Goal: Task Accomplishment & Management: Complete application form

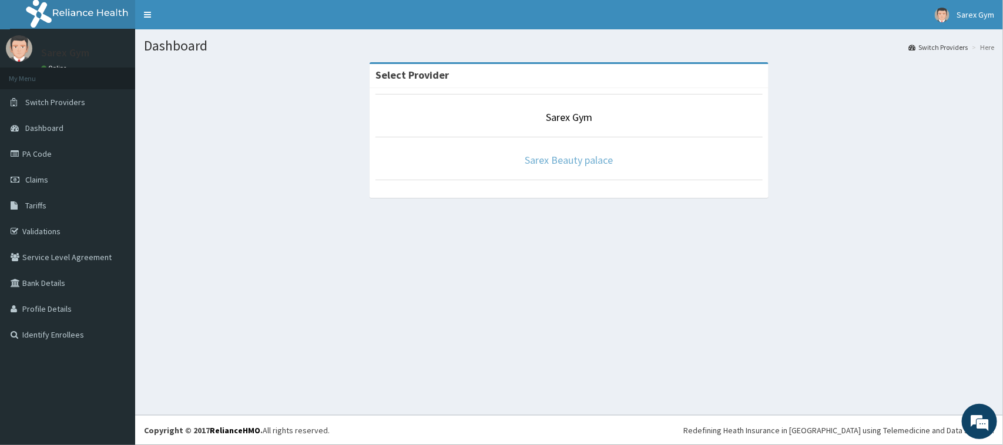
click at [556, 157] on link "Sarex Beauty palace" at bounding box center [569, 160] width 88 height 14
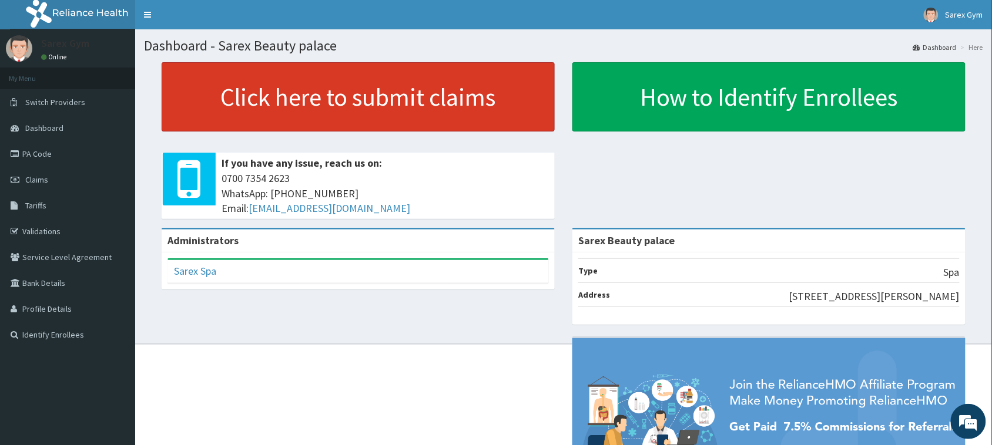
click at [359, 110] on link "Click here to submit claims" at bounding box center [358, 96] width 393 height 69
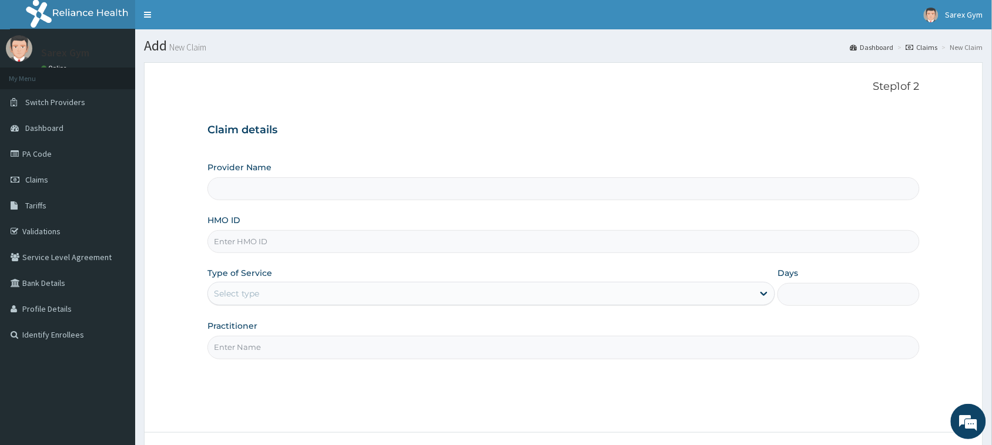
type input "Sarex Beauty palace"
type input "1"
click at [46, 150] on link "PA Code" at bounding box center [67, 154] width 135 height 26
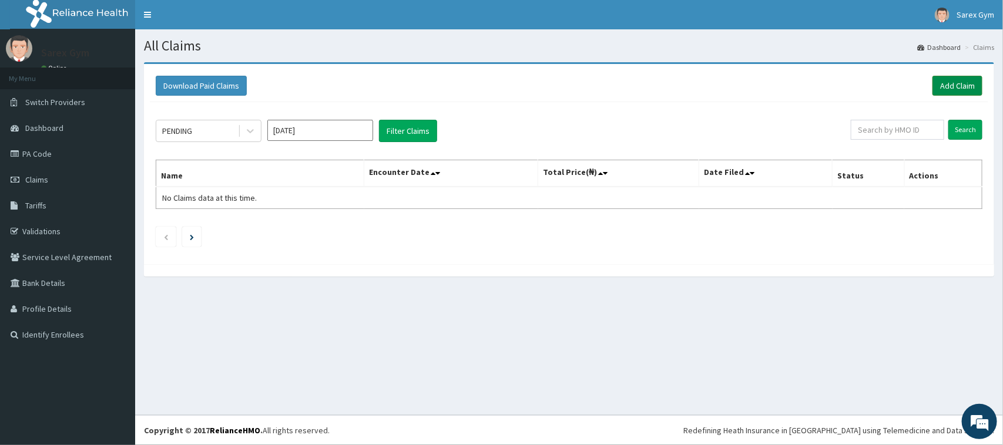
click at [958, 83] on link "Add Claim" at bounding box center [957, 86] width 50 height 20
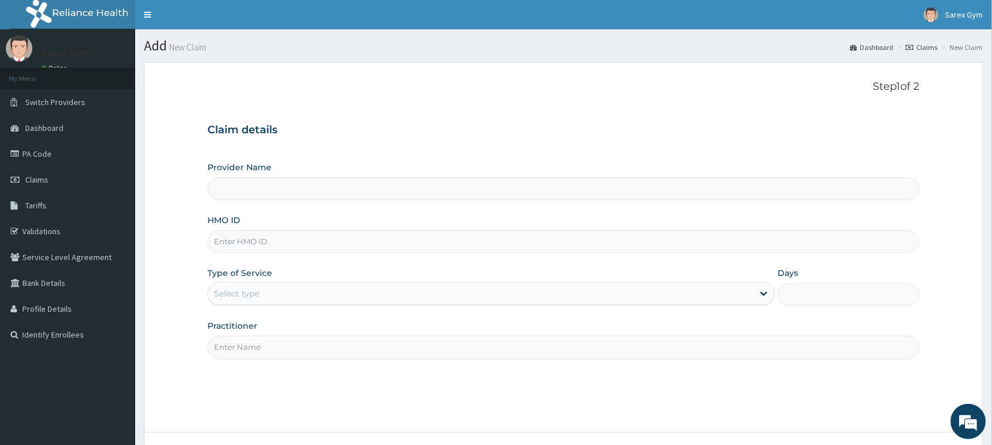
click at [272, 240] on input "HMO ID" at bounding box center [563, 241] width 712 height 23
type input "Sarex Beauty palace"
type input "1"
type input "e"
type input "W"
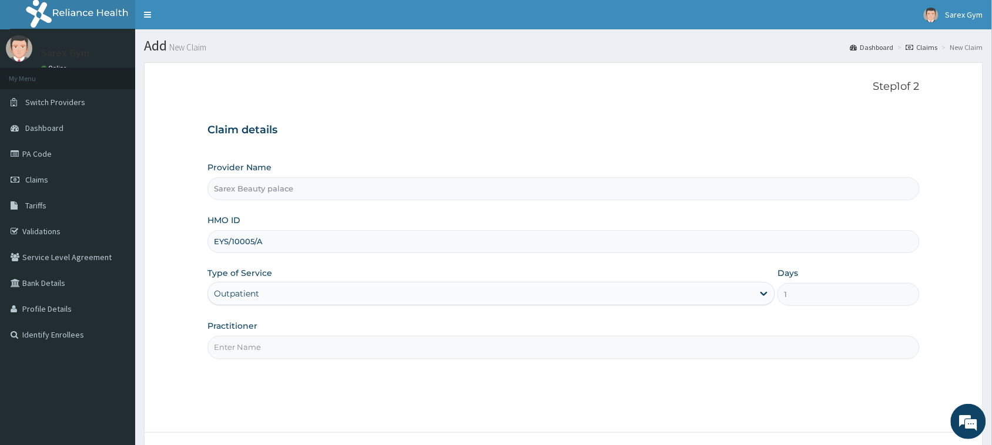
type input "EYS/10005/A"
click at [234, 353] on input "Practitioner" at bounding box center [563, 347] width 712 height 23
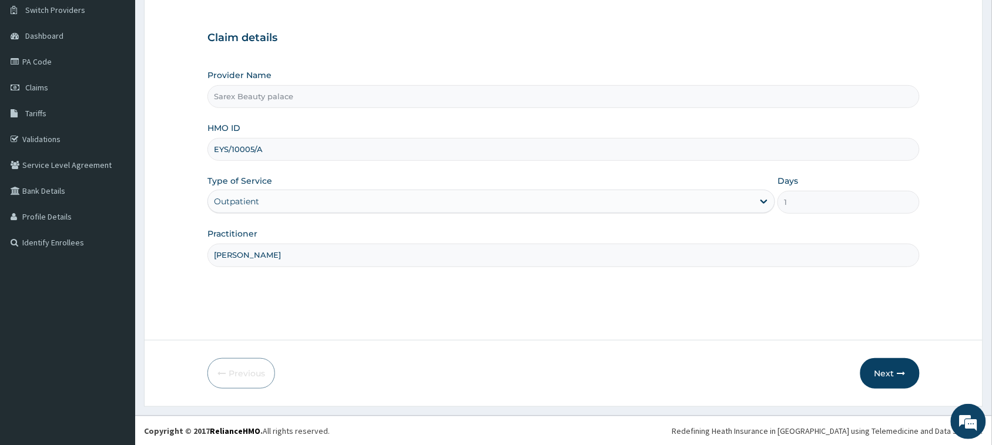
scroll to position [93, 0]
type input "SARAH"
click at [888, 373] on button "Next" at bounding box center [889, 373] width 59 height 31
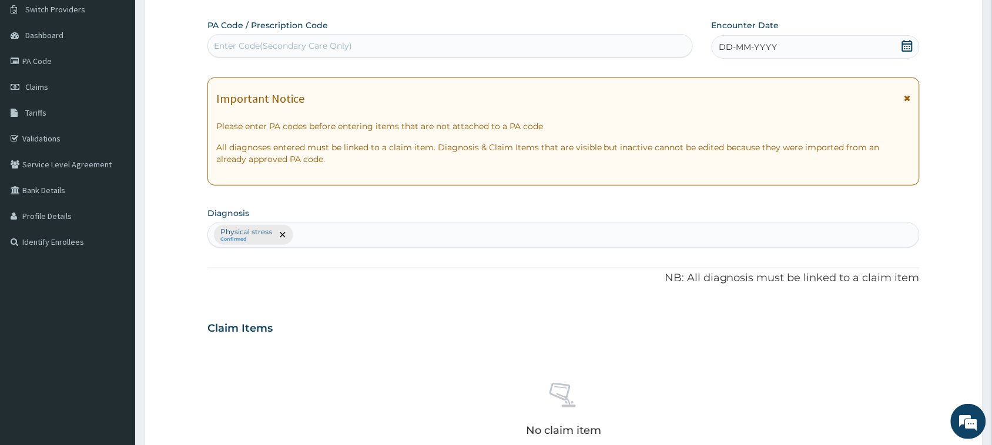
click at [277, 56] on div "Enter Code(Secondary Care Only)" at bounding box center [449, 46] width 485 height 24
paste input "PA/F0ABC7"
type input "PA/F0ABC7"
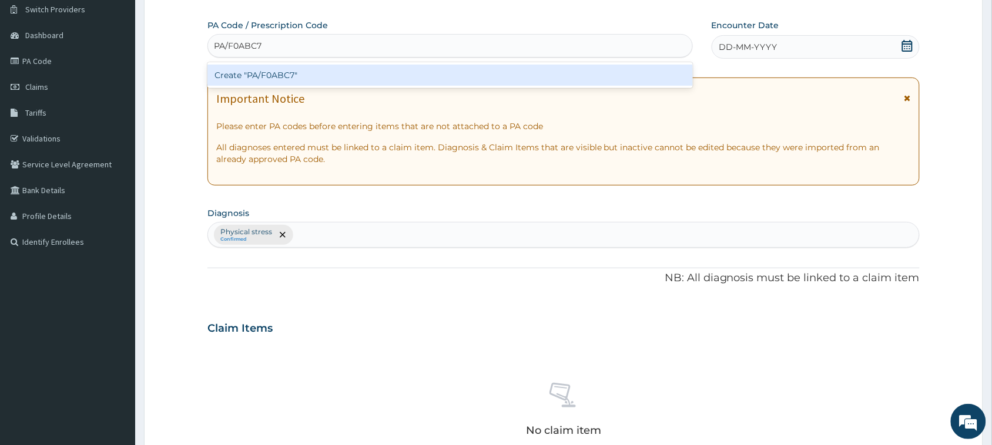
click at [293, 71] on div "Create "PA/F0ABC7"" at bounding box center [449, 75] width 485 height 21
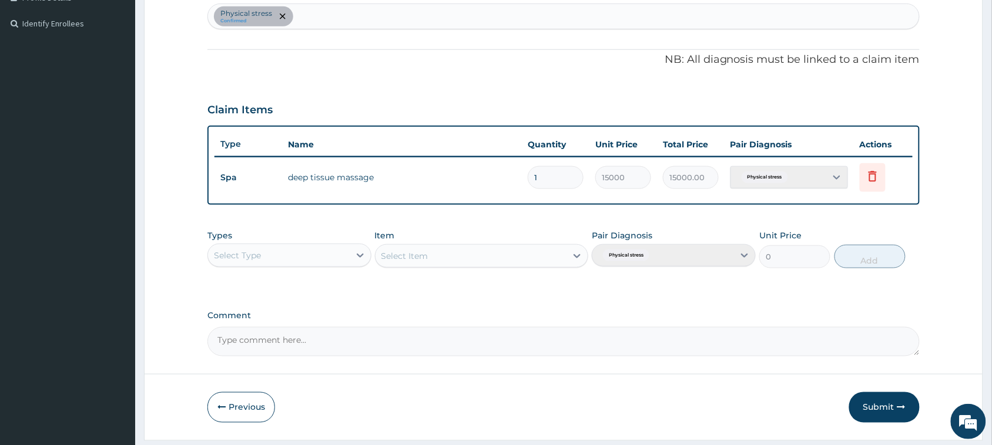
scroll to position [345, 0]
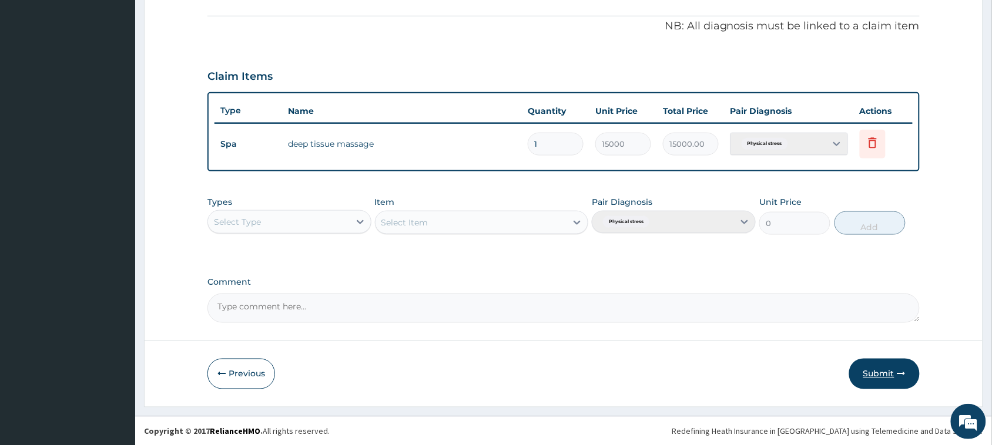
click at [874, 369] on button "Submit" at bounding box center [884, 374] width 71 height 31
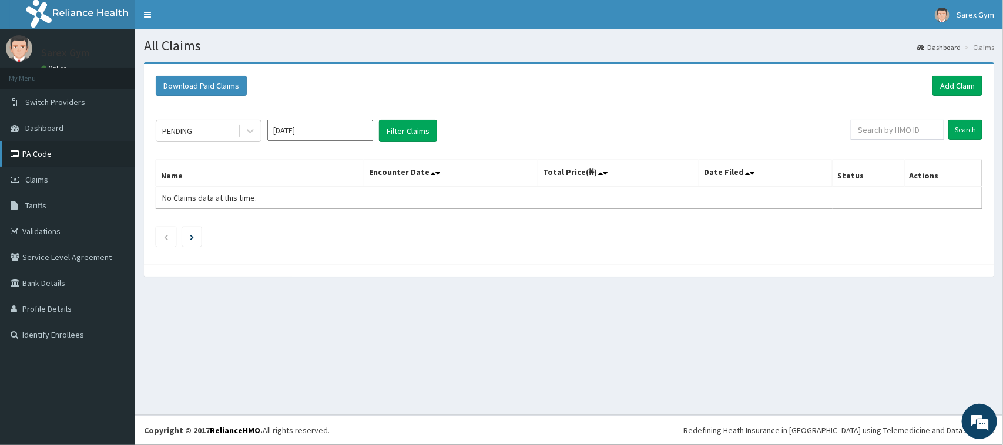
click at [49, 149] on link "PA Code" at bounding box center [67, 154] width 135 height 26
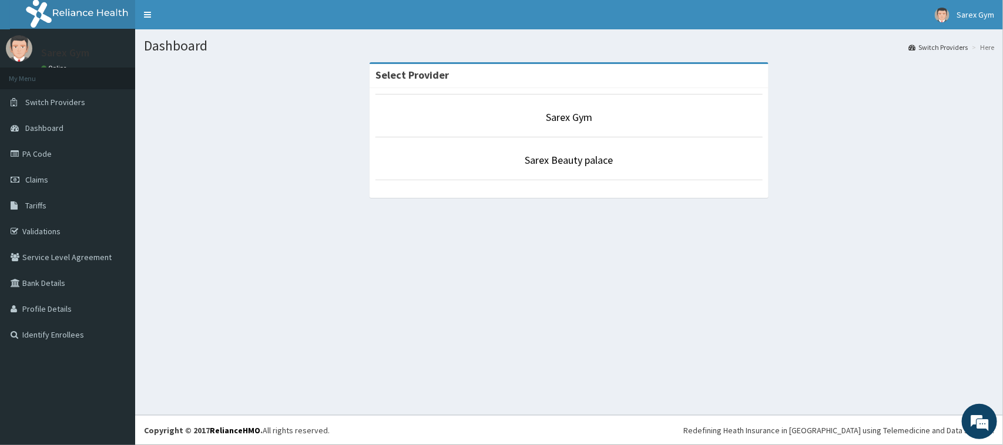
click at [595, 121] on p "Sarex Gym" at bounding box center [568, 117] width 387 height 15
click at [576, 118] on link "Sarex Gym" at bounding box center [569, 117] width 46 height 14
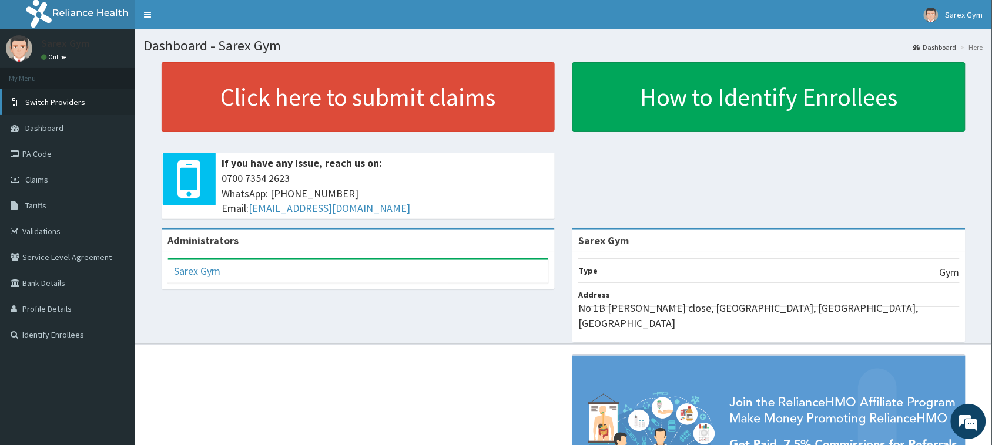
click at [56, 97] on span "Switch Providers" at bounding box center [55, 102] width 60 height 11
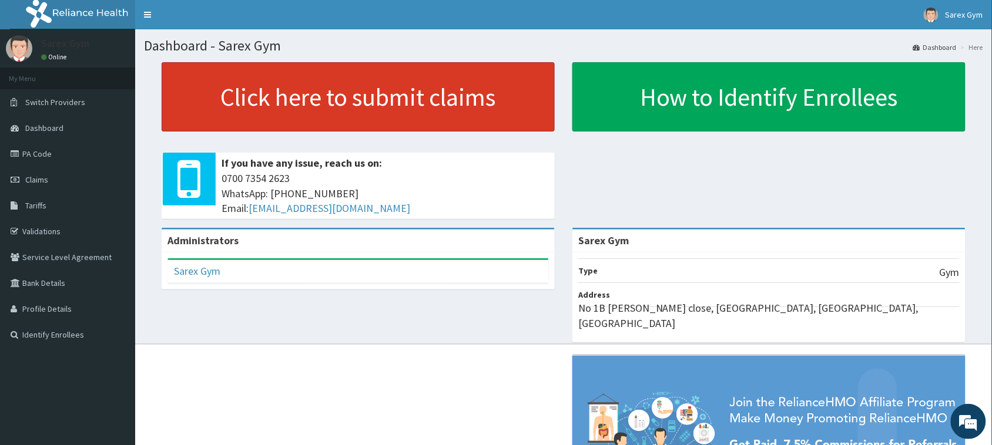
click at [314, 112] on link "Click here to submit claims" at bounding box center [358, 96] width 393 height 69
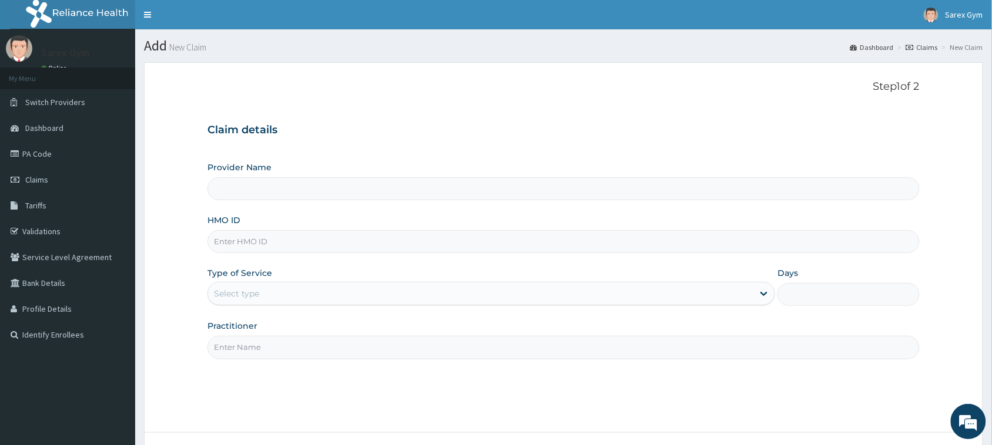
click at [236, 241] on input "HMO ID" at bounding box center [563, 241] width 712 height 23
type input "Sarex Gym"
type input "1"
type input "K"
click at [236, 245] on input "HMO ID" at bounding box center [563, 241] width 712 height 23
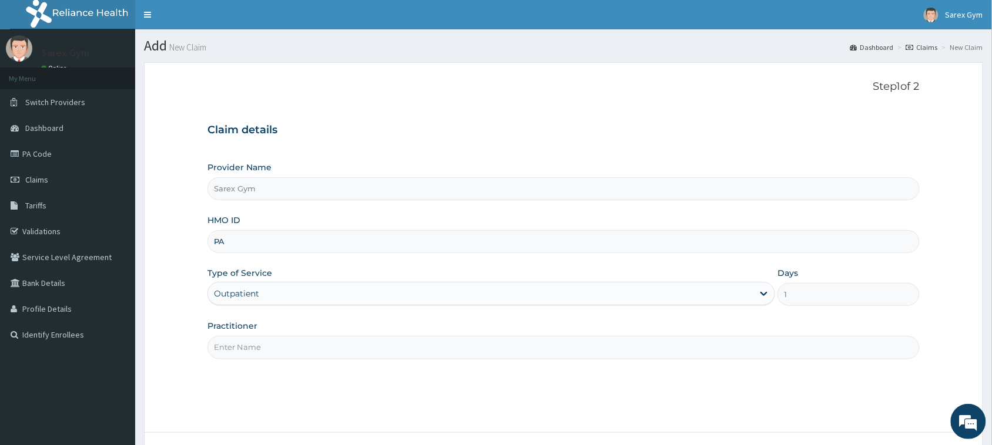
type input "P"
type input "MUL/10139/A"
click at [234, 344] on input "Practitioner" at bounding box center [563, 347] width 712 height 23
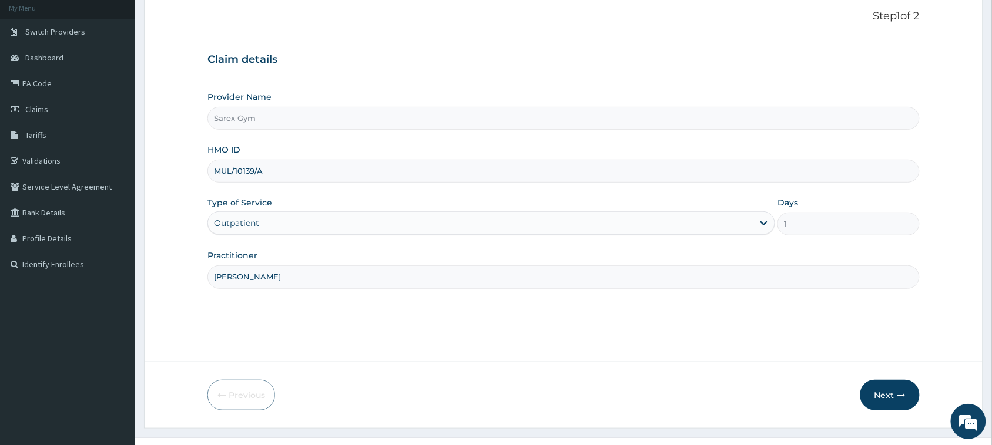
scroll to position [88, 0]
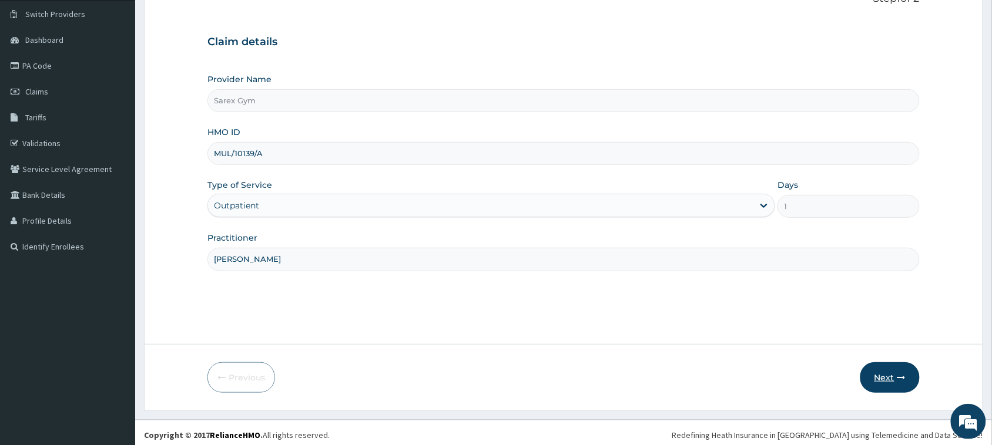
type input "[PERSON_NAME]"
click at [894, 372] on button "Next" at bounding box center [889, 378] width 59 height 31
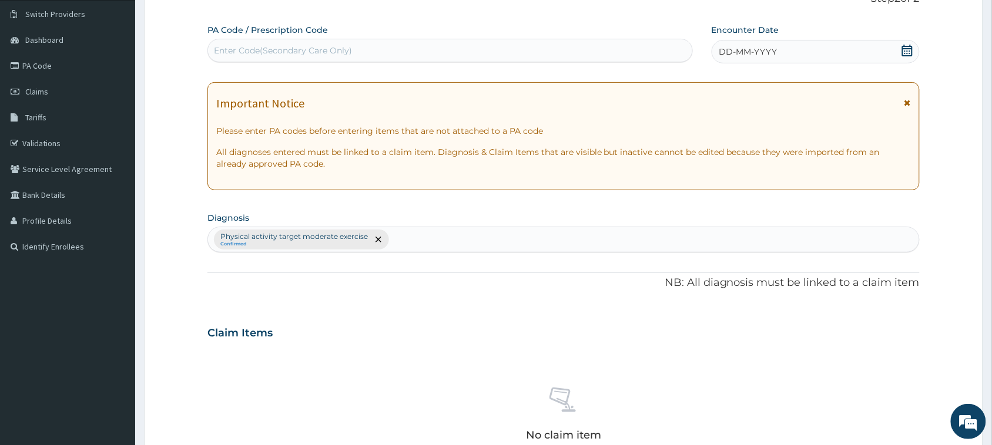
click at [291, 48] on div "Enter Code(Secondary Care Only)" at bounding box center [283, 51] width 138 height 12
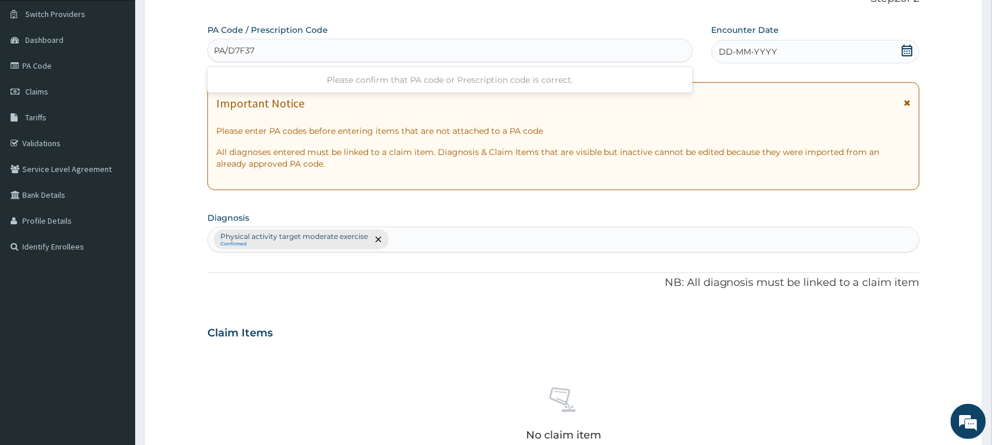
type input "PA/D7F37A"
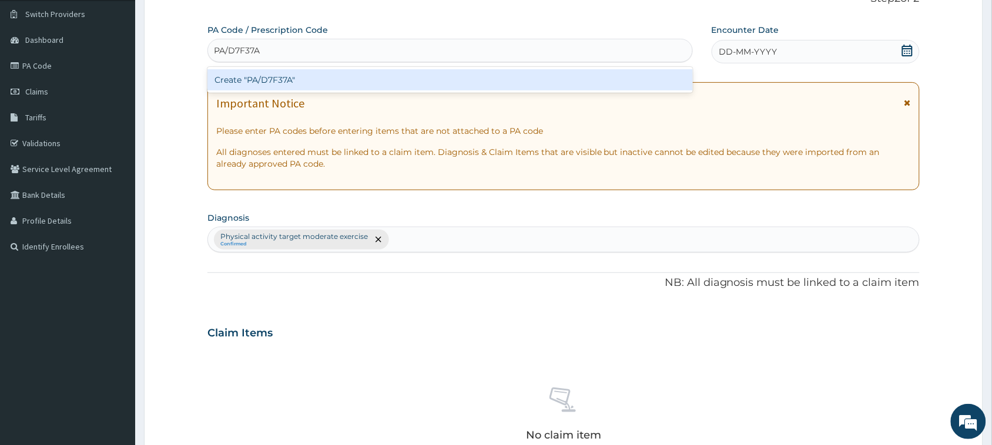
click at [291, 76] on div "Create "PA/D7F37A"" at bounding box center [449, 79] width 485 height 21
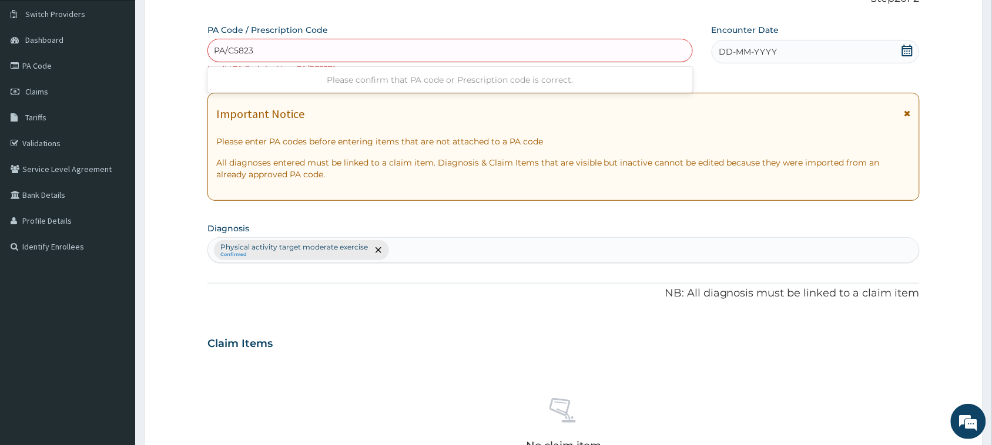
type input "PA/C58236"
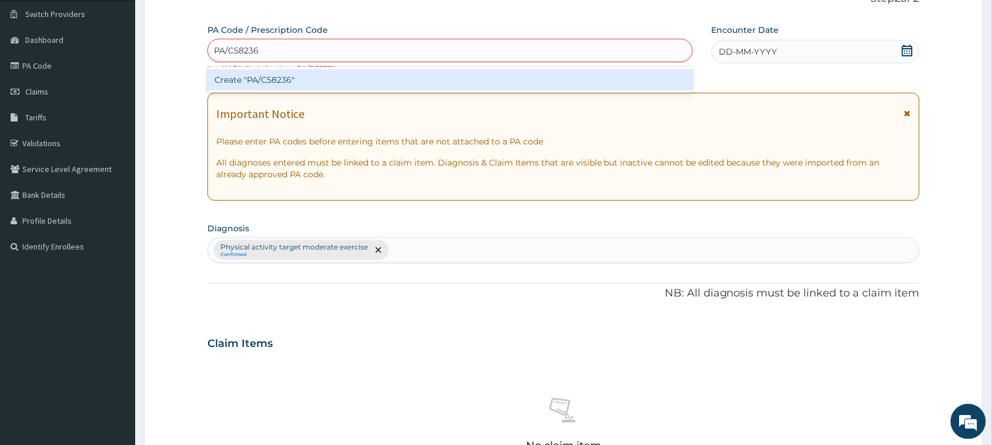
click at [303, 81] on div "Create "PA/C58236"" at bounding box center [449, 79] width 485 height 21
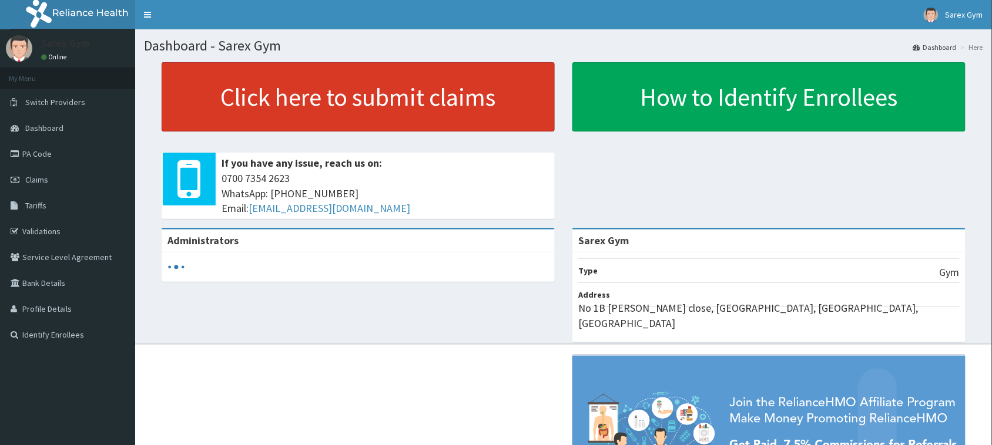
click at [319, 89] on link "Click here to submit claims" at bounding box center [358, 96] width 393 height 69
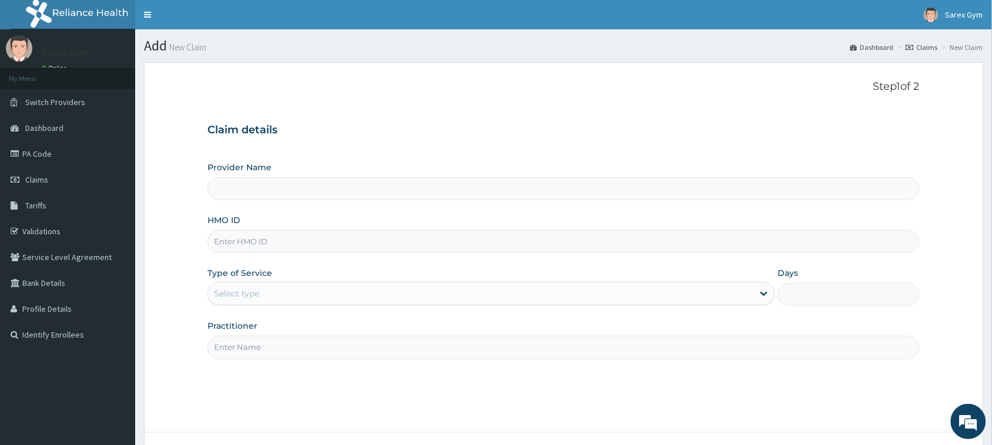
type input "Sarex Gym"
type input "1"
click at [251, 245] on input "HMO ID" at bounding box center [563, 241] width 712 height 23
type input "P"
type input "MUL/10139/A"
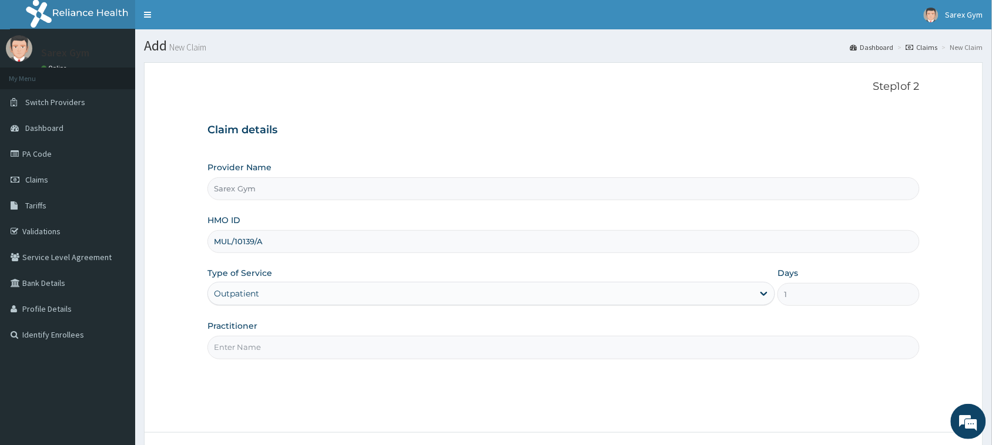
click at [227, 350] on input "Practitioner" at bounding box center [563, 347] width 712 height 23
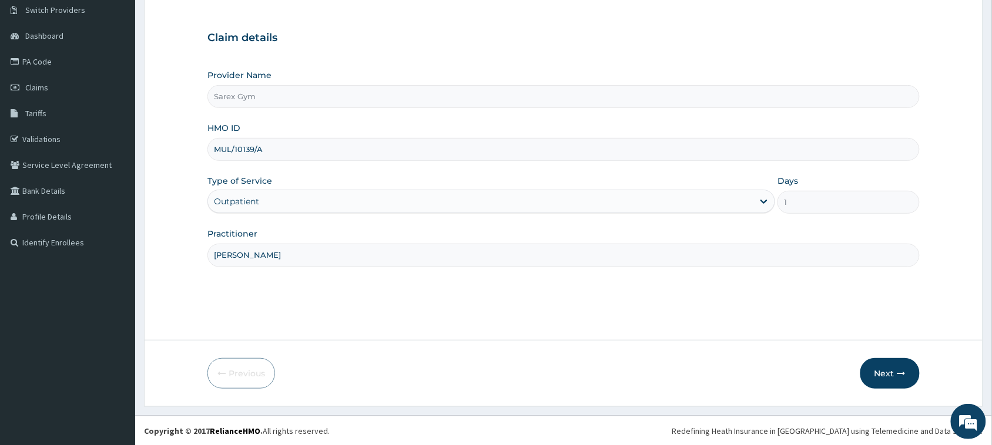
scroll to position [93, 0]
type input "SARAH"
click at [877, 380] on button "Next" at bounding box center [889, 373] width 59 height 31
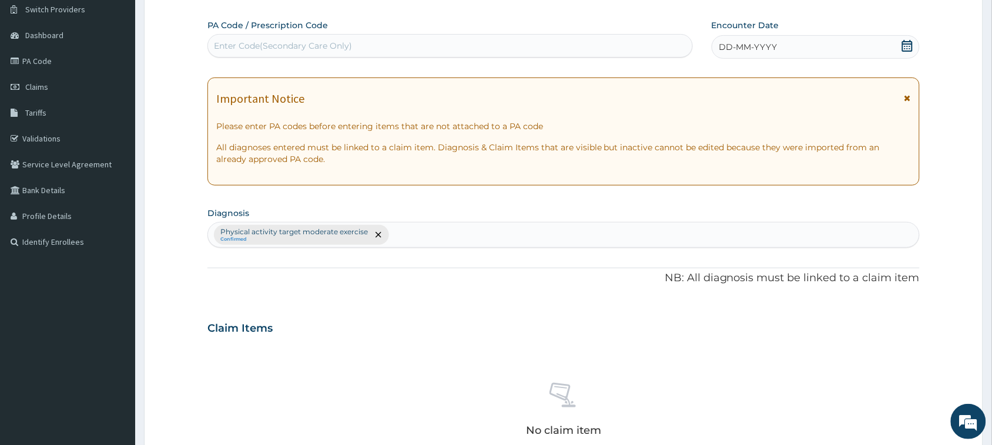
click at [247, 48] on div "Enter Code(Secondary Care Only)" at bounding box center [283, 46] width 138 height 12
type input "PA/190492"
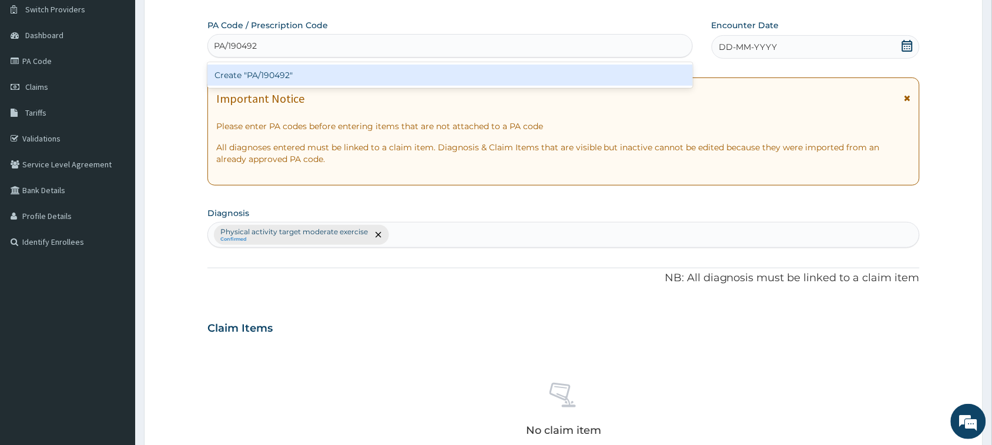
click at [291, 78] on div "Create "PA/190492"" at bounding box center [449, 75] width 485 height 21
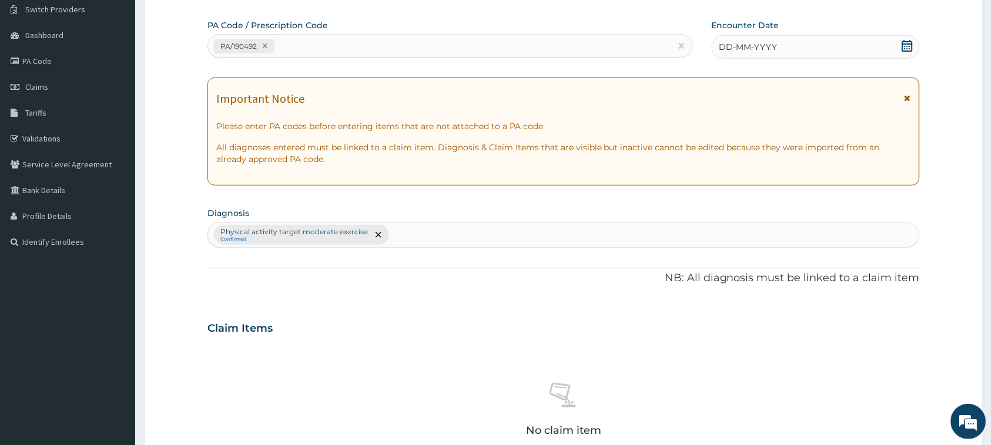
click at [906, 42] on icon at bounding box center [907, 46] width 11 height 12
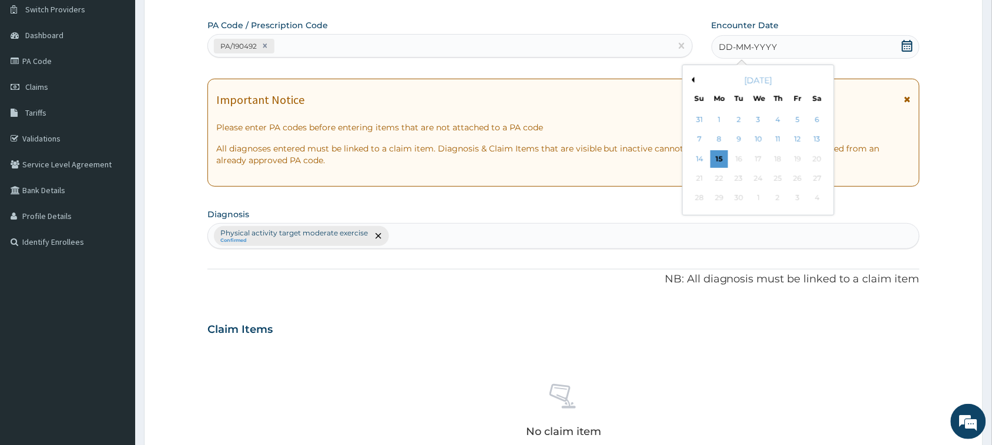
click at [692, 79] on button "Previous Month" at bounding box center [692, 80] width 6 height 6
click at [817, 175] on div "23" at bounding box center [818, 179] width 18 height 18
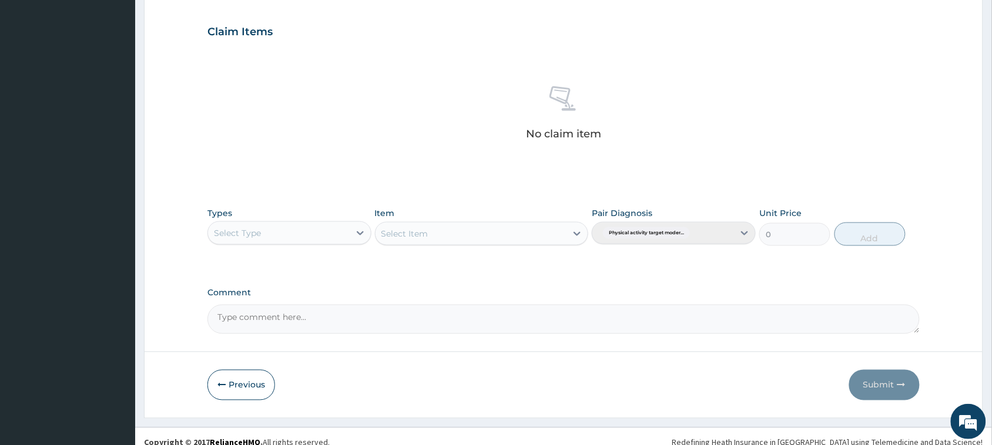
scroll to position [402, 0]
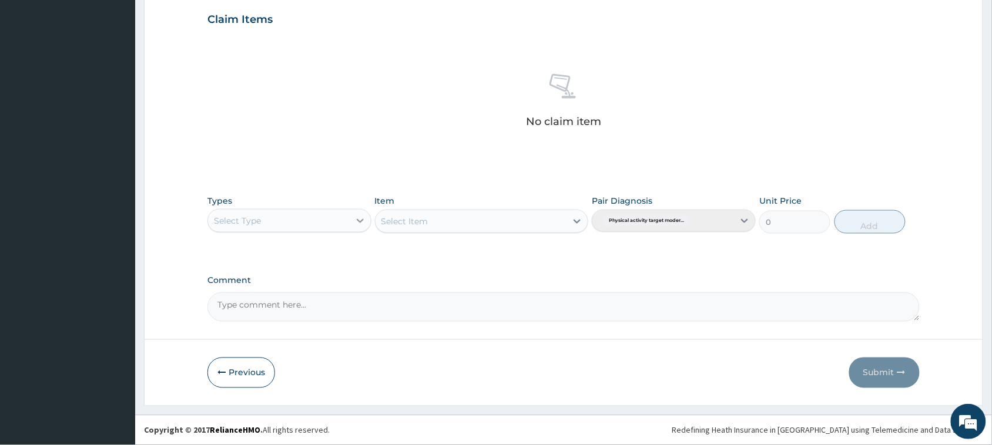
click at [361, 224] on icon at bounding box center [360, 221] width 12 height 12
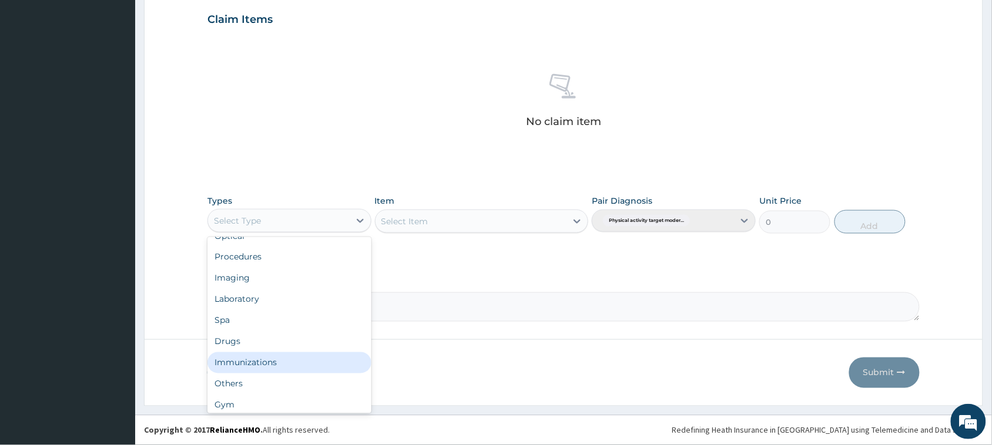
scroll to position [39, 0]
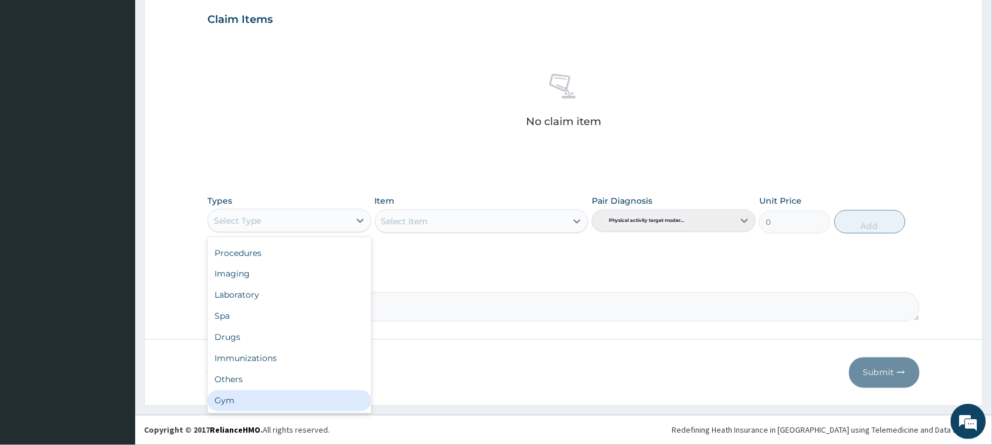
click at [300, 400] on div "Gym" at bounding box center [289, 401] width 164 height 21
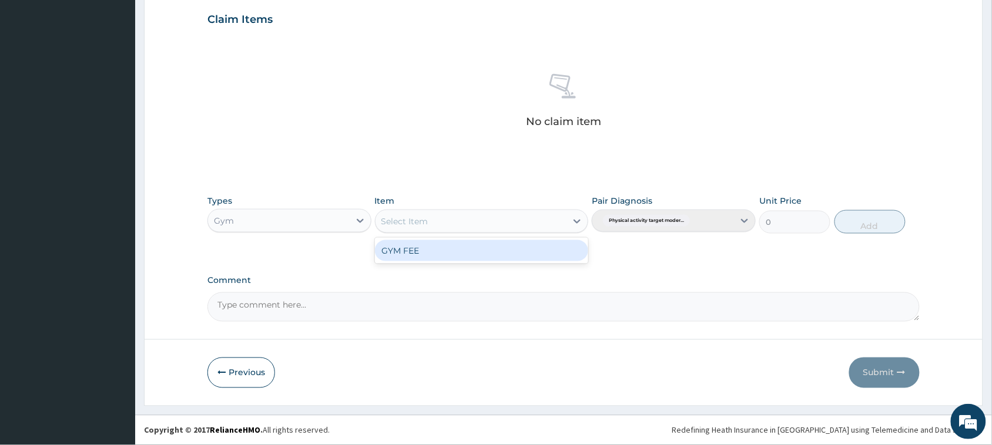
click at [579, 216] on icon at bounding box center [577, 222] width 12 height 12
click at [551, 243] on div "GYM FEE" at bounding box center [482, 250] width 214 height 21
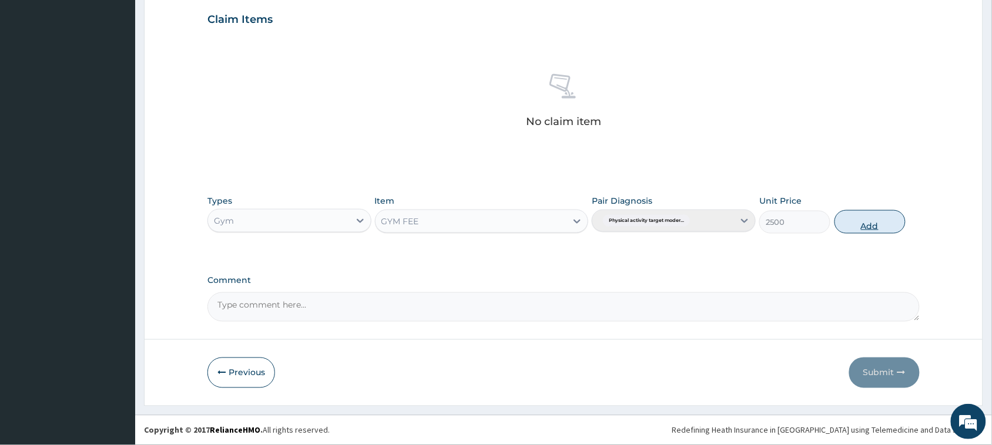
click at [861, 230] on button "Add" at bounding box center [869, 222] width 71 height 24
type input "0"
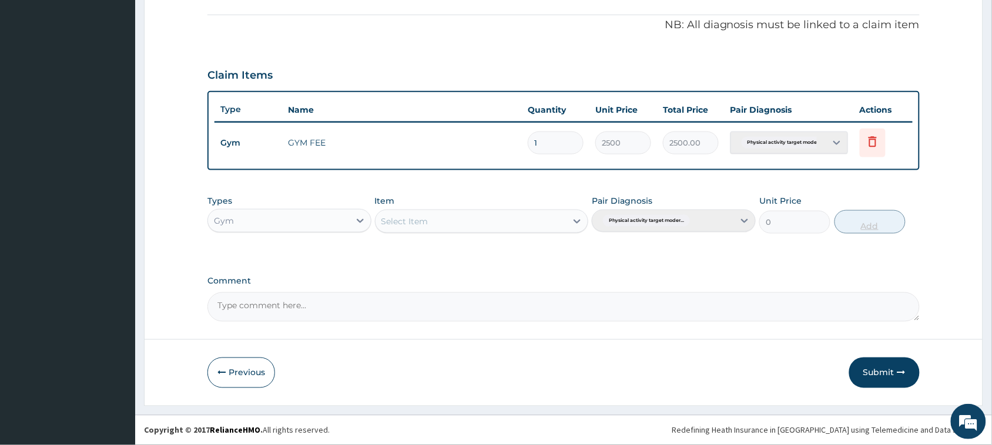
scroll to position [345, 0]
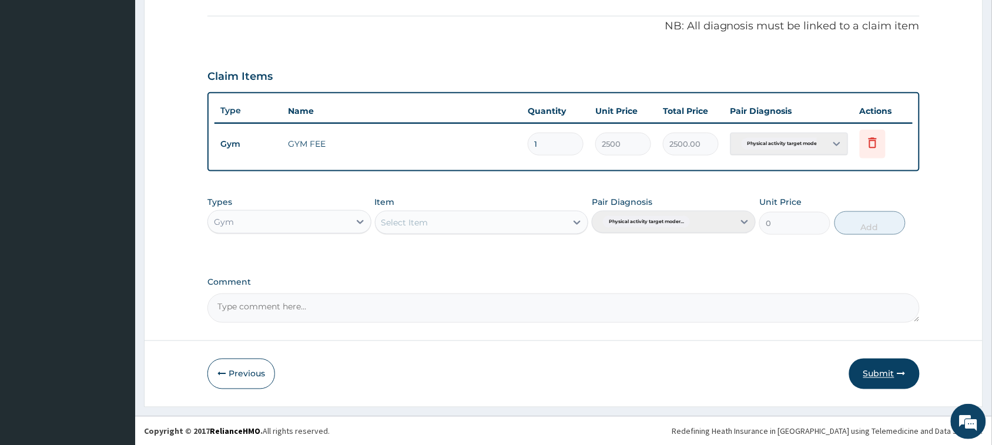
click at [880, 371] on button "Submit" at bounding box center [884, 374] width 71 height 31
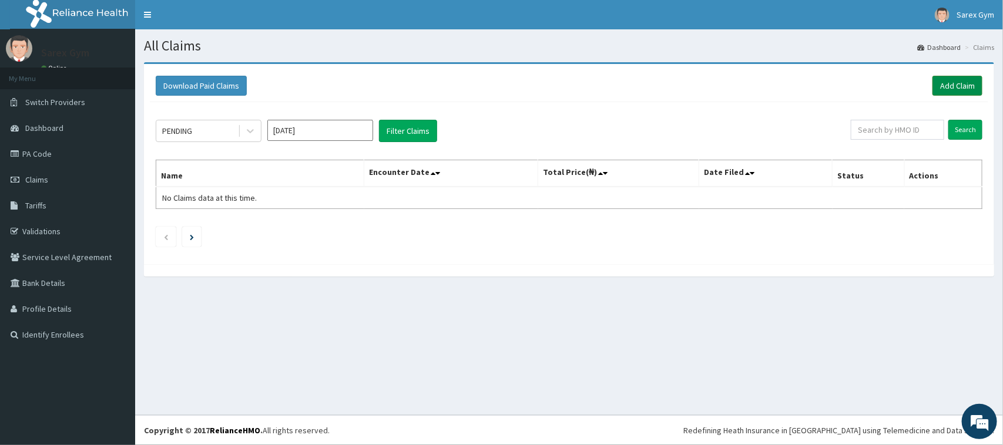
click at [947, 93] on link "Add Claim" at bounding box center [957, 86] width 50 height 20
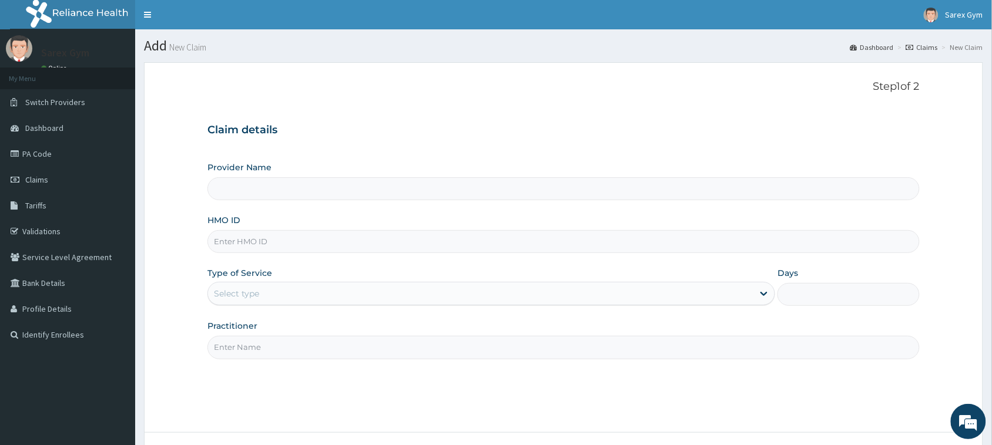
click at [250, 246] on input "HMO ID" at bounding box center [563, 241] width 712 height 23
type input "MU"
type input "Sarex Gym"
type input "1"
type input "MUL/10023/A"
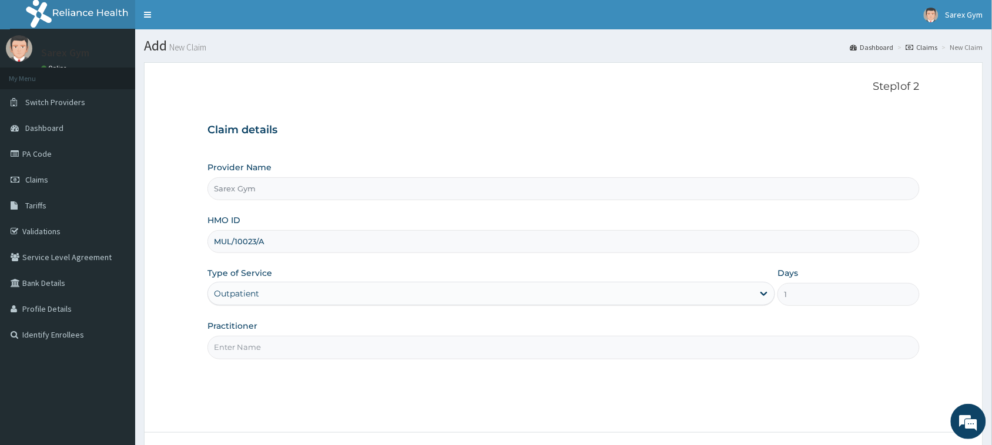
click at [223, 345] on input "Practitioner" at bounding box center [563, 347] width 712 height 23
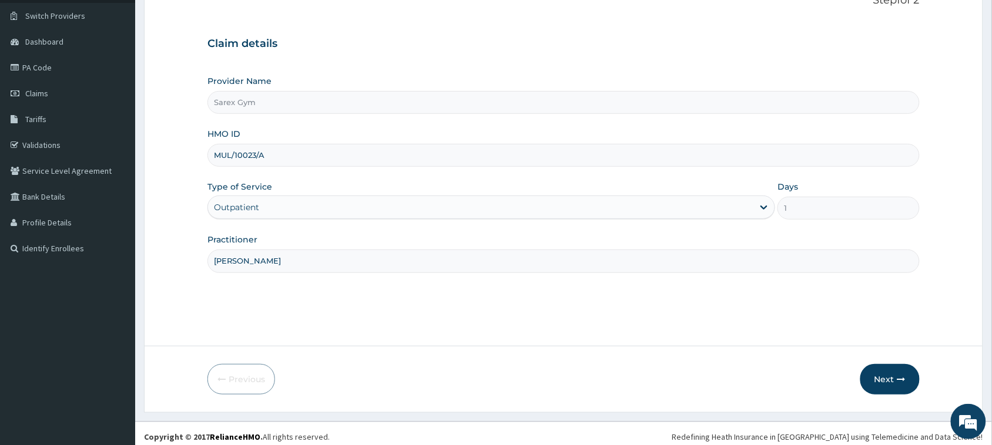
scroll to position [93, 0]
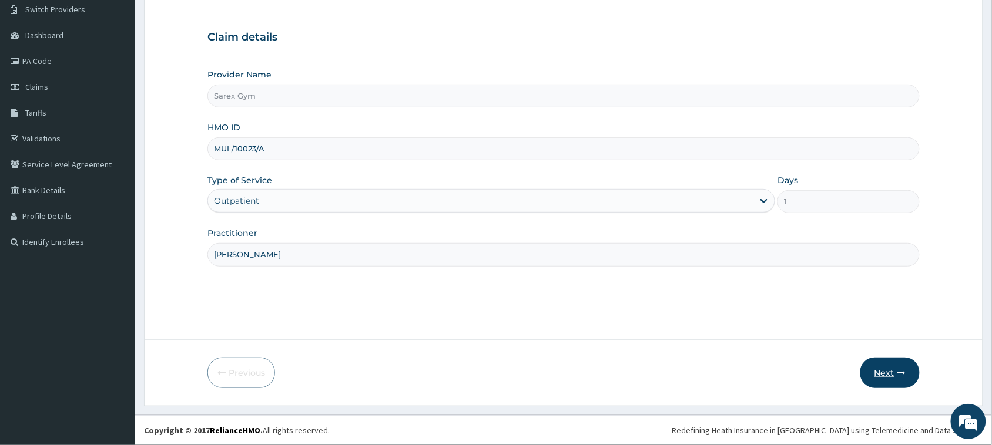
type input "SARAH"
click at [883, 365] on button "Next" at bounding box center [889, 373] width 59 height 31
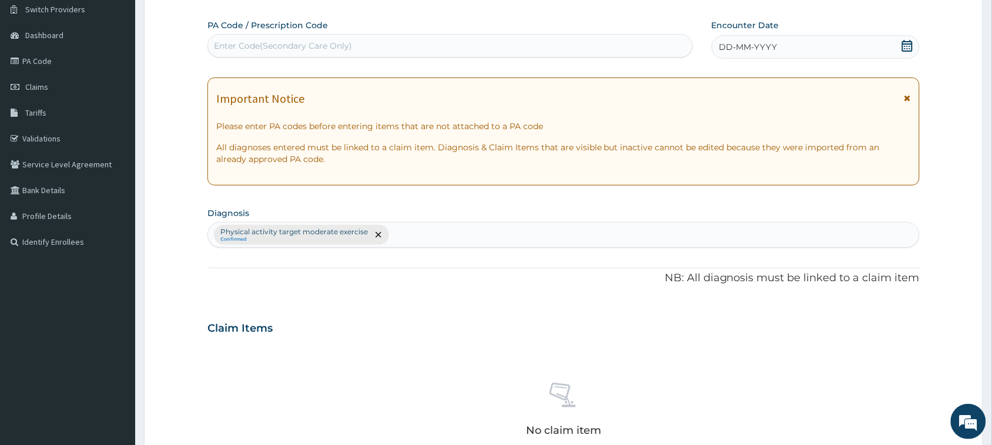
click at [344, 46] on div "Enter Code(Secondary Care Only)" at bounding box center [283, 46] width 138 height 12
type input "PA/C51C36"
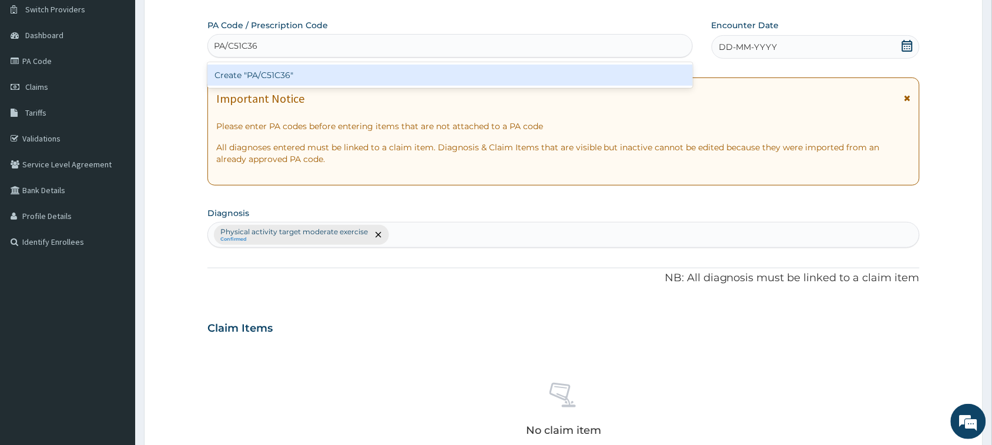
click at [286, 76] on div "Create "PA/C51C36"" at bounding box center [449, 75] width 485 height 21
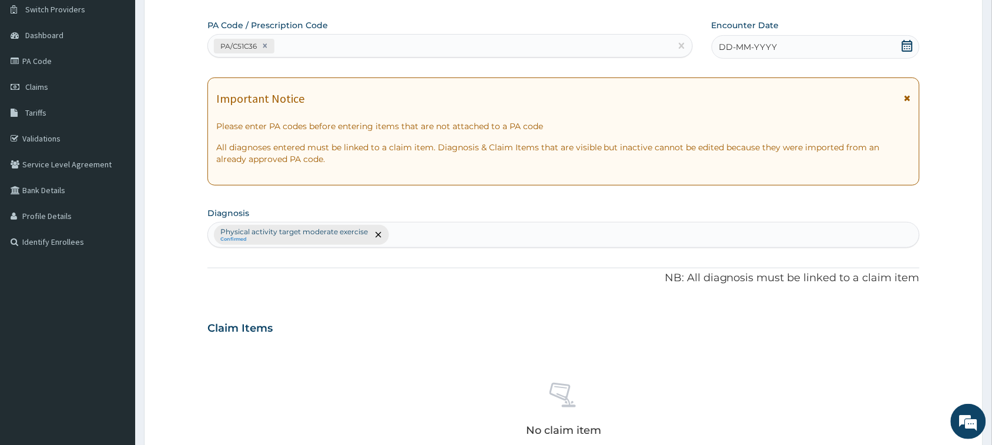
click at [908, 46] on icon at bounding box center [907, 46] width 12 height 12
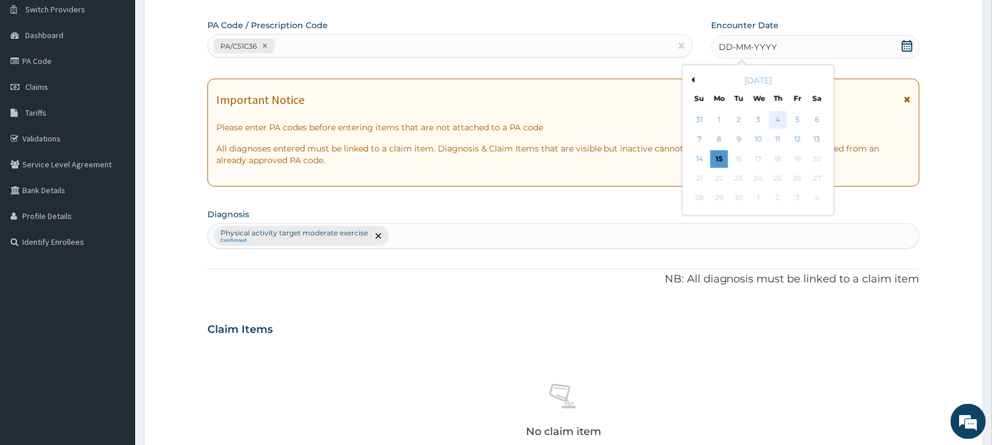
click at [780, 119] on div "4" at bounding box center [778, 120] width 18 height 18
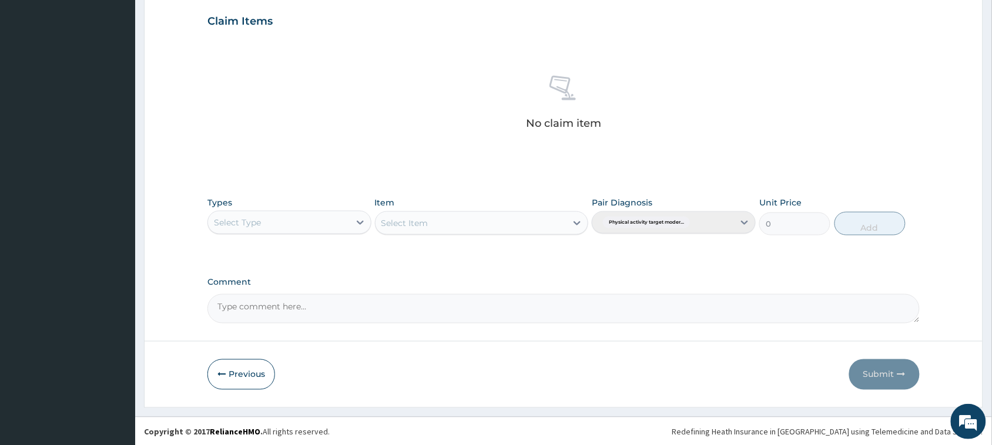
scroll to position [402, 0]
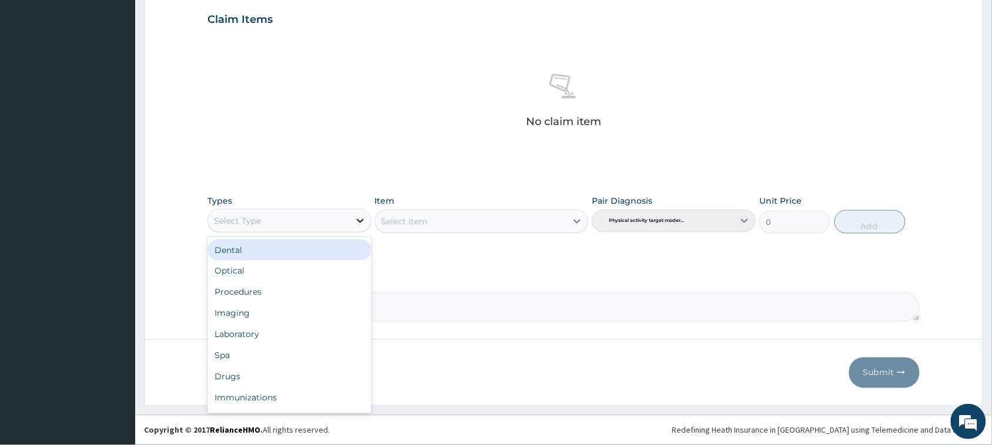
click at [360, 219] on icon at bounding box center [360, 221] width 12 height 12
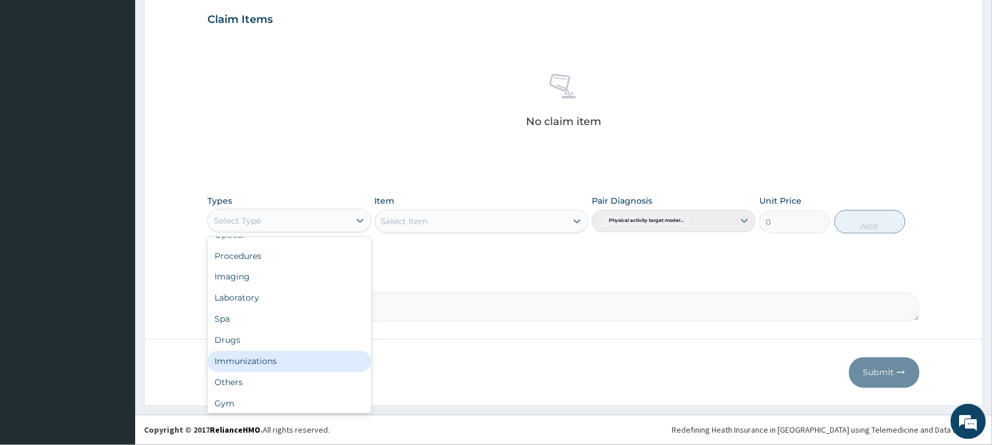
scroll to position [39, 0]
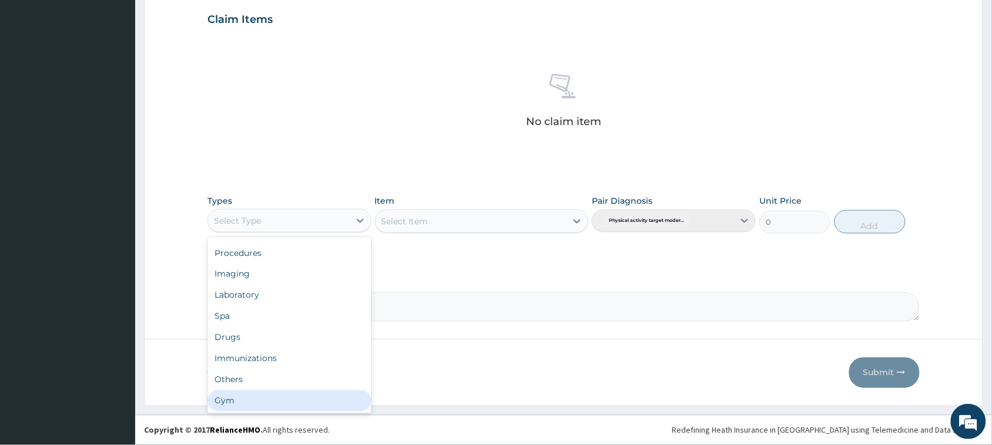
click at [334, 405] on div "Gym" at bounding box center [289, 401] width 164 height 21
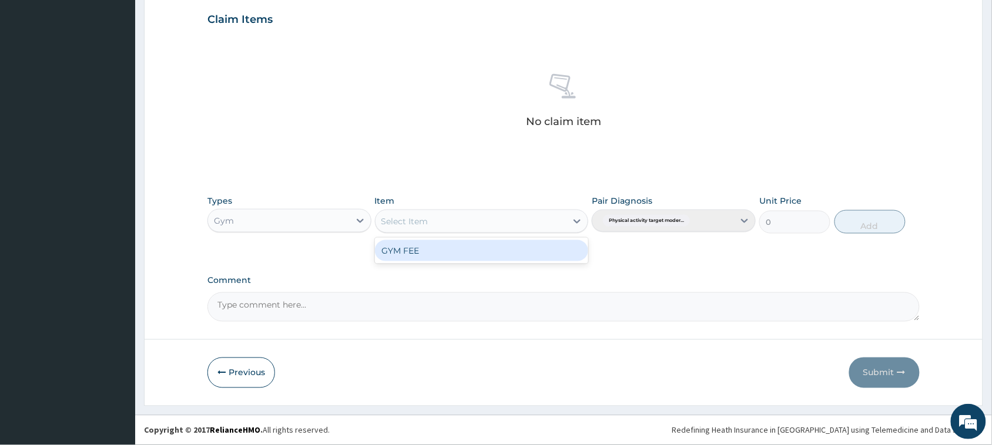
click at [576, 222] on icon at bounding box center [577, 222] width 7 height 4
click at [512, 259] on div "GYM FEE" at bounding box center [482, 250] width 214 height 21
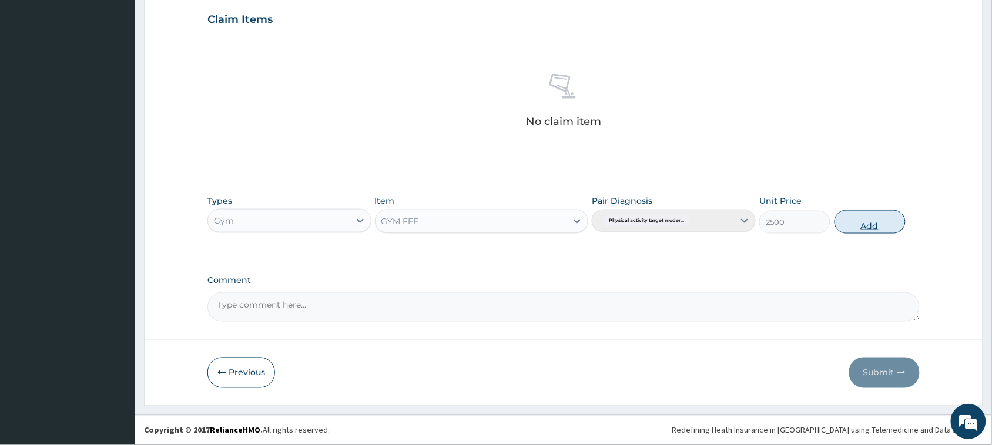
click at [867, 224] on button "Add" at bounding box center [869, 222] width 71 height 24
type input "0"
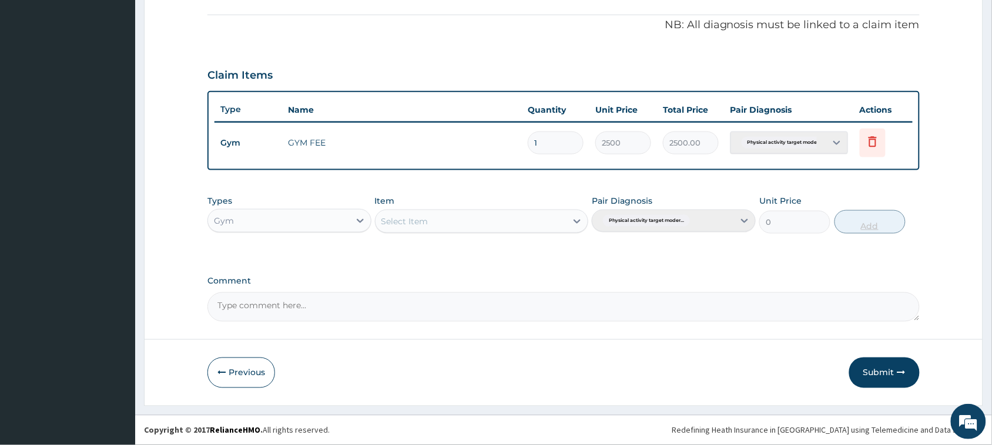
scroll to position [345, 0]
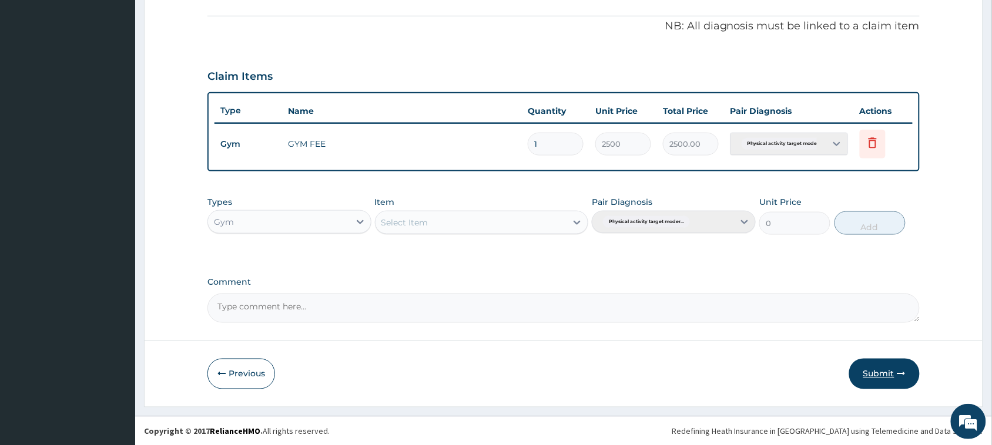
click at [878, 371] on button "Submit" at bounding box center [884, 374] width 71 height 31
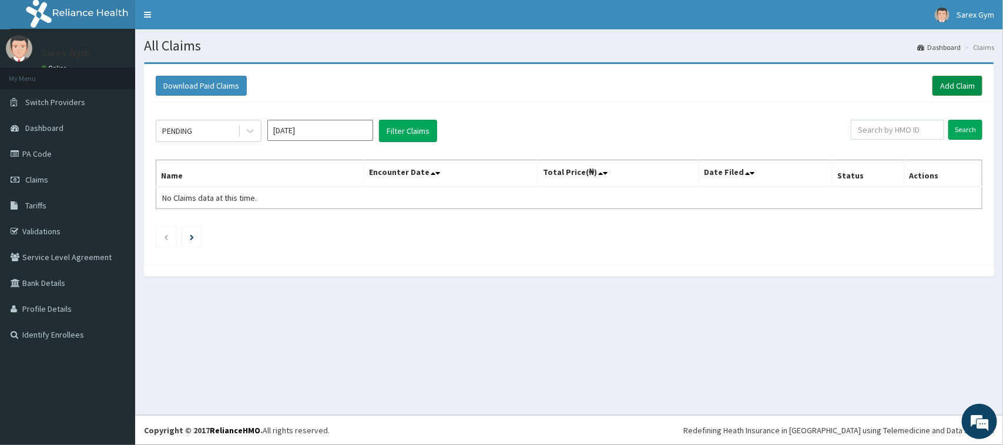
click at [960, 84] on link "Add Claim" at bounding box center [957, 86] width 50 height 20
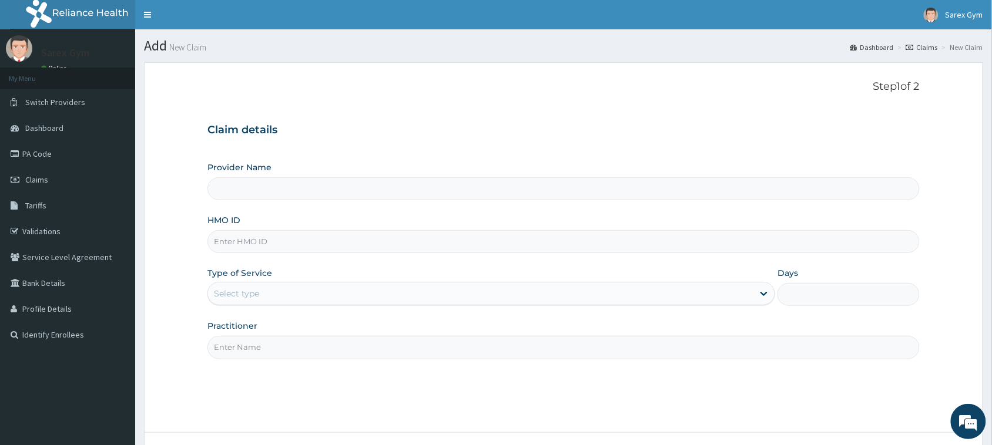
click at [266, 239] on input "HMO ID" at bounding box center [563, 241] width 712 height 23
paste input "MUL/10023/A"
type input "MUL/10023/AS"
type input "Sarex Gym"
type input "1"
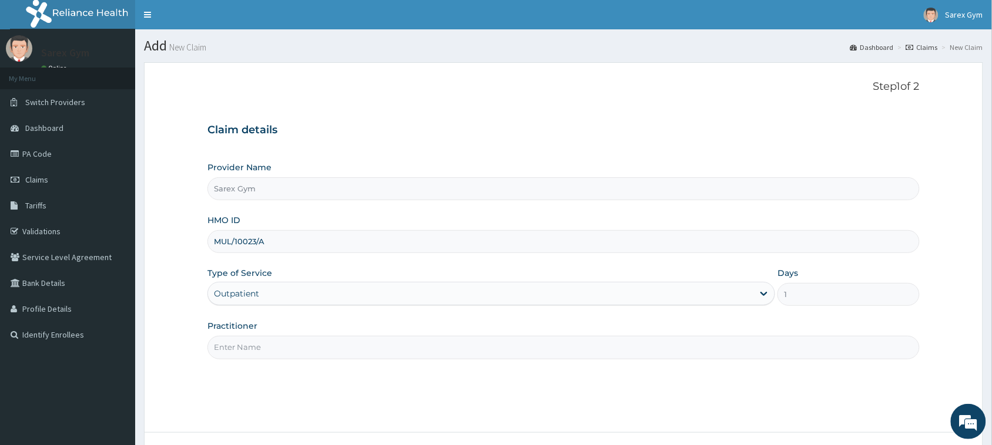
type input "MUL/10023/A"
click at [228, 351] on input "Practitioner" at bounding box center [563, 347] width 712 height 23
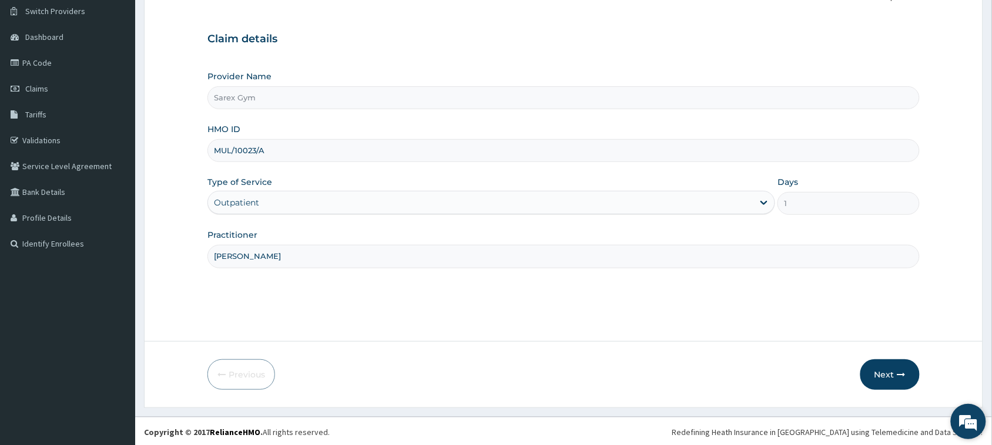
scroll to position [93, 0]
type input "SARAH"
click at [882, 368] on button "Next" at bounding box center [889, 373] width 59 height 31
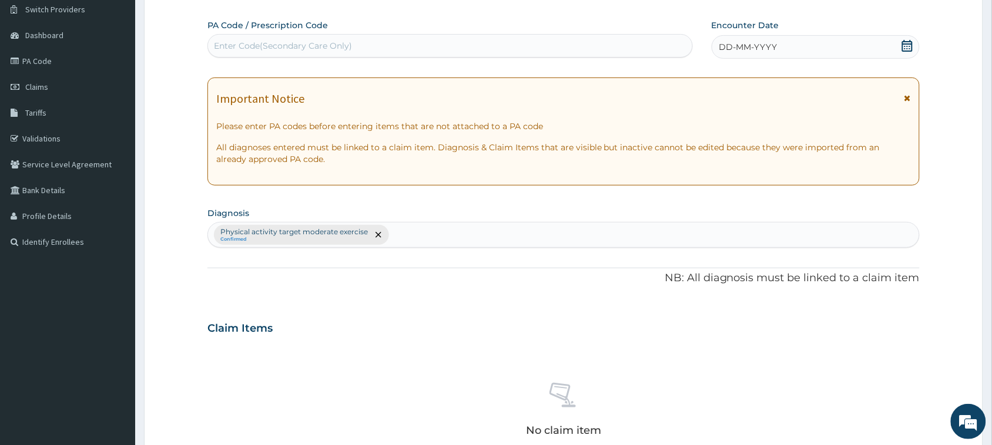
click at [307, 40] on div "Enter Code(Secondary Care Only)" at bounding box center [283, 46] width 138 height 12
type input "PA/F88CE5"
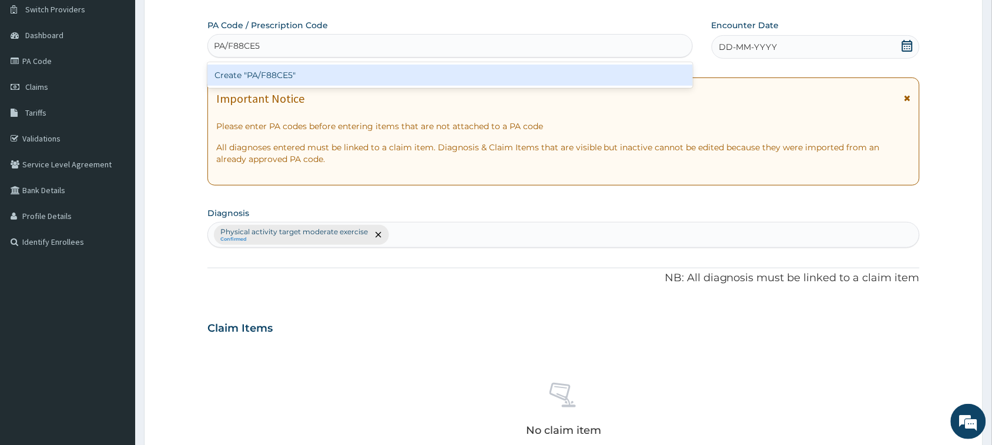
click at [291, 77] on div "Create "PA/F88CE5"" at bounding box center [449, 75] width 485 height 21
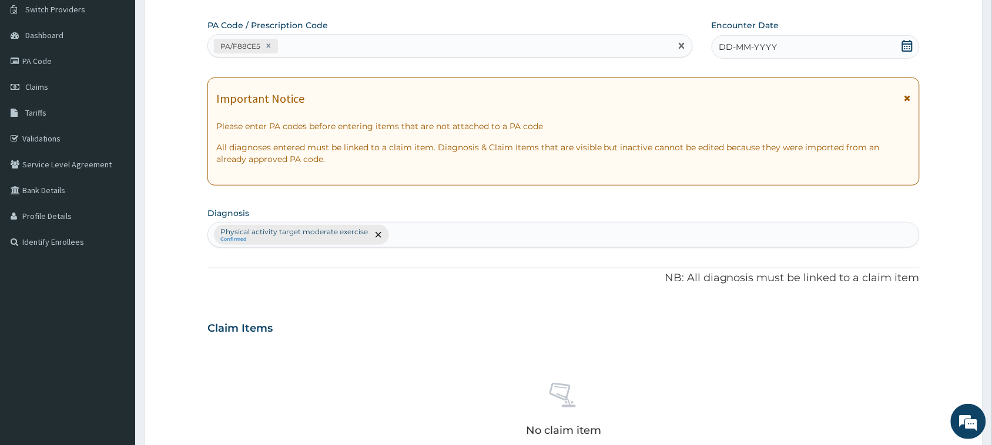
click at [905, 46] on icon at bounding box center [907, 46] width 12 height 12
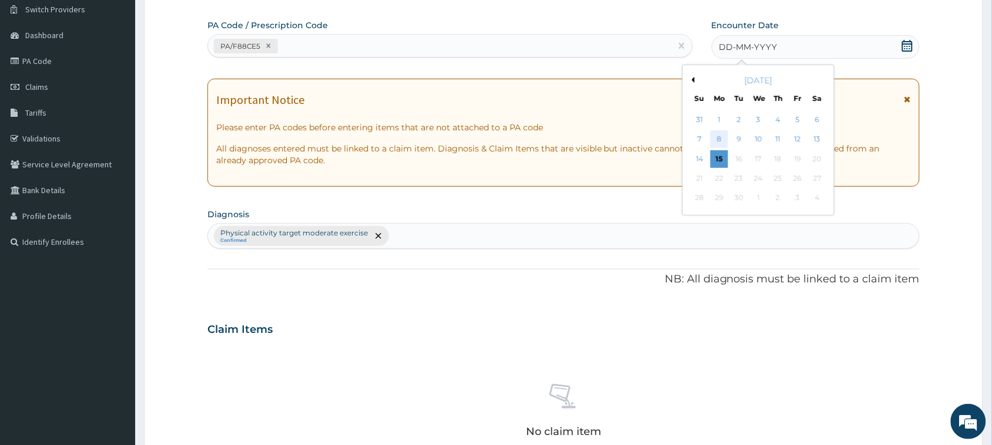
click at [718, 138] on div "8" at bounding box center [719, 140] width 18 height 18
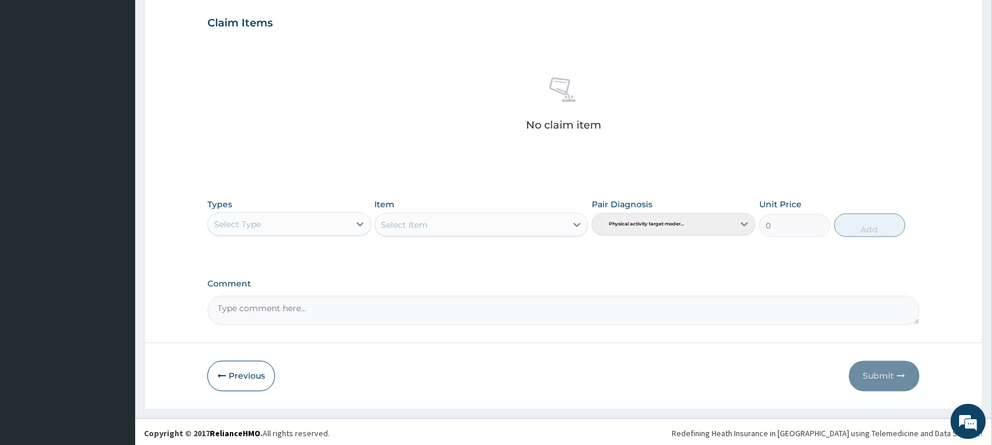
scroll to position [402, 0]
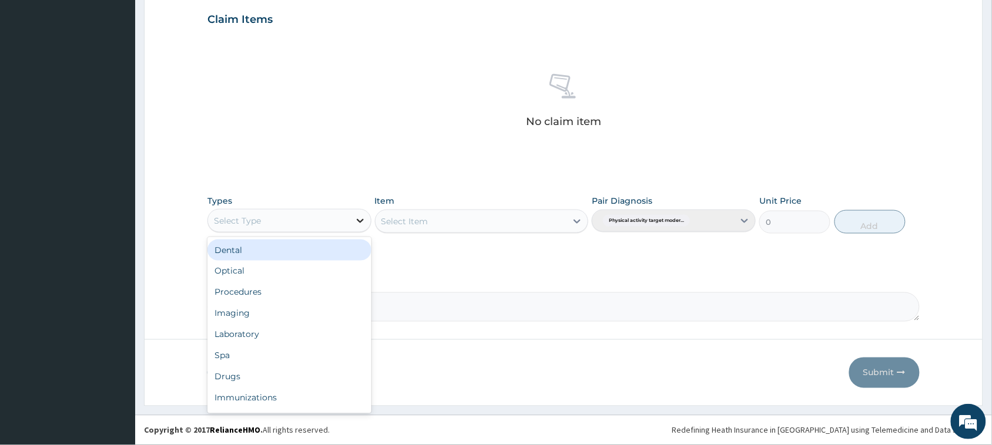
click at [363, 216] on icon at bounding box center [360, 221] width 12 height 12
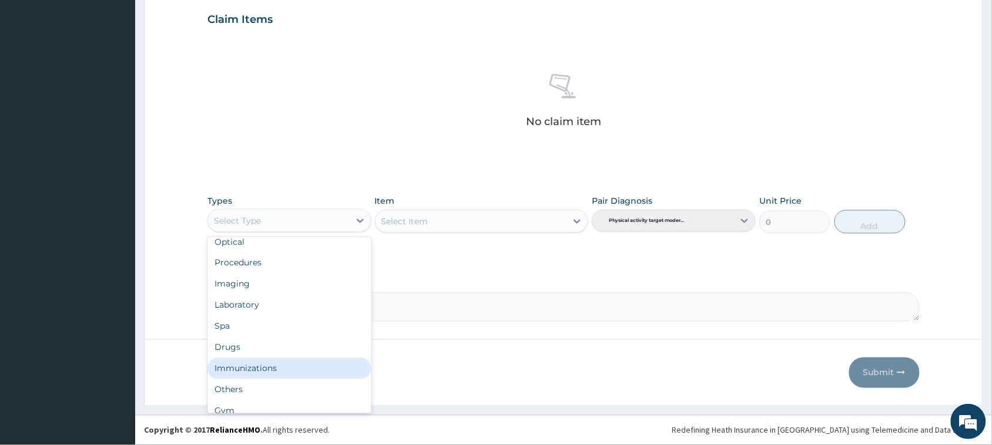
scroll to position [39, 0]
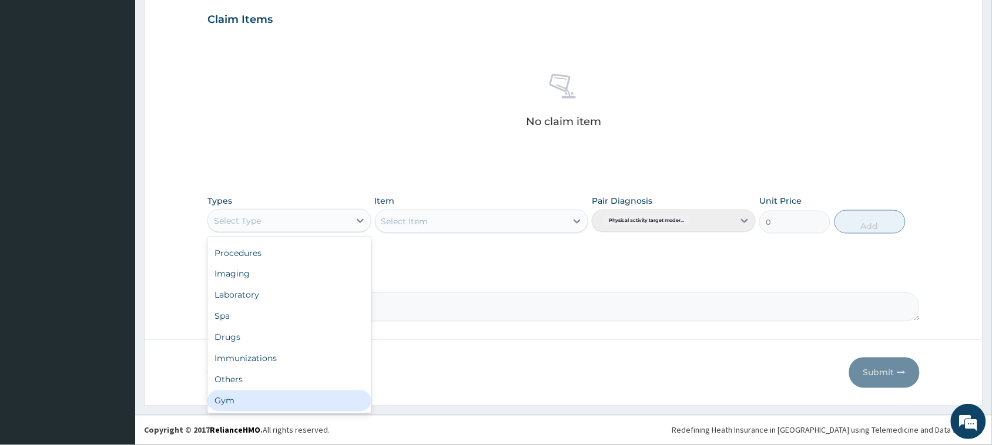
click at [327, 409] on div "Gym" at bounding box center [289, 401] width 164 height 21
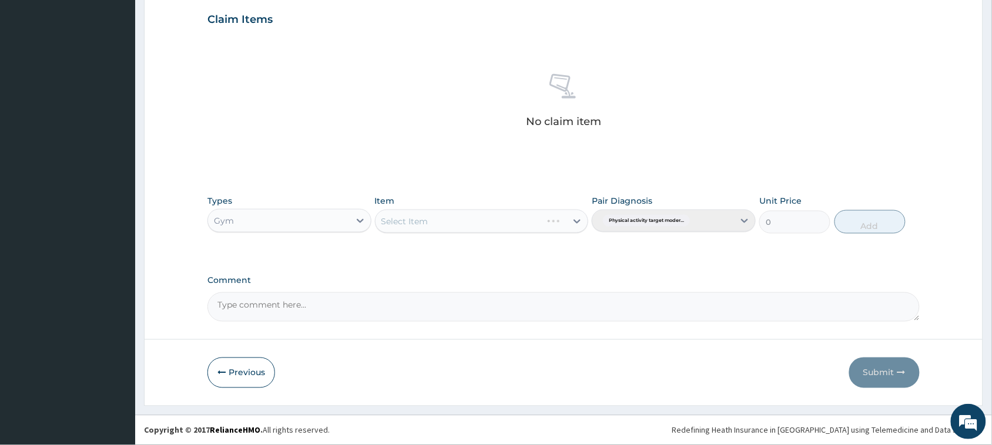
click at [571, 219] on div "Select Item" at bounding box center [482, 222] width 214 height 24
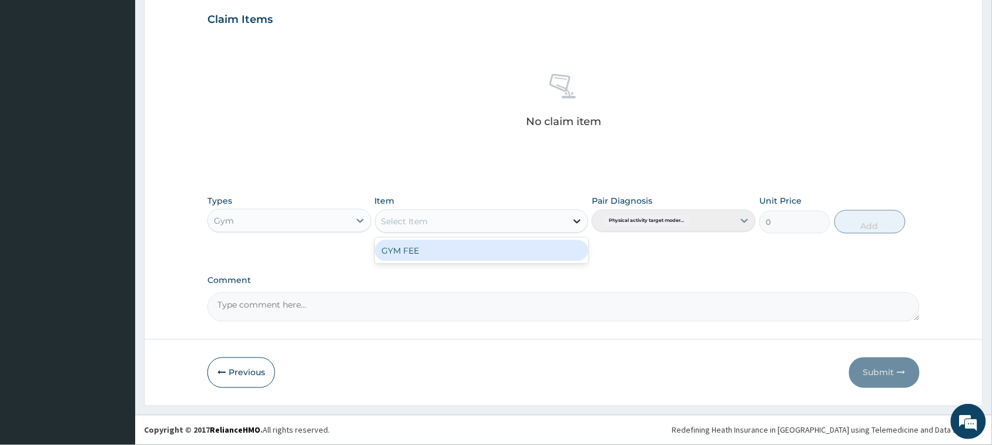
click at [577, 216] on icon at bounding box center [577, 222] width 12 height 12
click at [522, 247] on div "GYM FEE" at bounding box center [482, 250] width 214 height 21
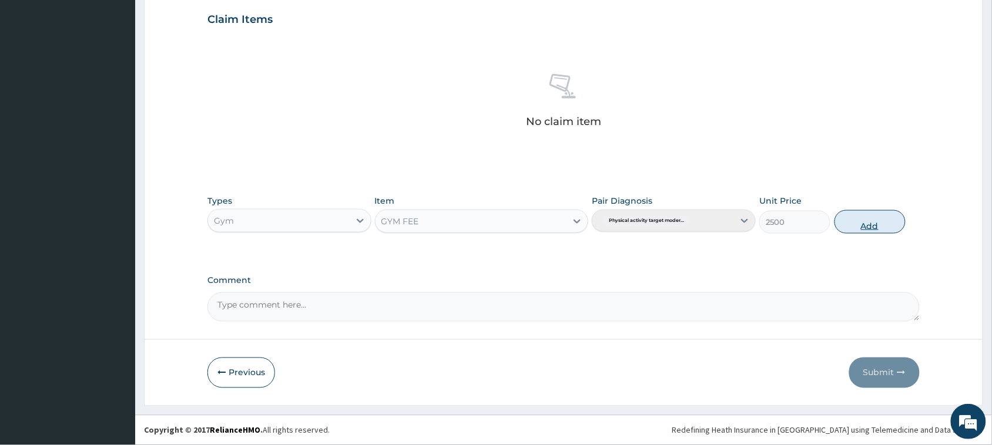
click at [860, 216] on button "Add" at bounding box center [869, 222] width 71 height 24
type input "0"
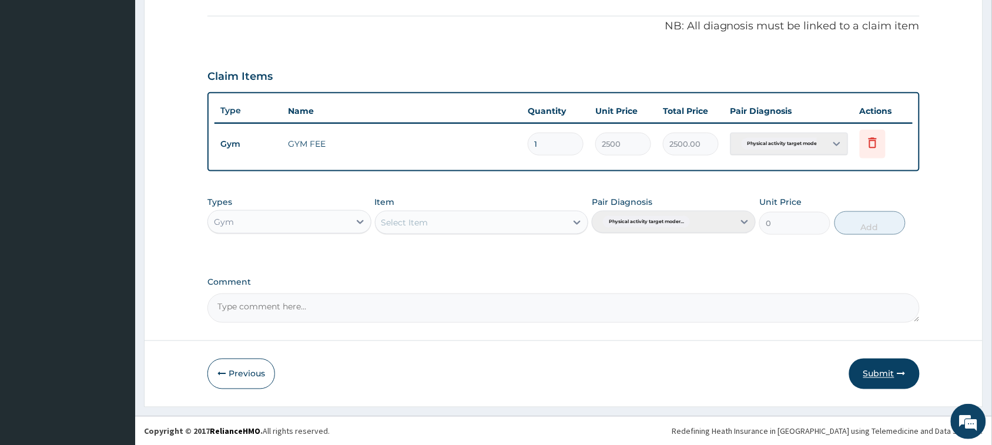
click at [873, 373] on button "Submit" at bounding box center [884, 374] width 71 height 31
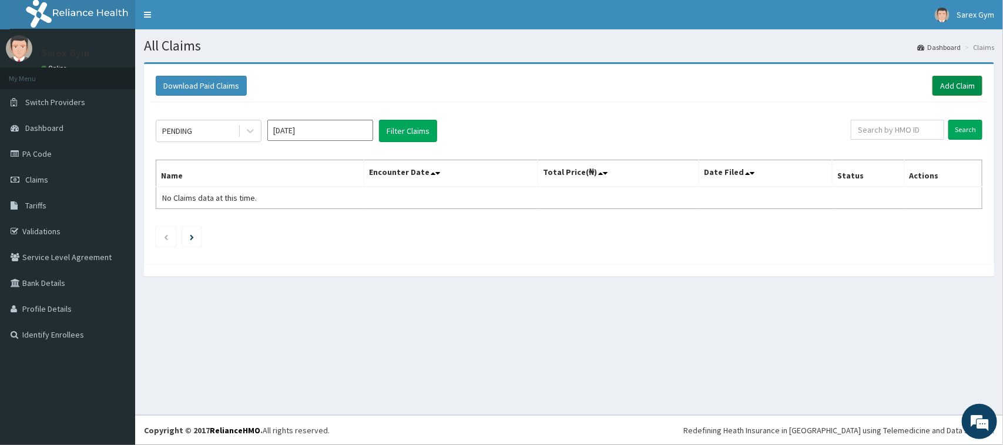
click at [953, 80] on link "Add Claim" at bounding box center [957, 86] width 50 height 20
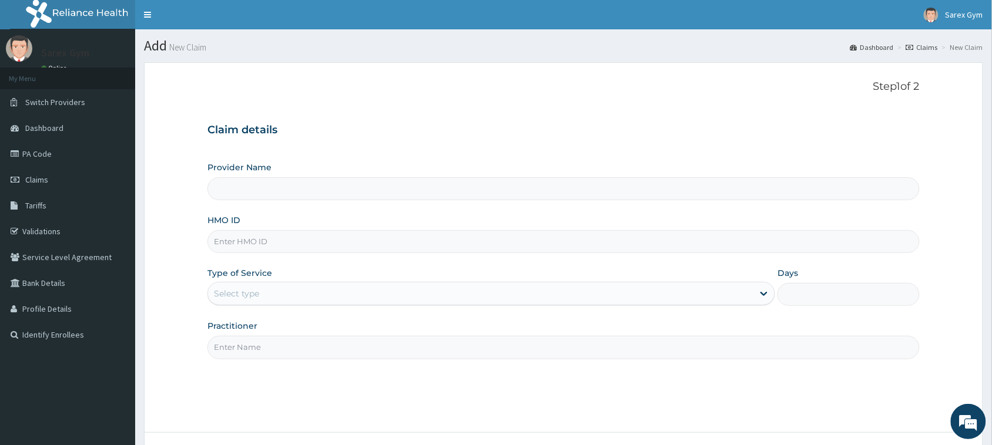
click at [246, 242] on input "HMO ID" at bounding box center [563, 241] width 712 height 23
paste input "MUL/10023/A"
type input "MUL/10023/A"
type input "Sarex Gym"
type input "1"
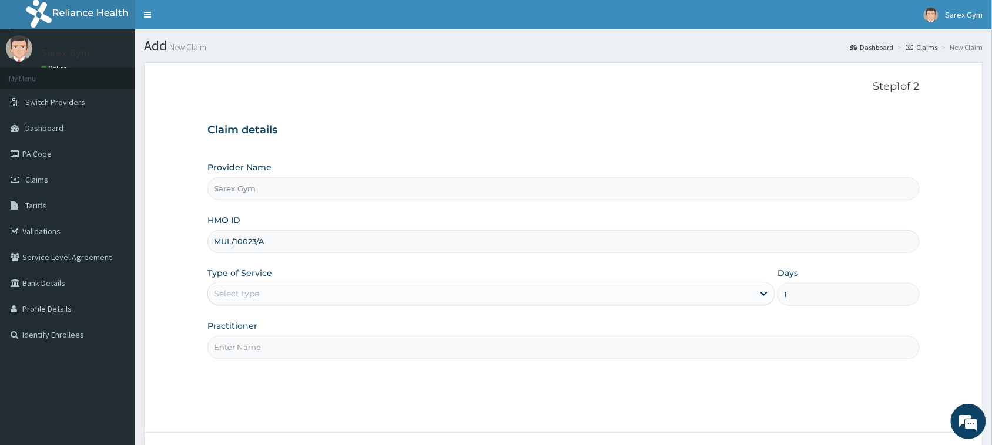
click at [239, 347] on input "Practitioner" at bounding box center [563, 347] width 712 height 23
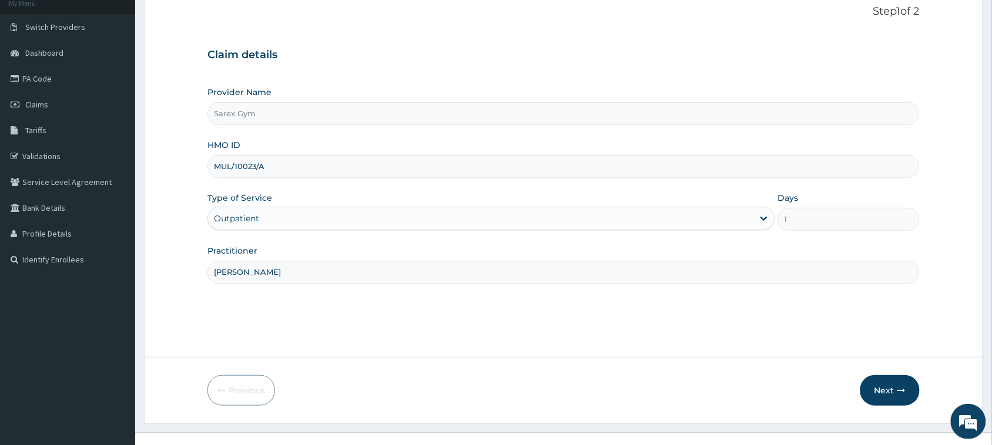
scroll to position [88, 0]
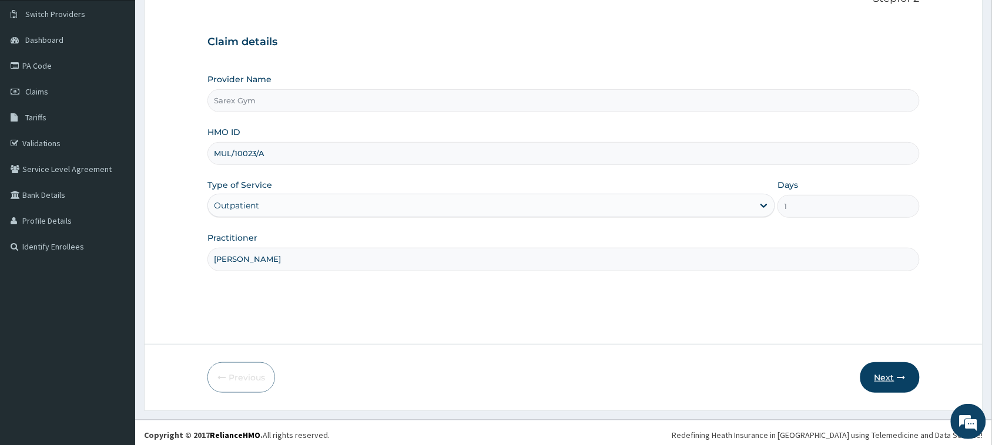
type input "[PERSON_NAME]"
click at [895, 370] on button "Next" at bounding box center [889, 378] width 59 height 31
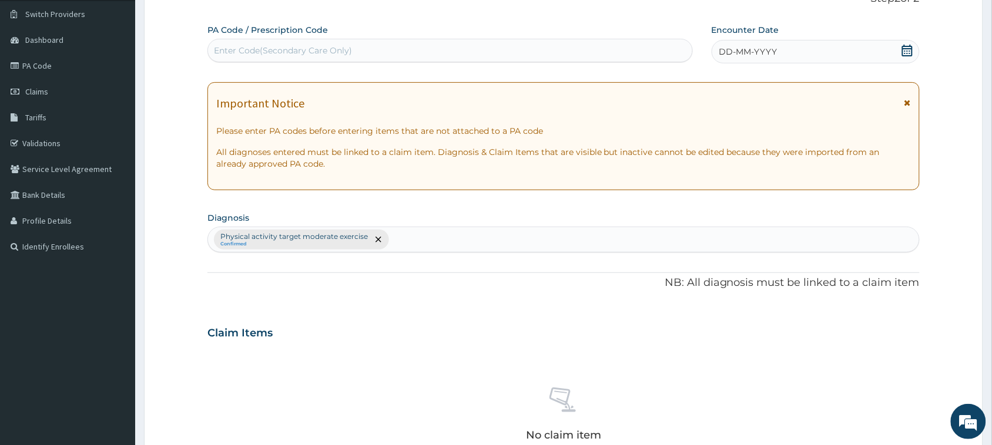
click at [270, 45] on div "Enter Code(Secondary Care Only)" at bounding box center [283, 51] width 138 height 12
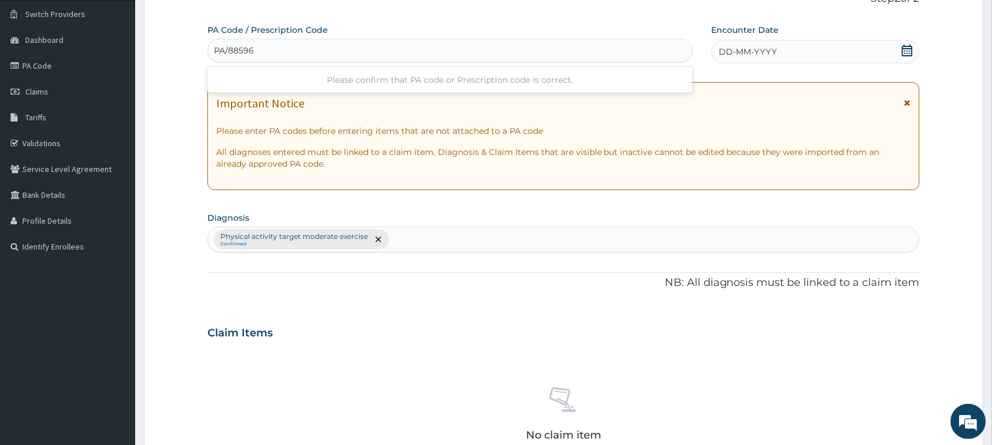
type input "PA/885961"
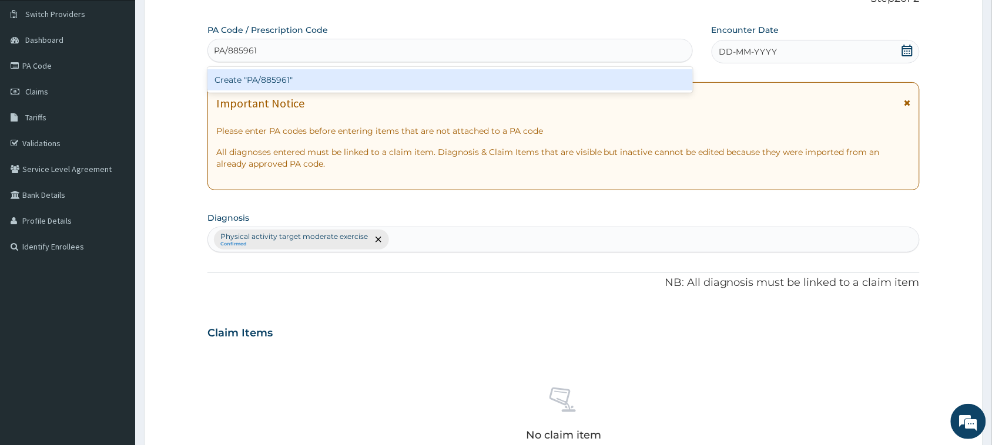
click at [297, 80] on div "Create "PA/885961"" at bounding box center [449, 79] width 485 height 21
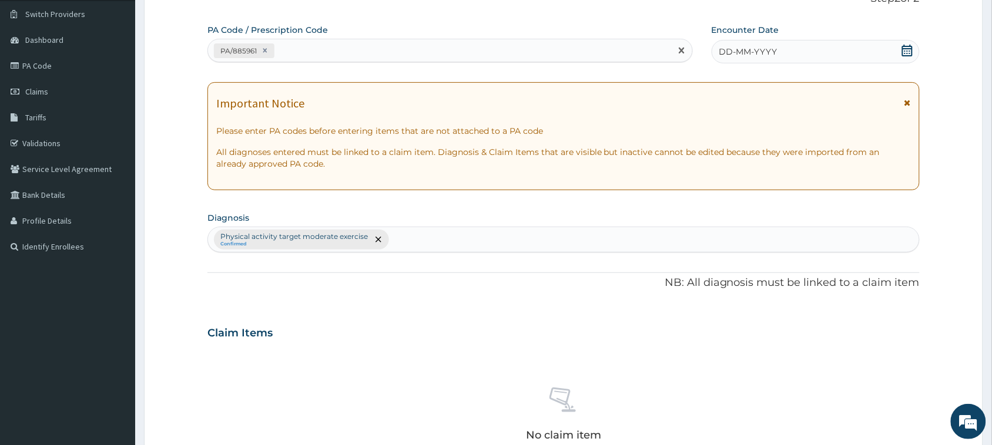
click at [903, 45] on icon at bounding box center [907, 51] width 12 height 12
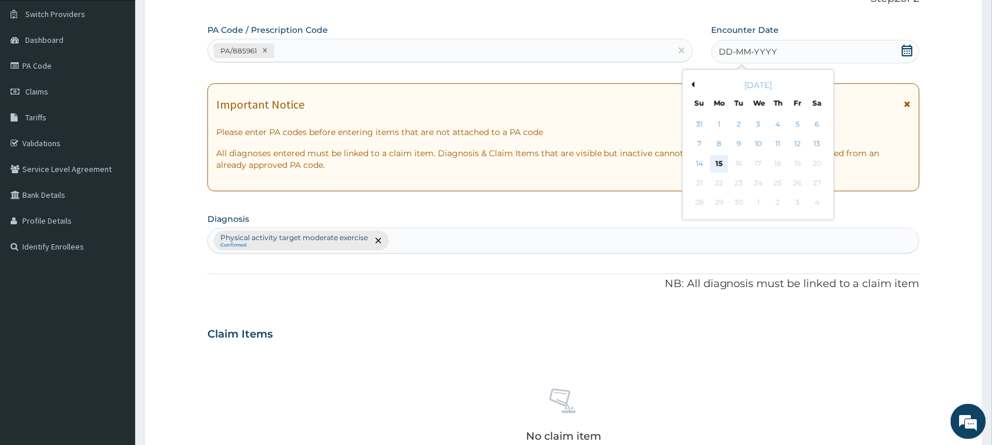
click at [719, 166] on div "15" at bounding box center [719, 164] width 18 height 18
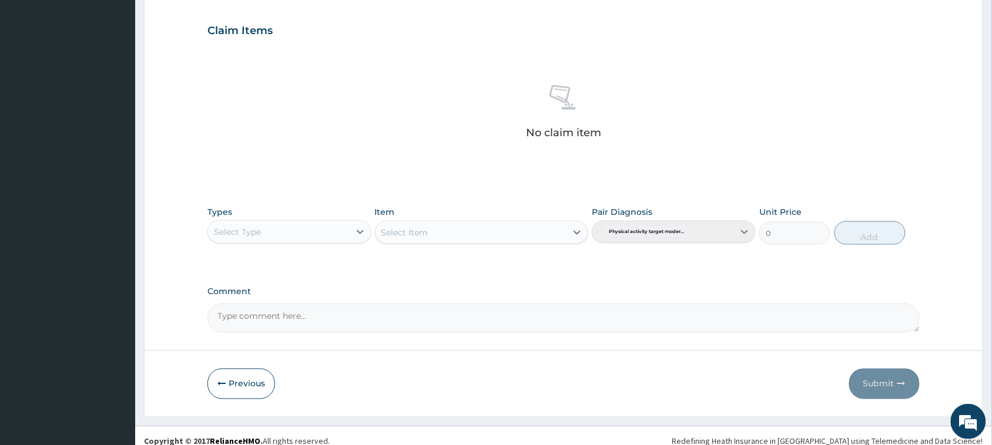
scroll to position [402, 0]
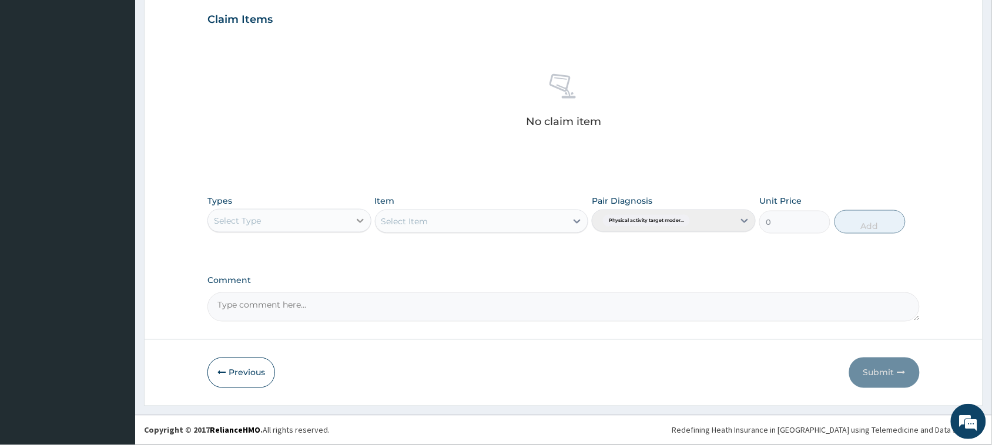
click at [360, 220] on icon at bounding box center [360, 221] width 12 height 12
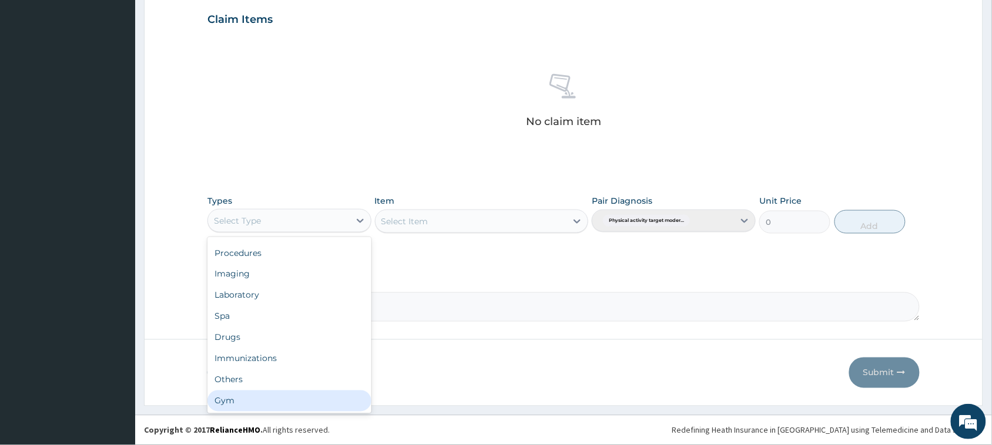
click at [311, 401] on div "Gym" at bounding box center [289, 401] width 164 height 21
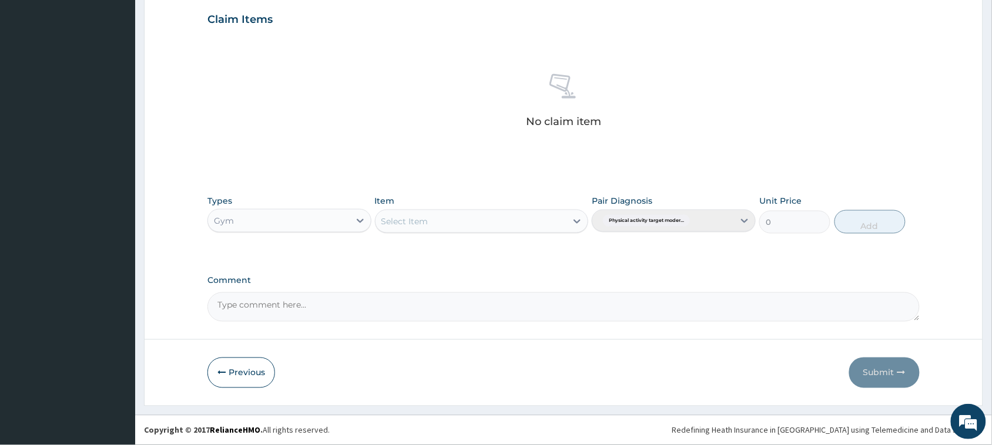
click at [579, 218] on icon at bounding box center [577, 222] width 12 height 12
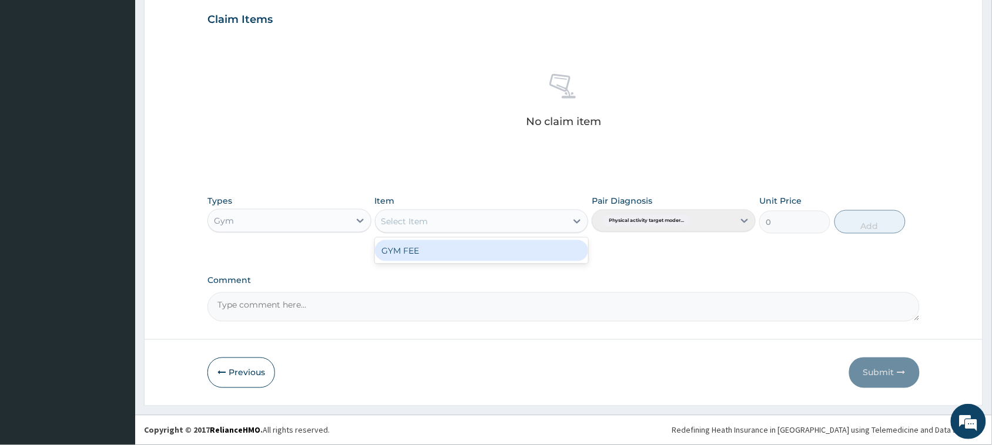
click at [542, 248] on div "GYM FEE" at bounding box center [482, 250] width 214 height 21
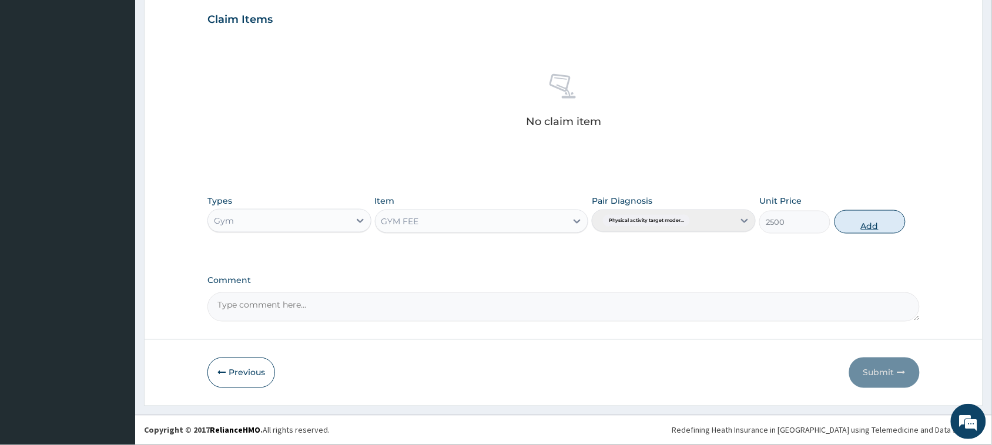
click at [868, 219] on button "Add" at bounding box center [869, 222] width 71 height 24
type input "0"
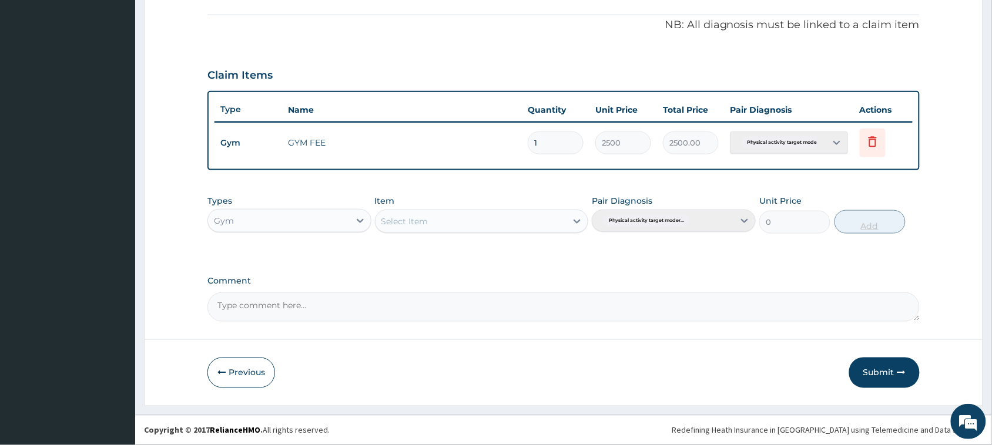
scroll to position [345, 0]
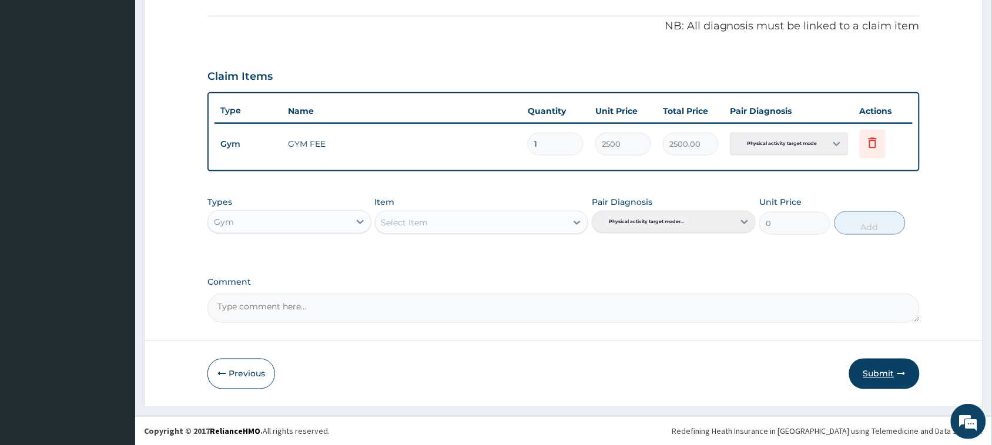
click at [868, 374] on button "Submit" at bounding box center [884, 374] width 71 height 31
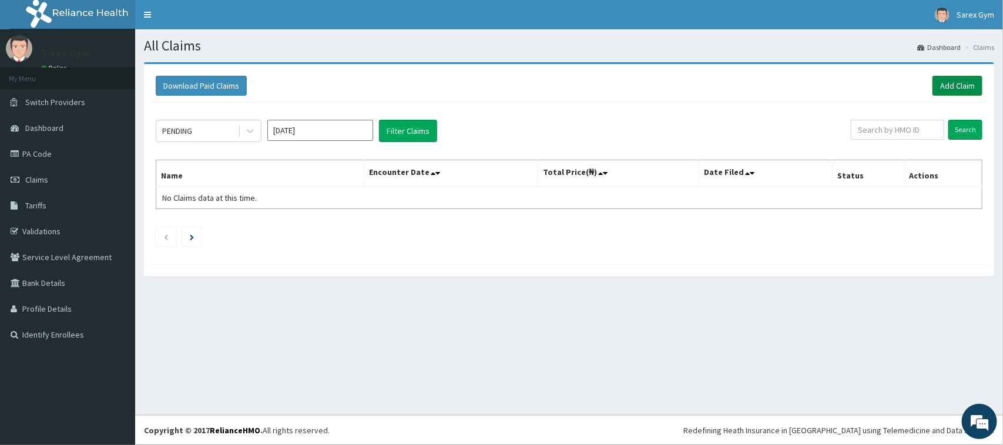
click at [950, 83] on link "Add Claim" at bounding box center [957, 86] width 50 height 20
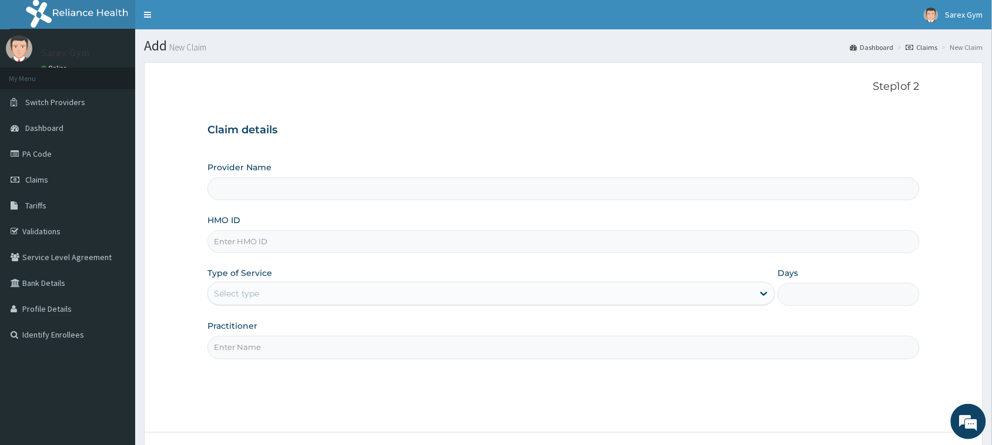
click at [257, 241] on input "HMO ID" at bounding box center [563, 241] width 712 height 23
type input "Sarex Gym"
type input "1"
type input "MUL/10104/A"
click at [236, 348] on input "Practitioner" at bounding box center [563, 347] width 712 height 23
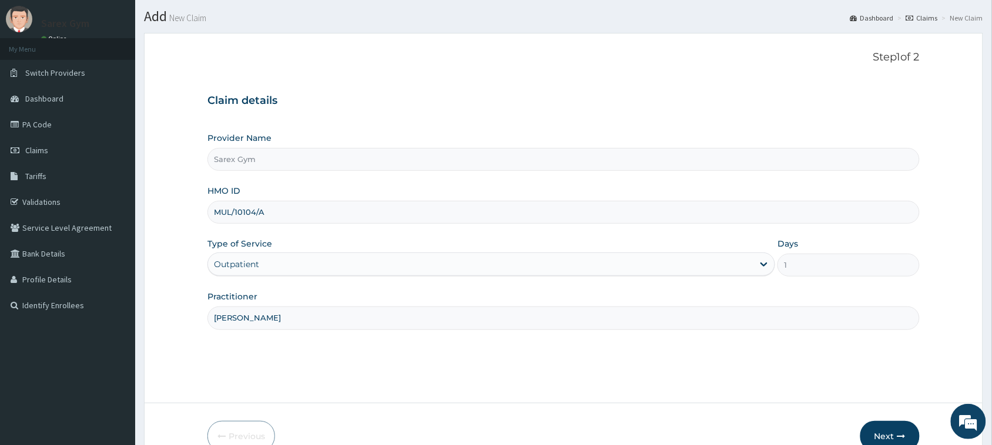
scroll to position [59, 0]
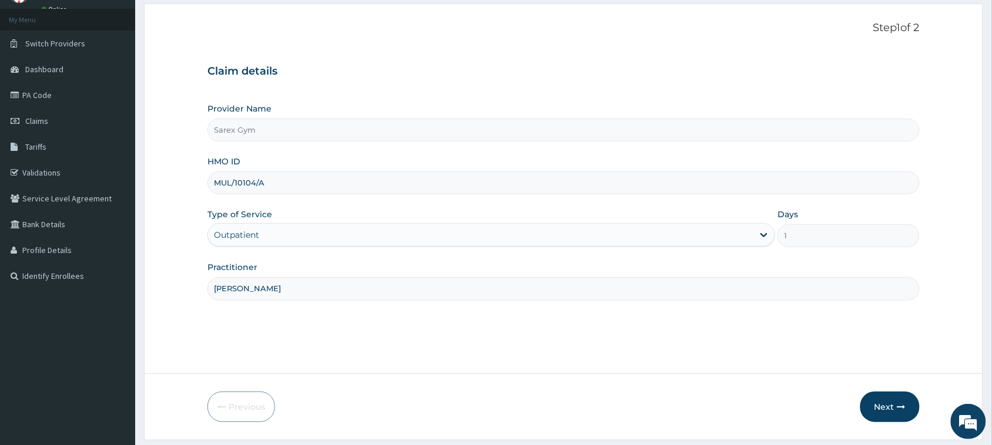
type input "SARAH"
click at [265, 184] on input "MUL/10104/A" at bounding box center [563, 183] width 712 height 23
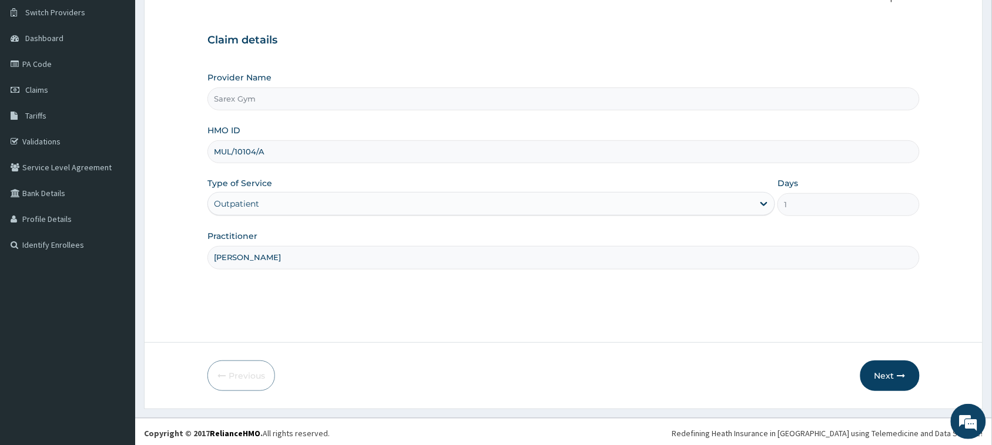
scroll to position [93, 0]
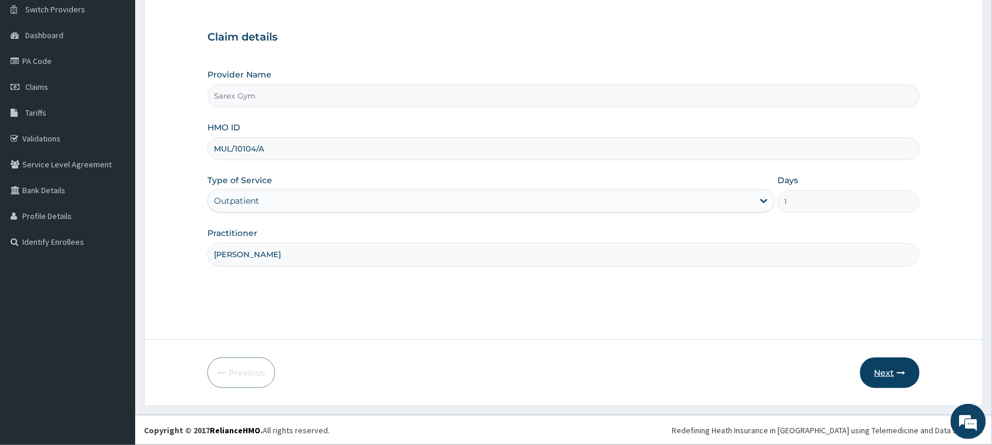
click at [892, 371] on button "Next" at bounding box center [889, 373] width 59 height 31
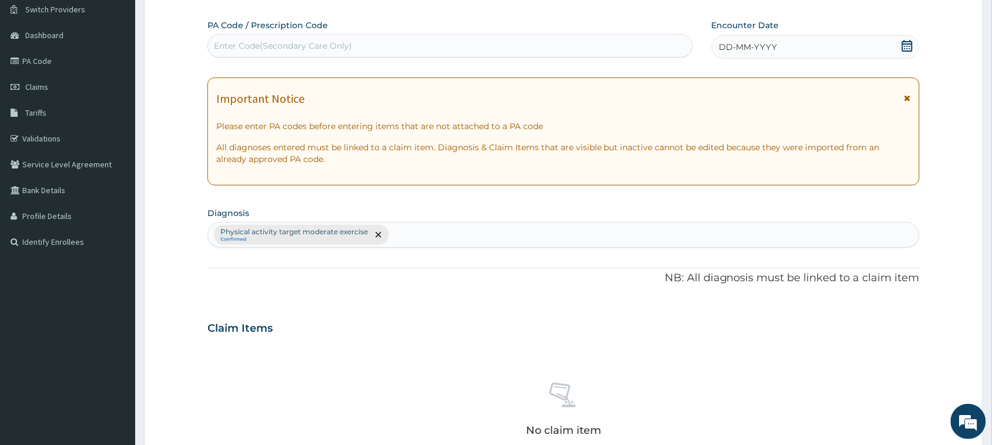
click at [283, 44] on div "Enter Code(Secondary Care Only)" at bounding box center [283, 46] width 138 height 12
type input "PA/E3AF67"
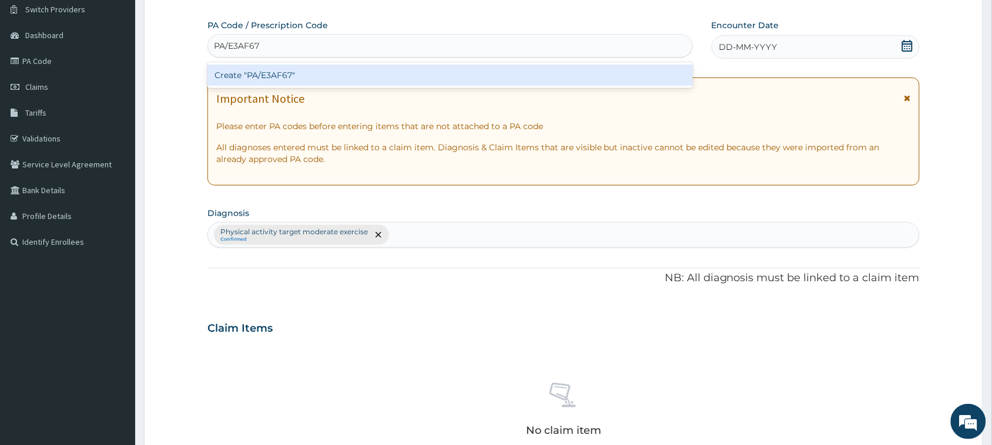
click at [286, 72] on div "Create "PA/E3AF67"" at bounding box center [449, 75] width 485 height 21
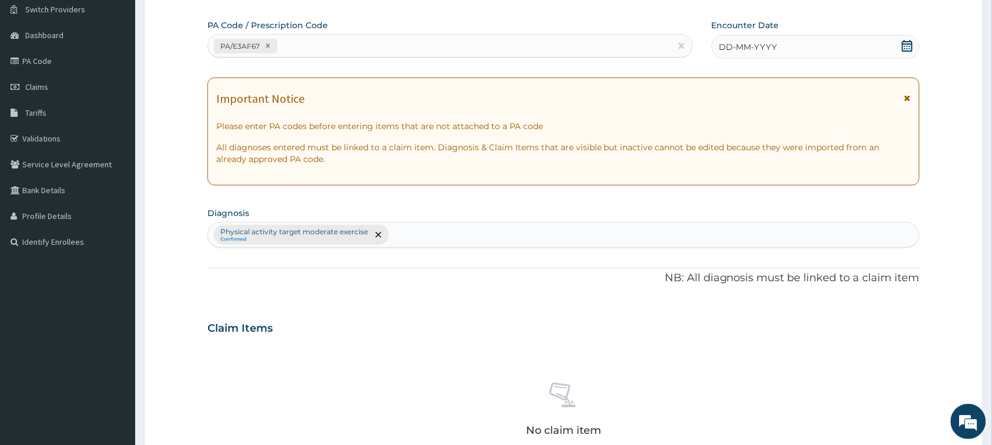
click at [909, 47] on icon at bounding box center [907, 46] width 12 height 12
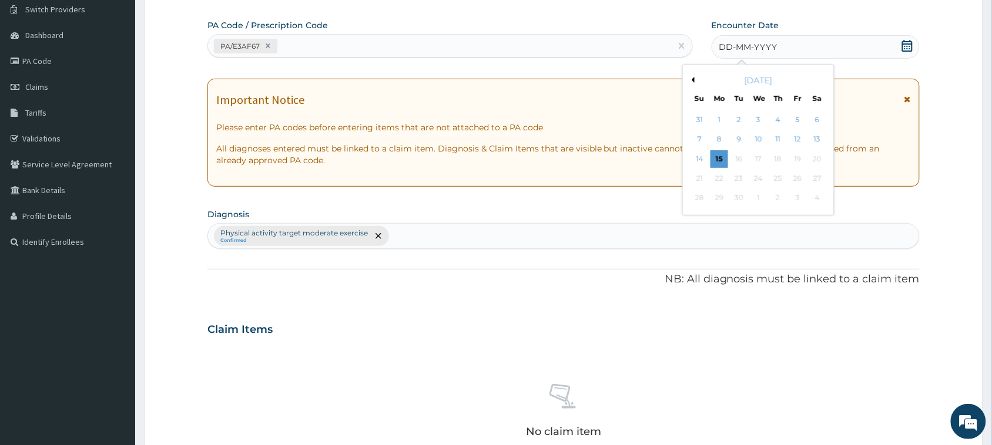
click at [694, 79] on button "Previous Month" at bounding box center [692, 80] width 6 height 6
click at [817, 159] on div "16" at bounding box center [818, 159] width 18 height 18
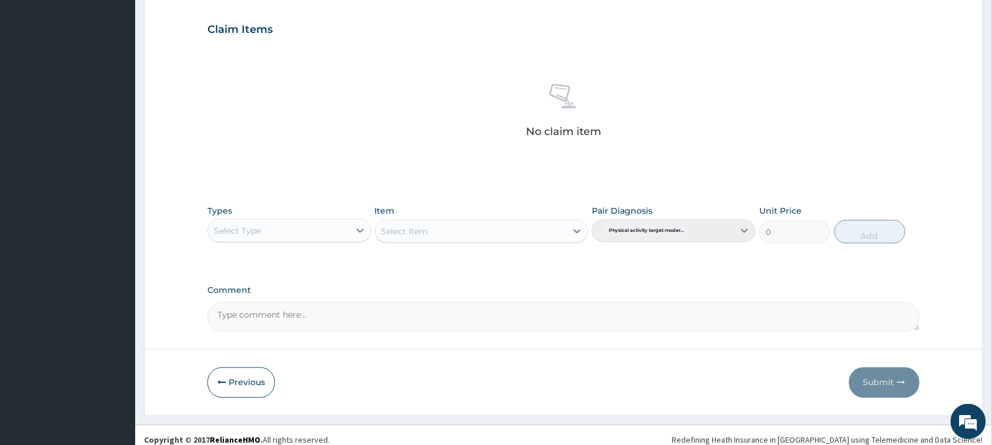
scroll to position [402, 0]
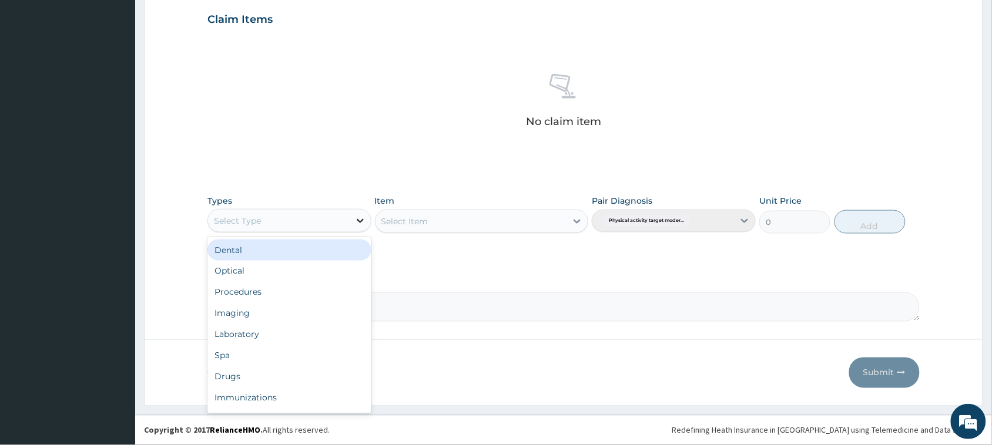
click at [359, 222] on icon at bounding box center [360, 221] width 7 height 4
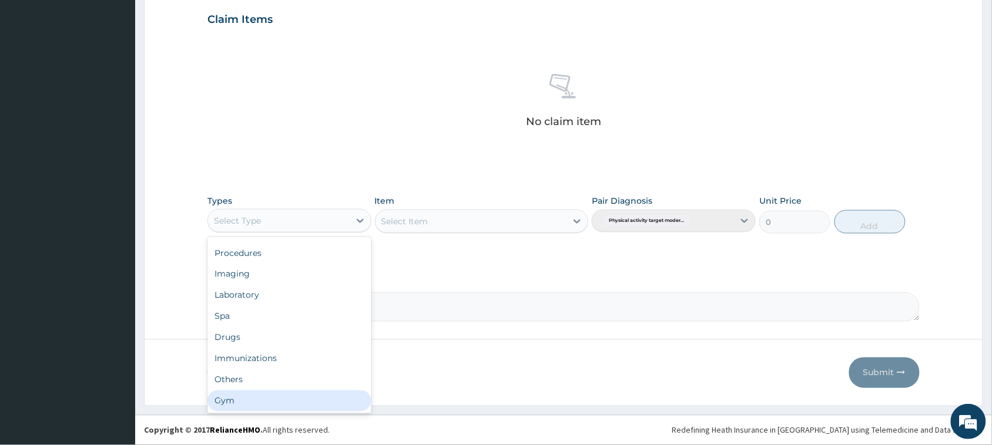
click at [322, 397] on div "Gym" at bounding box center [289, 401] width 164 height 21
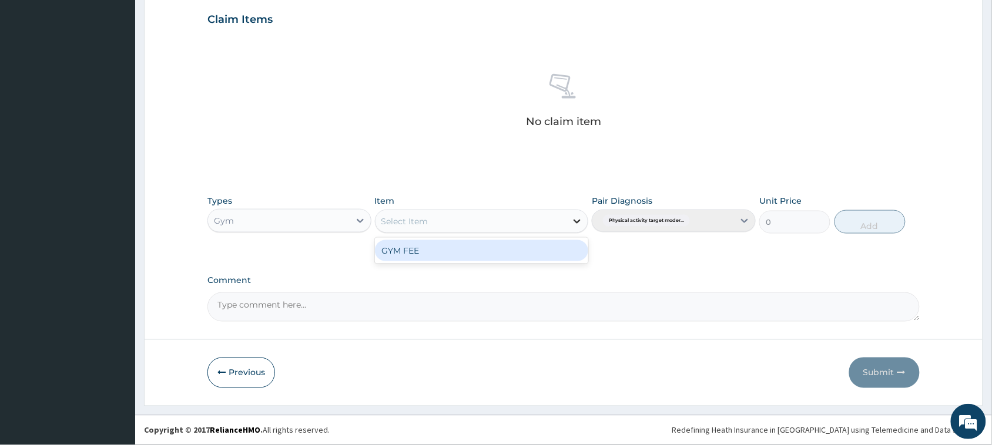
click at [573, 219] on icon at bounding box center [577, 222] width 12 height 12
click at [518, 256] on div "GYM FEE" at bounding box center [482, 250] width 214 height 21
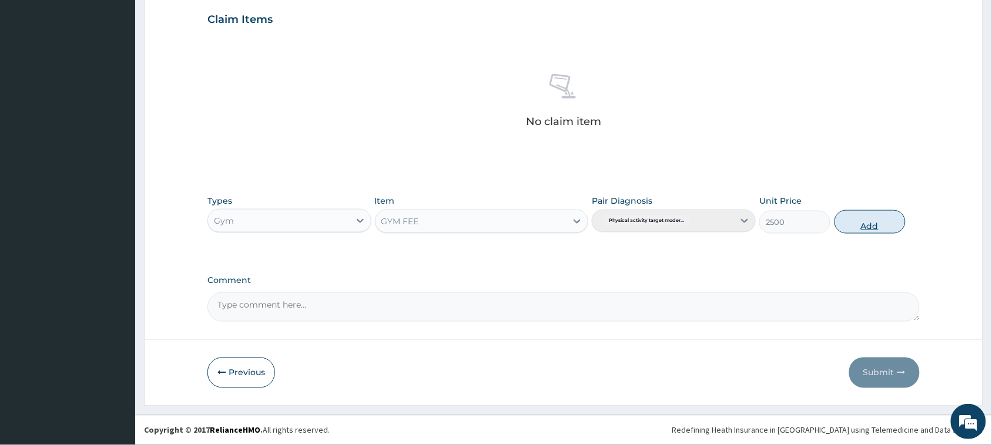
click at [864, 222] on button "Add" at bounding box center [869, 222] width 71 height 24
type input "0"
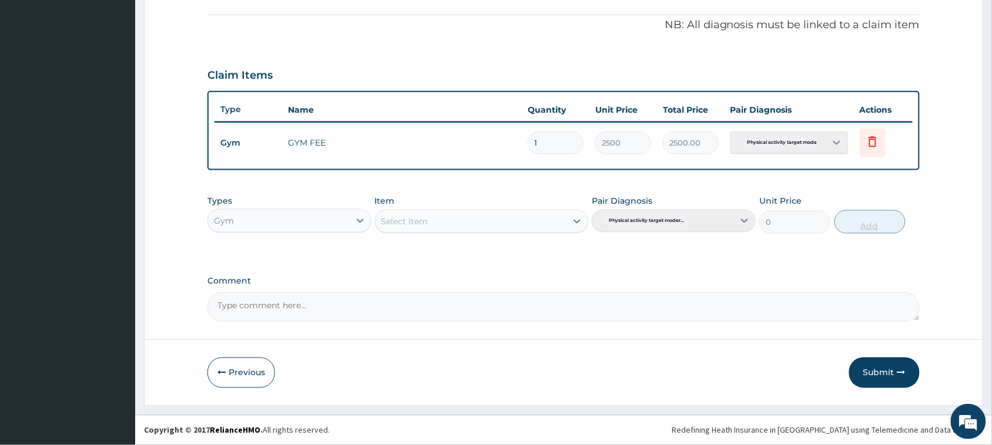
scroll to position [345, 0]
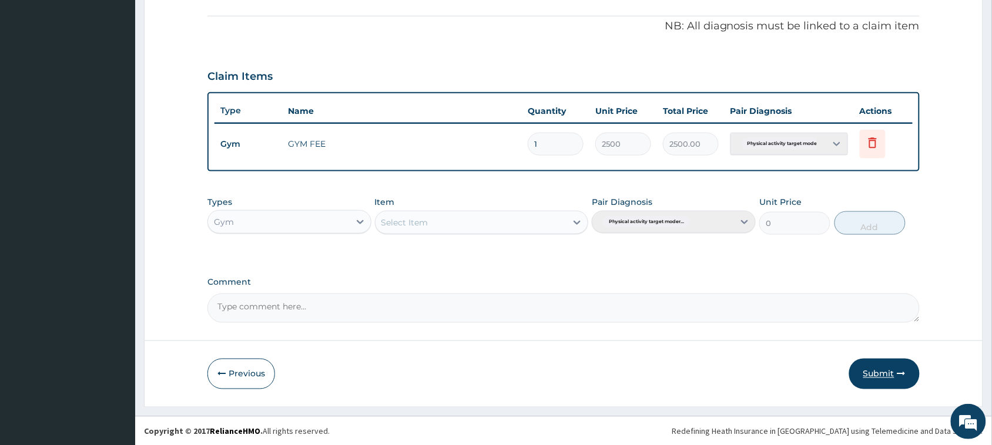
click at [880, 370] on button "Submit" at bounding box center [884, 374] width 71 height 31
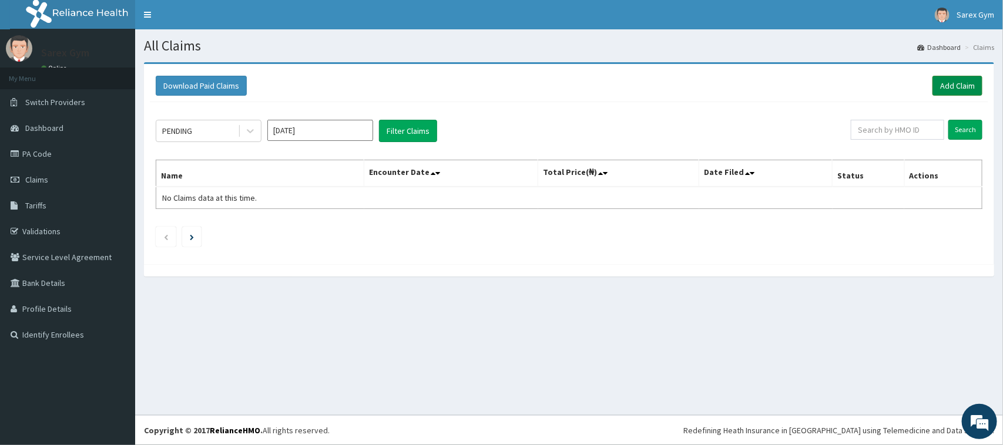
click at [950, 84] on link "Add Claim" at bounding box center [957, 86] width 50 height 20
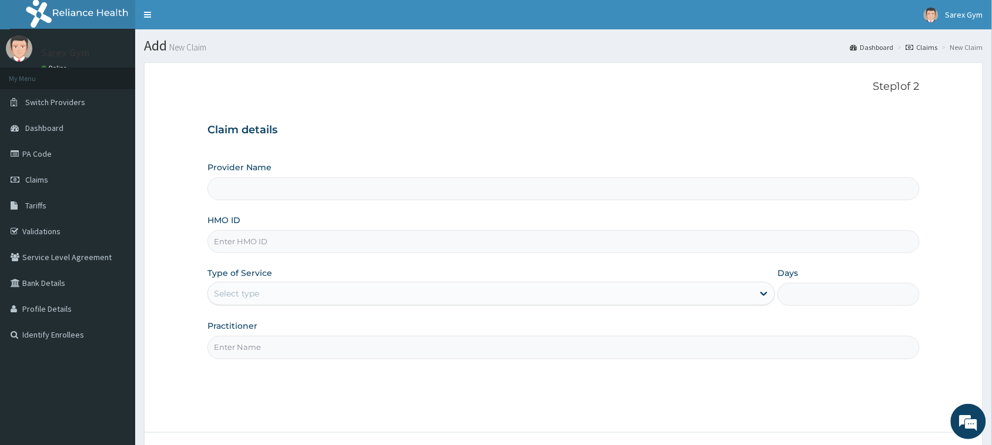
type input "Sarex Gym"
type input "1"
click at [267, 239] on input "HMO ID" at bounding box center [563, 241] width 712 height 23
paste input "MUL/10104/A"
type input "MUL/10104/A"
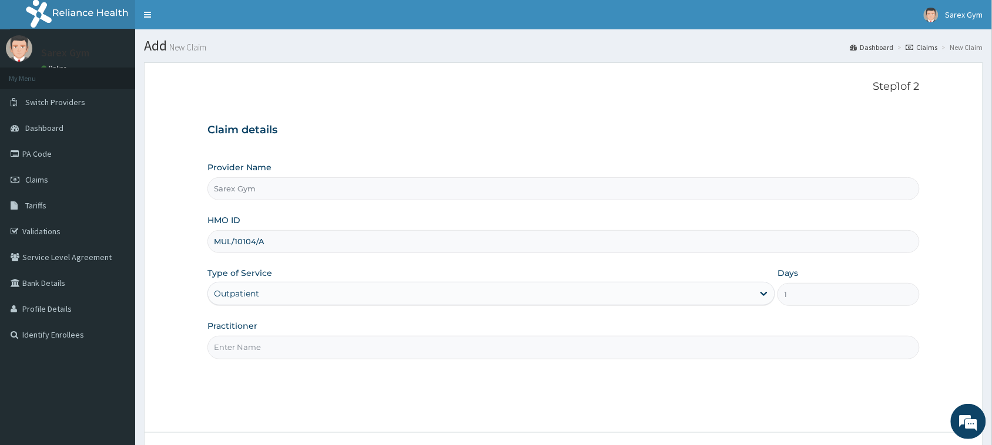
click at [229, 347] on input "Practitioner" at bounding box center [563, 347] width 712 height 23
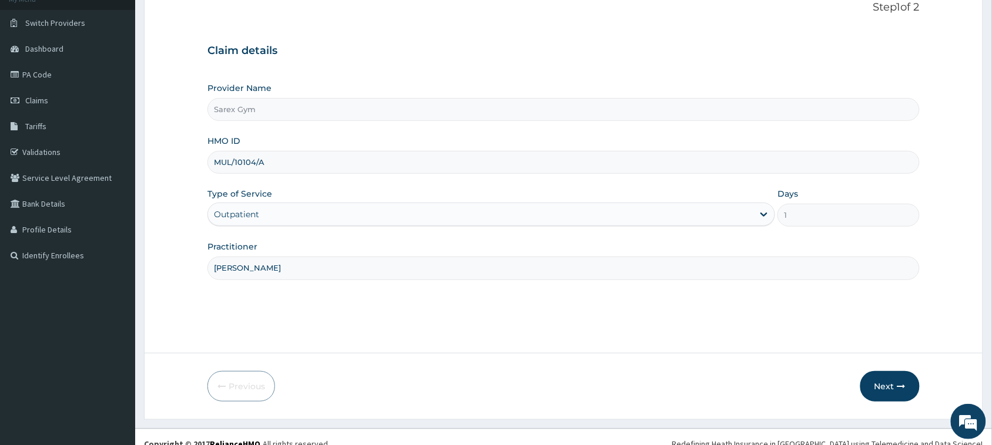
scroll to position [88, 0]
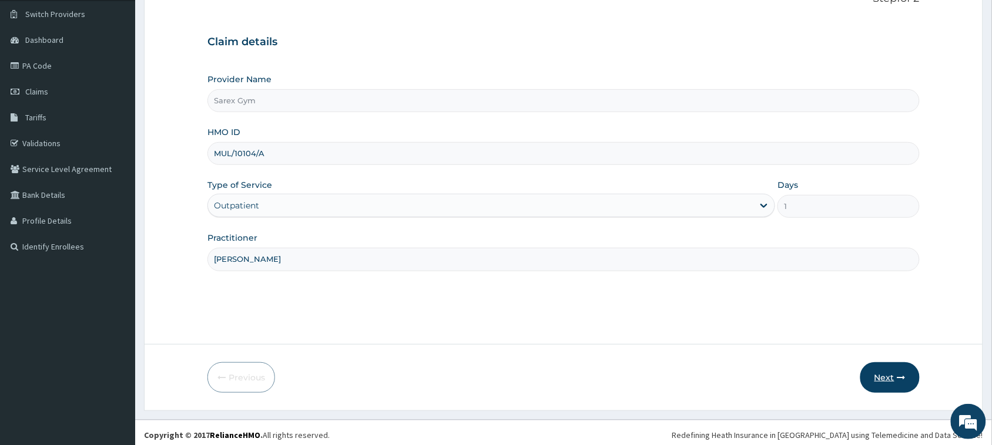
type input "SARAH"
click at [897, 374] on icon "button" at bounding box center [901, 378] width 8 height 8
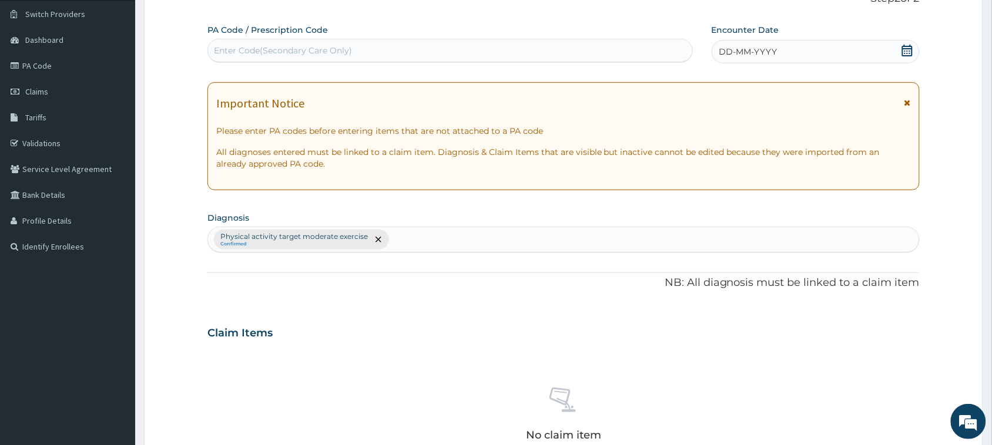
click at [261, 47] on div "Enter Code(Secondary Care Only)" at bounding box center [283, 51] width 138 height 12
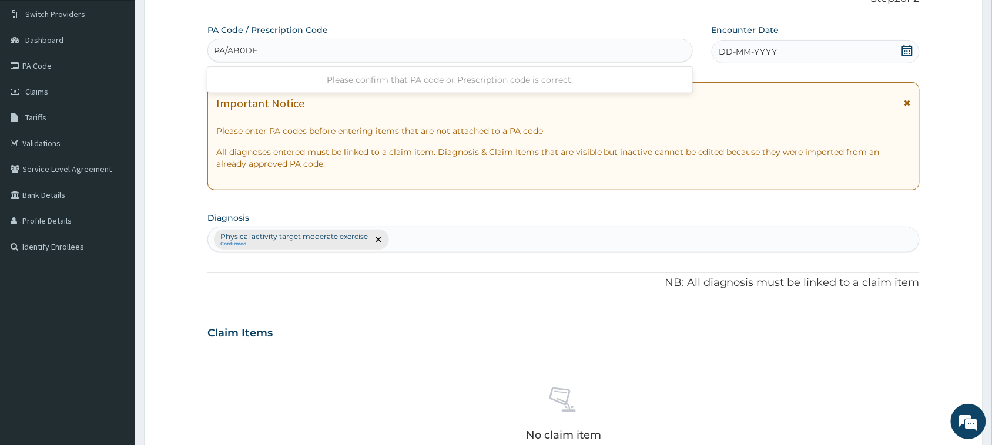
type input "PA/AB0DE0"
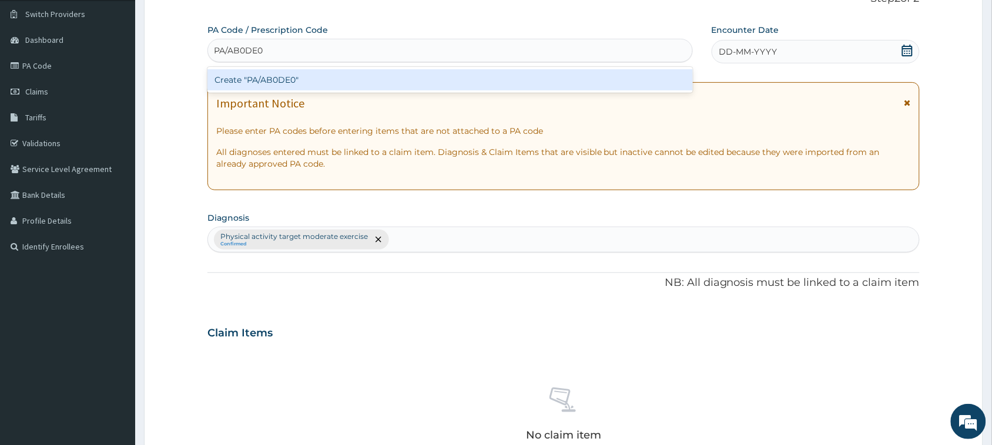
click at [339, 81] on div "Create "PA/AB0DE0"" at bounding box center [449, 79] width 485 height 21
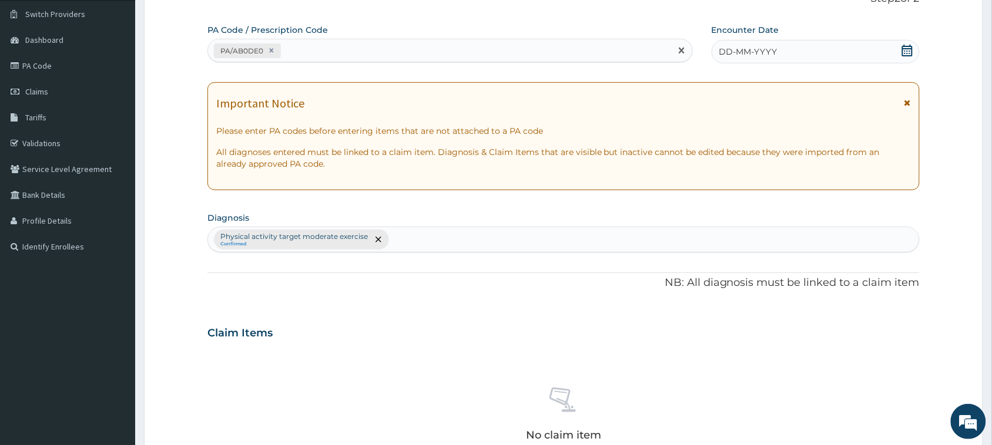
click at [907, 53] on icon at bounding box center [907, 51] width 11 height 12
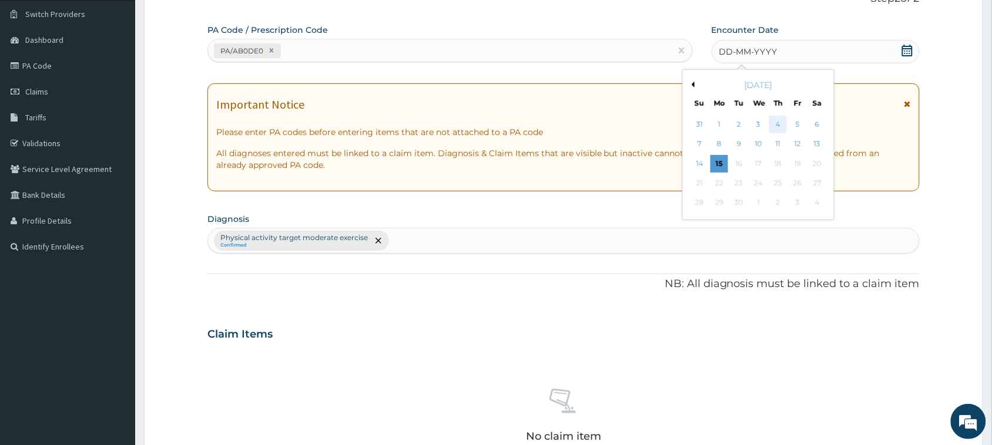
click at [779, 126] on div "4" at bounding box center [778, 125] width 18 height 18
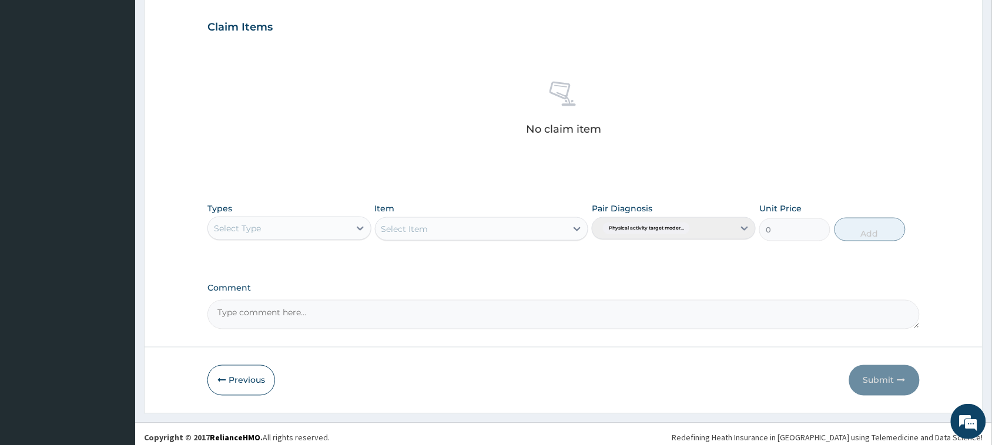
scroll to position [402, 0]
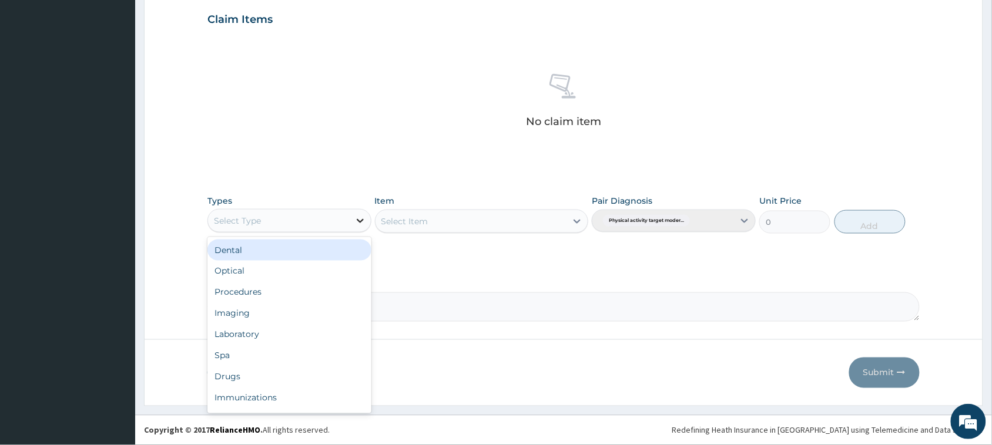
click at [359, 220] on icon at bounding box center [360, 221] width 12 height 12
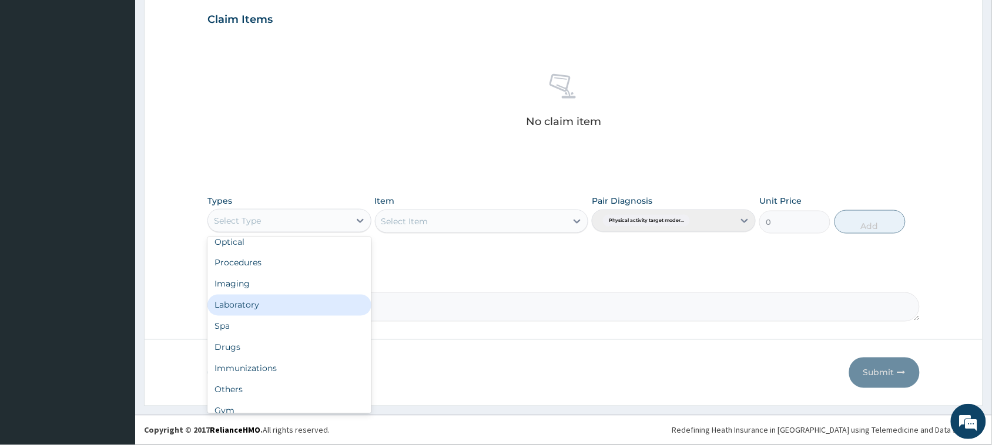
scroll to position [39, 0]
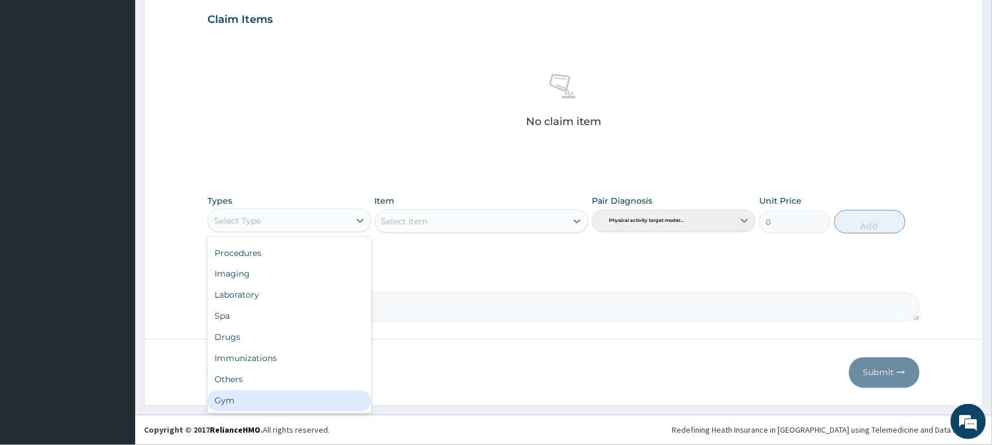
click at [327, 410] on div "Gym" at bounding box center [289, 401] width 164 height 21
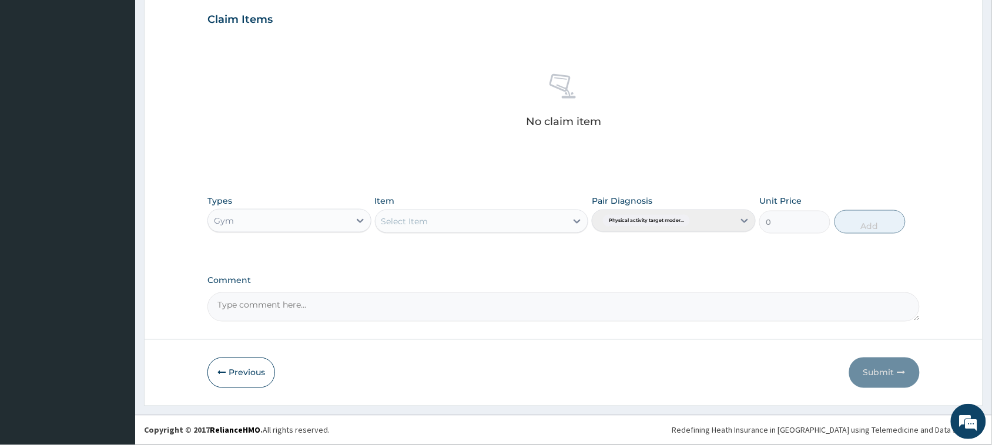
click at [577, 222] on icon at bounding box center [577, 222] width 12 height 12
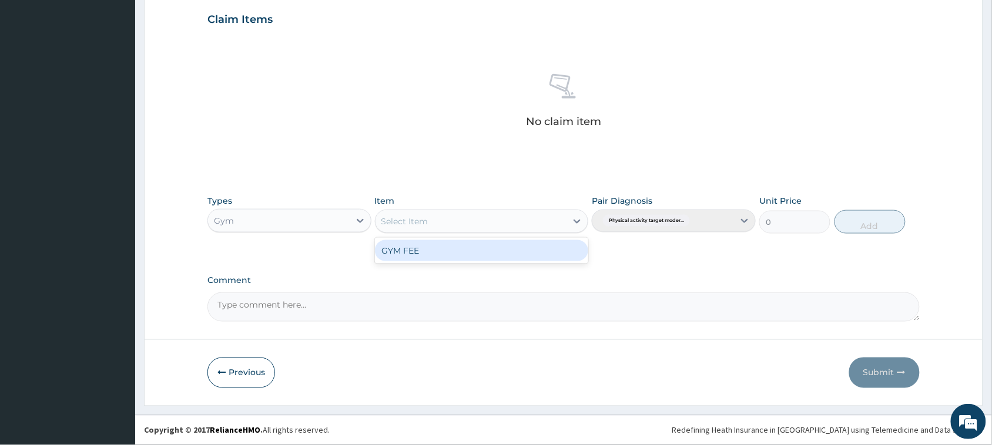
click at [495, 253] on div "GYM FEE" at bounding box center [482, 250] width 214 height 21
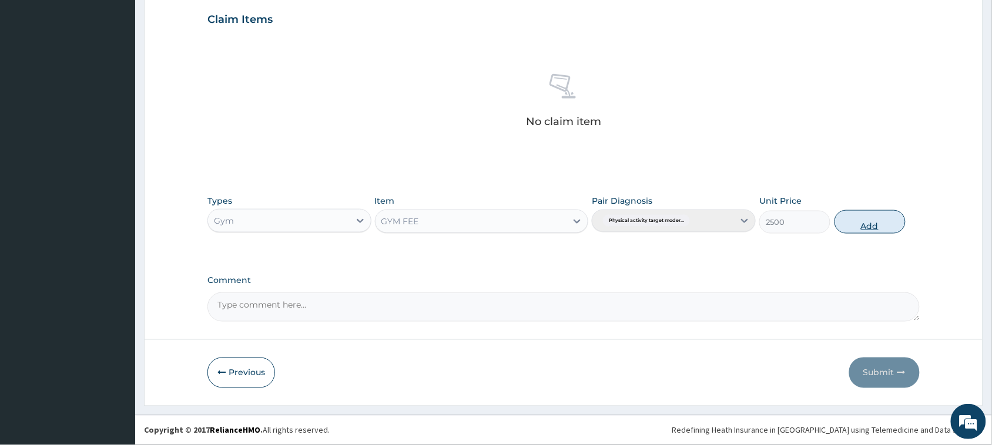
click at [873, 217] on button "Add" at bounding box center [869, 222] width 71 height 24
type input "0"
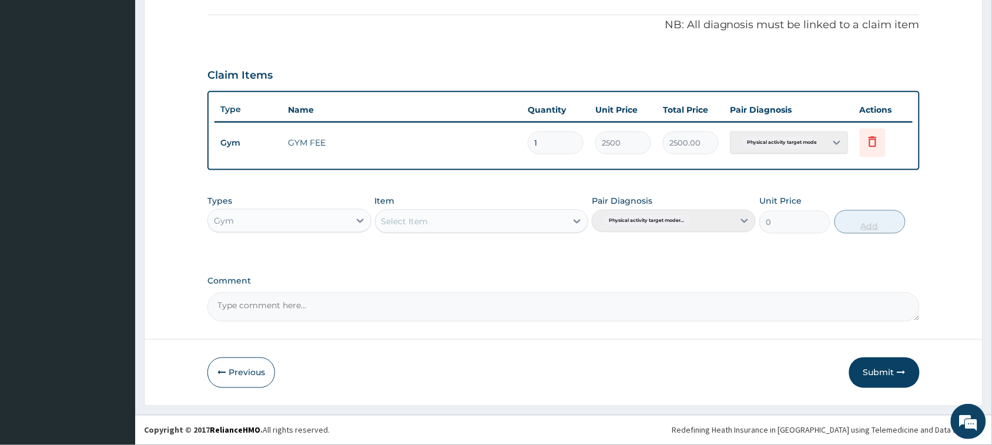
scroll to position [345, 0]
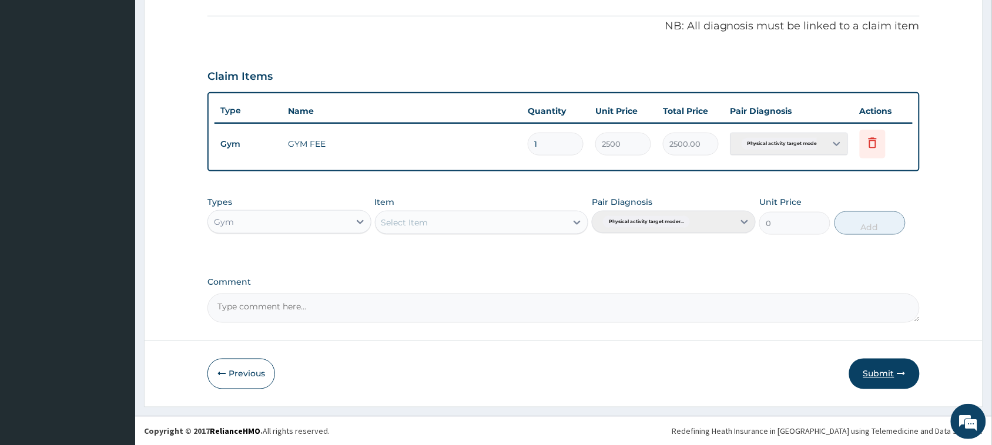
click at [881, 368] on button "Submit" at bounding box center [884, 374] width 71 height 31
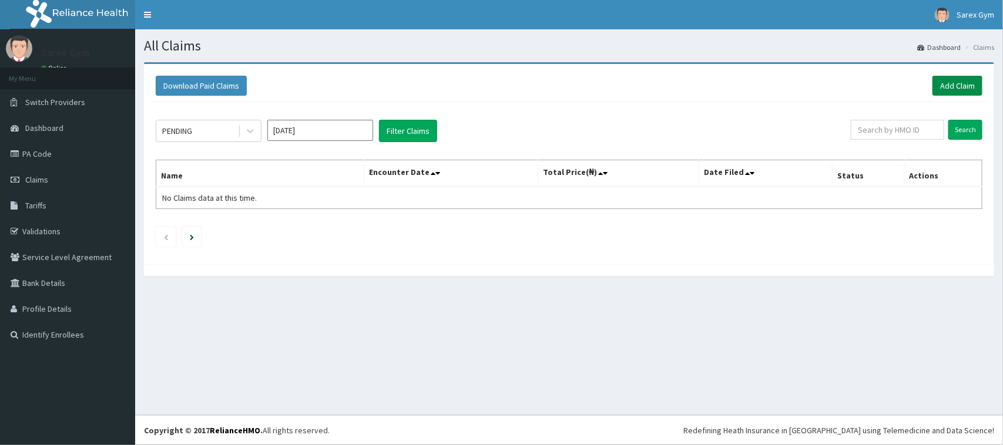
click at [961, 85] on link "Add Claim" at bounding box center [957, 86] width 50 height 20
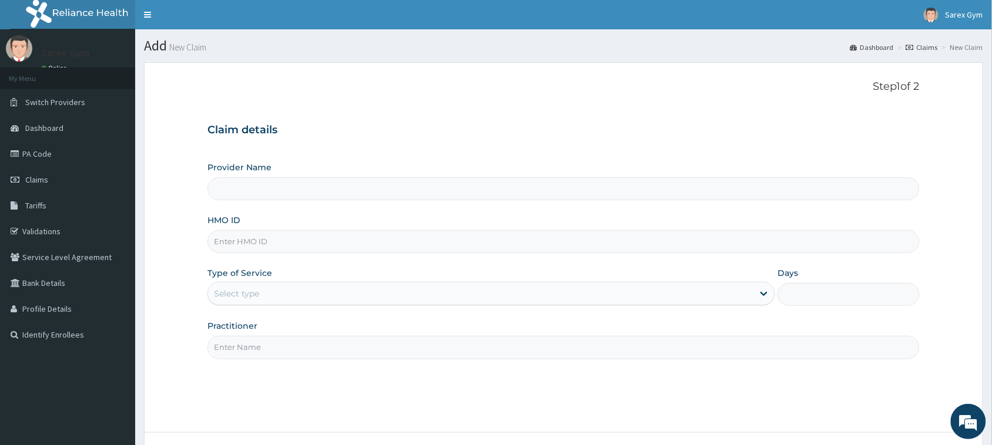
type input "Sarex Gym"
type input "1"
click at [236, 240] on input "HMO ID" at bounding box center [563, 241] width 712 height 23
paste input "MUL/10104/A"
type input "MUL/10104/A"
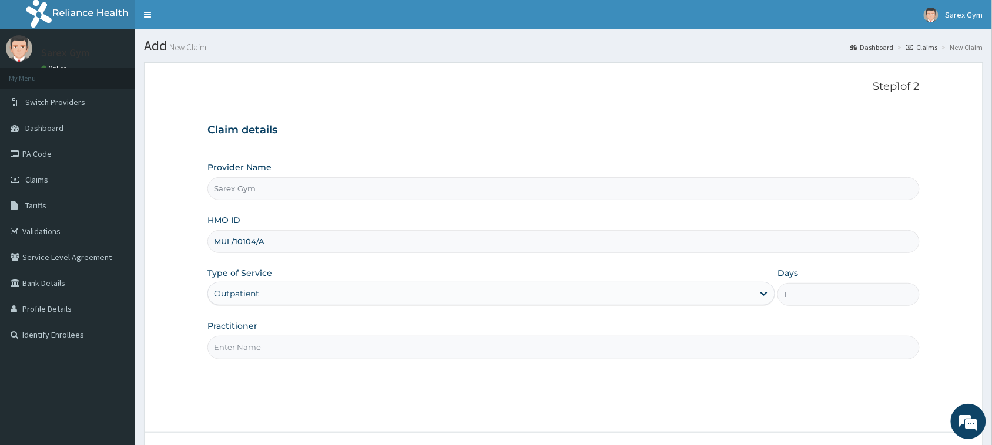
click at [260, 350] on input "Practitioner" at bounding box center [563, 347] width 712 height 23
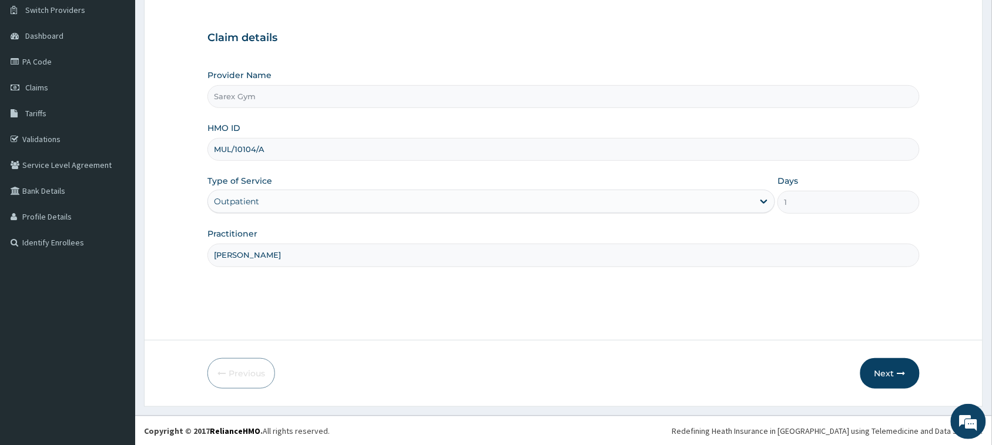
scroll to position [93, 0]
type input "[PERSON_NAME]"
click at [889, 363] on button "Next" at bounding box center [889, 373] width 59 height 31
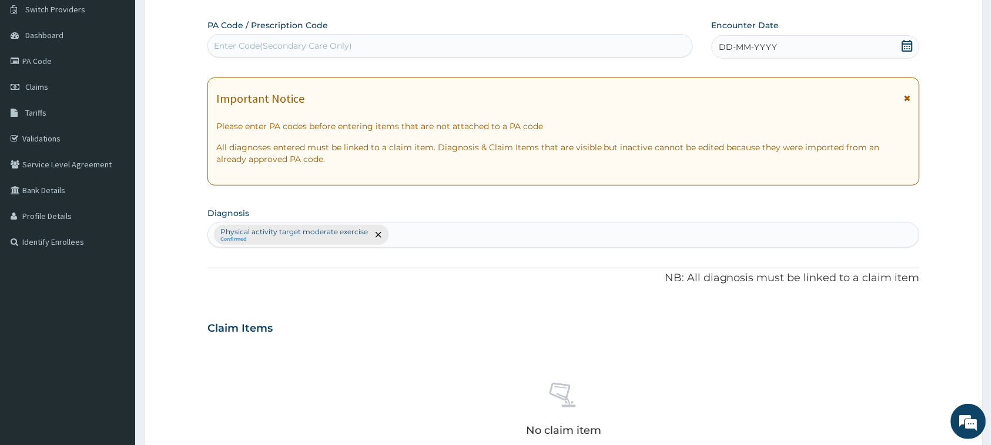
click at [266, 42] on div "Enter Code(Secondary Care Only)" at bounding box center [283, 46] width 138 height 12
type input "PA/E73B7F"
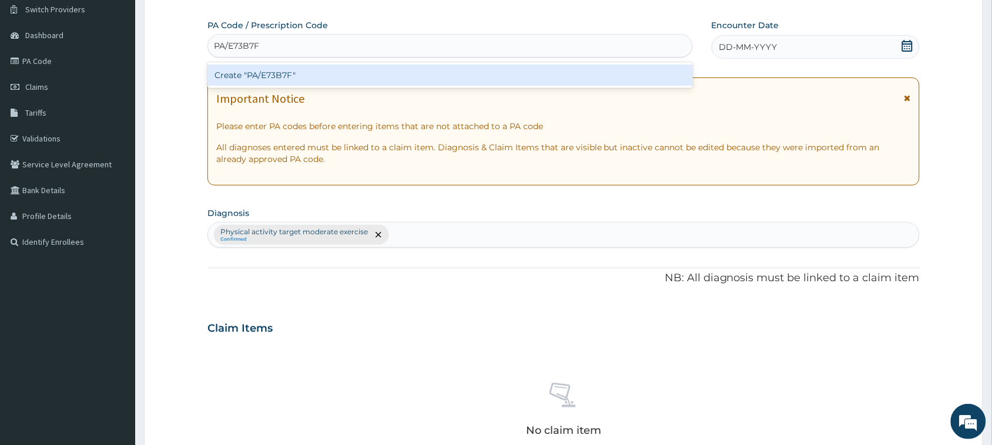
click at [287, 75] on div "Create "PA/E73B7F"" at bounding box center [449, 75] width 485 height 21
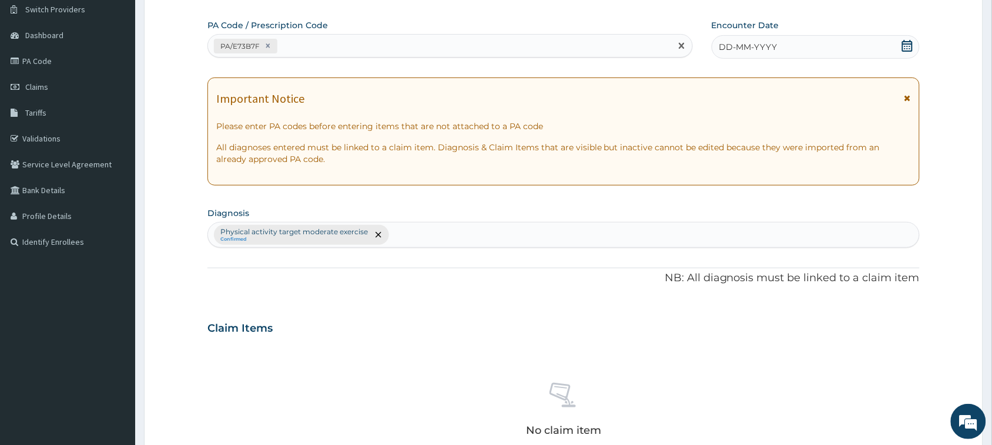
click at [906, 45] on icon at bounding box center [907, 46] width 12 height 12
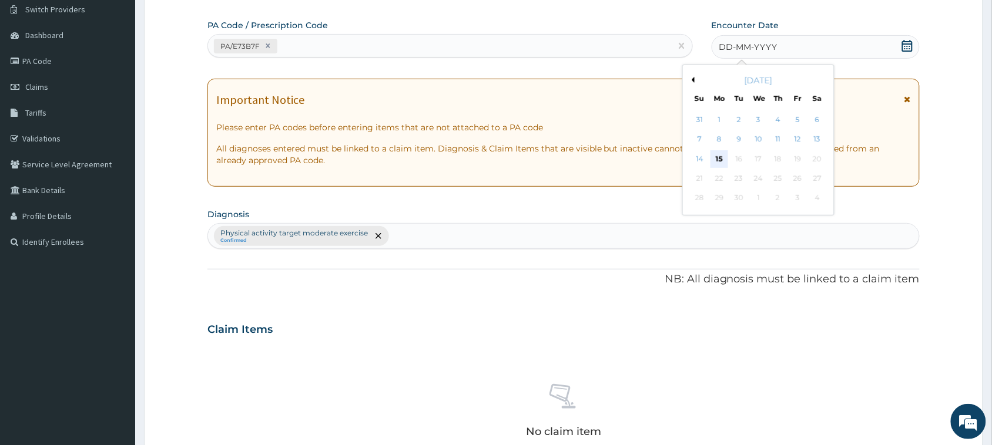
click at [717, 160] on div "15" at bounding box center [719, 159] width 18 height 18
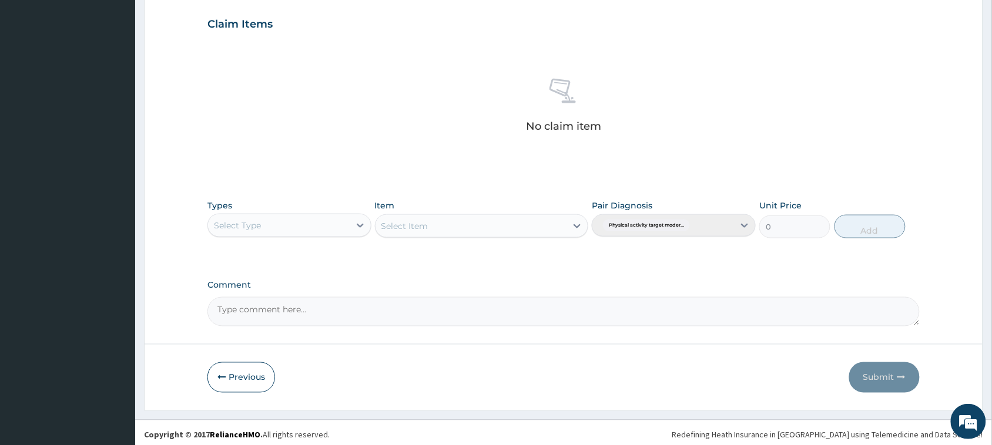
scroll to position [402, 0]
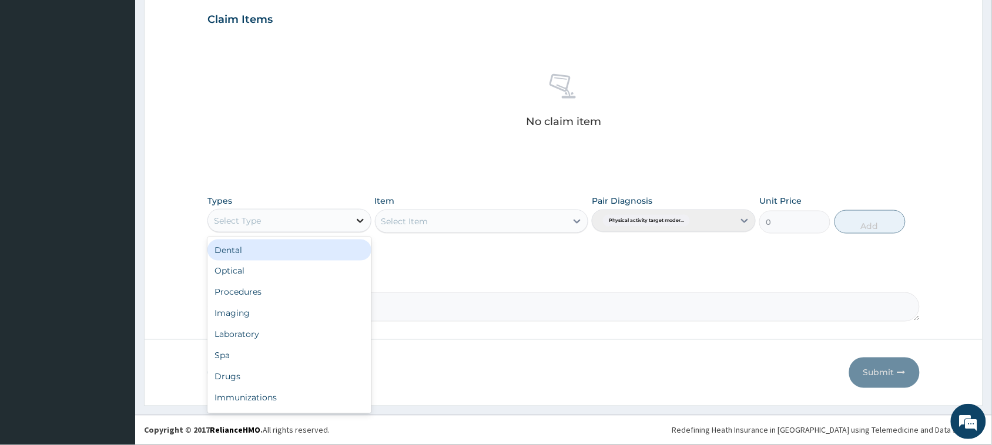
click at [358, 219] on icon at bounding box center [360, 221] width 12 height 12
click at [357, 220] on icon at bounding box center [360, 221] width 7 height 4
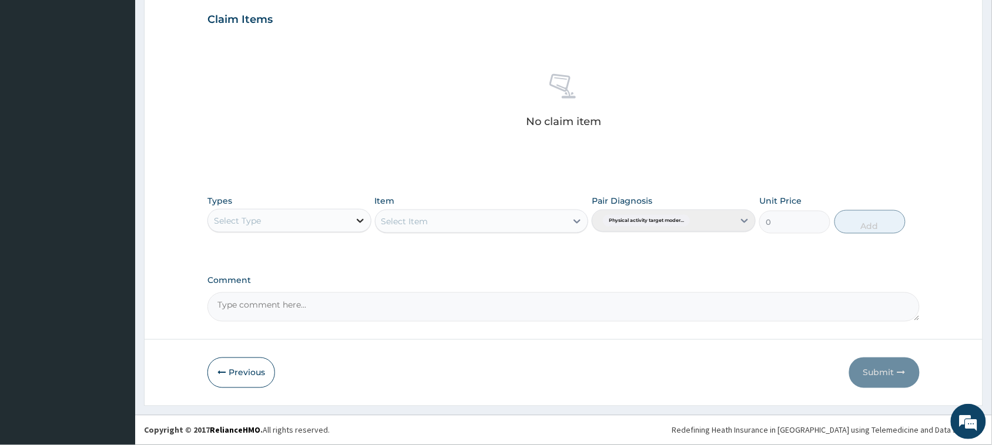
click at [357, 220] on icon at bounding box center [360, 221] width 7 height 4
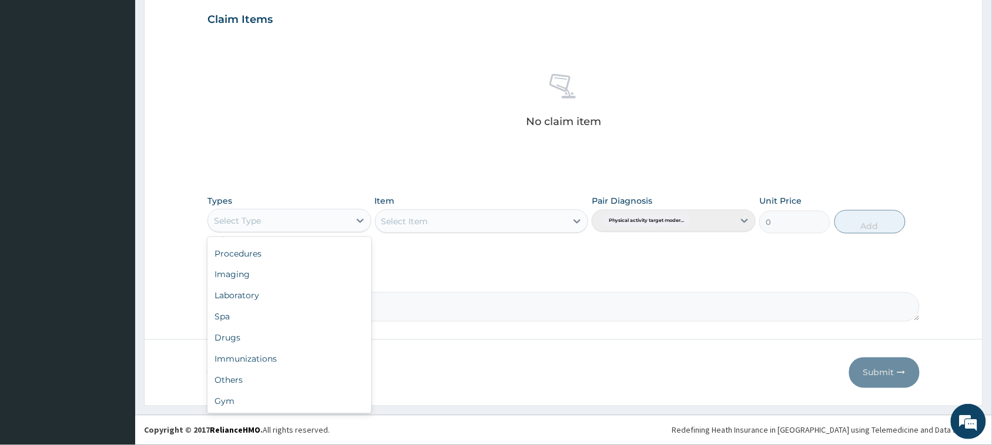
scroll to position [39, 0]
click at [315, 401] on div "Gym" at bounding box center [289, 401] width 164 height 21
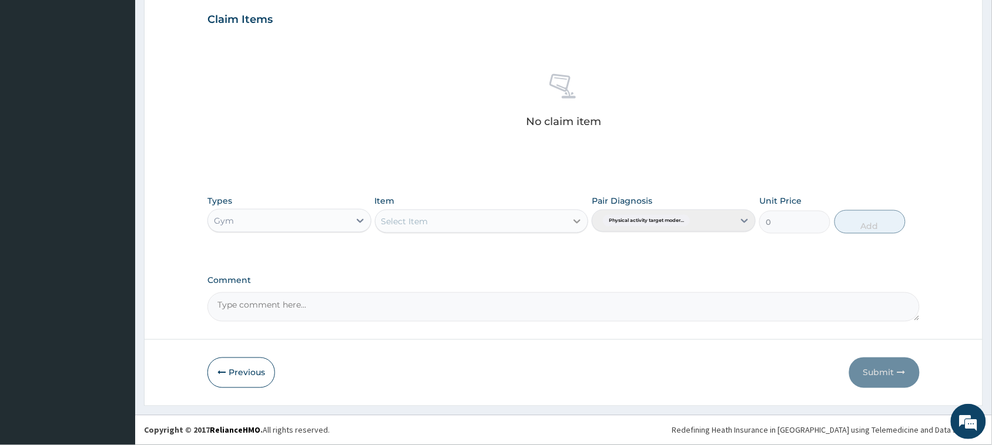
click at [577, 223] on icon at bounding box center [577, 222] width 7 height 4
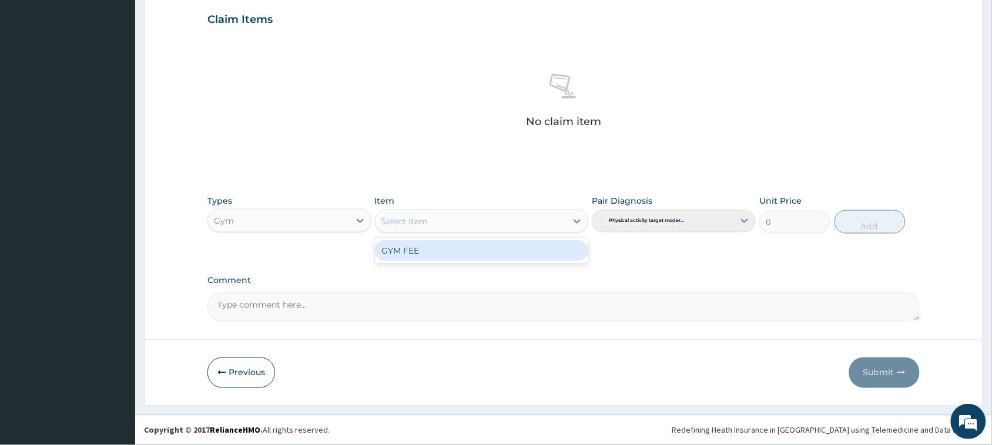
click at [512, 253] on div "GYM FEE" at bounding box center [482, 250] width 214 height 21
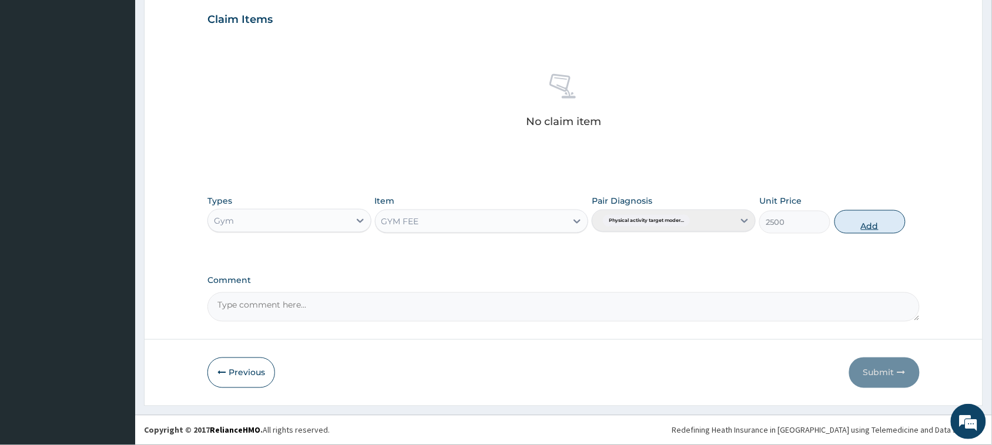
click at [871, 225] on button "Add" at bounding box center [869, 222] width 71 height 24
type input "0"
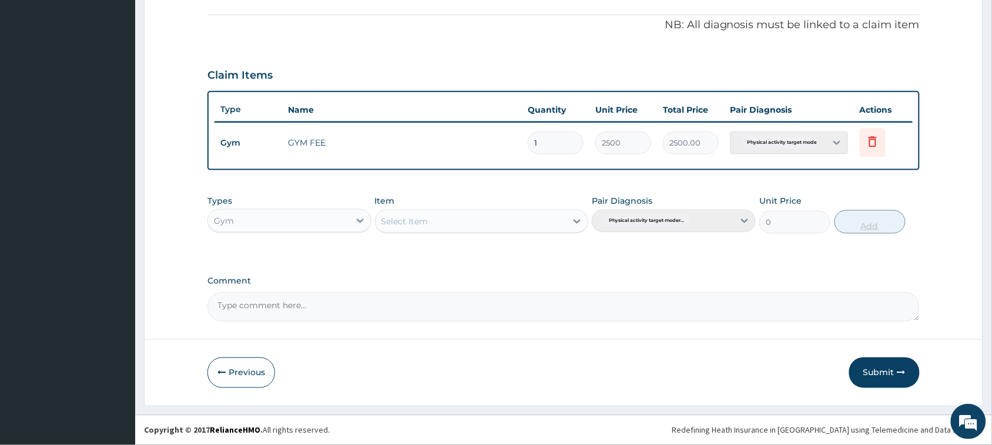
scroll to position [345, 0]
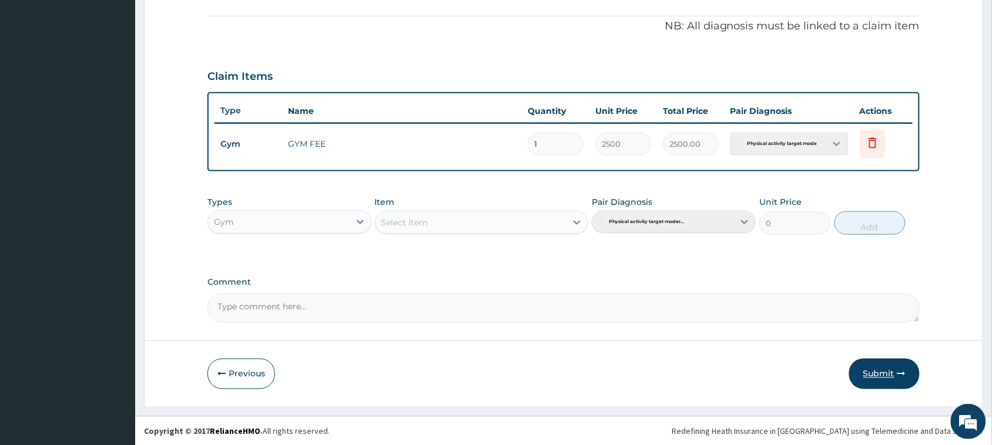
click at [891, 377] on button "Submit" at bounding box center [884, 374] width 71 height 31
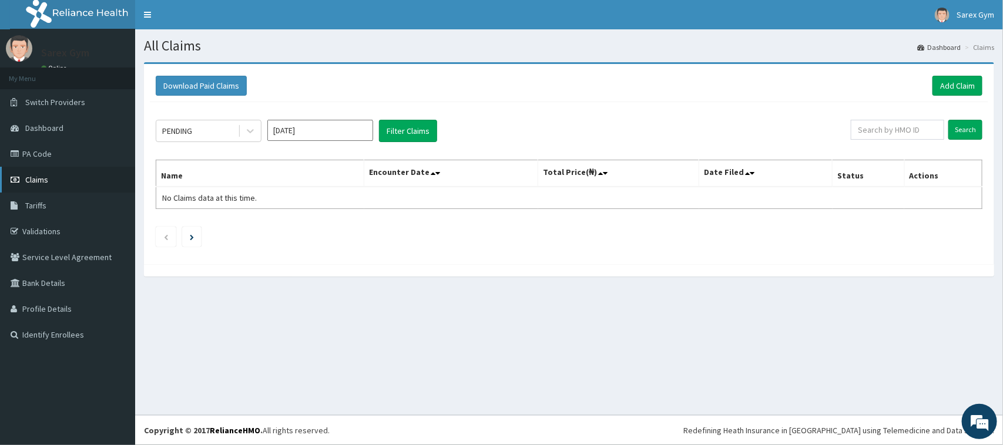
click at [47, 181] on span "Claims" at bounding box center [36, 180] width 23 height 11
click at [955, 85] on link "Add Claim" at bounding box center [957, 86] width 50 height 20
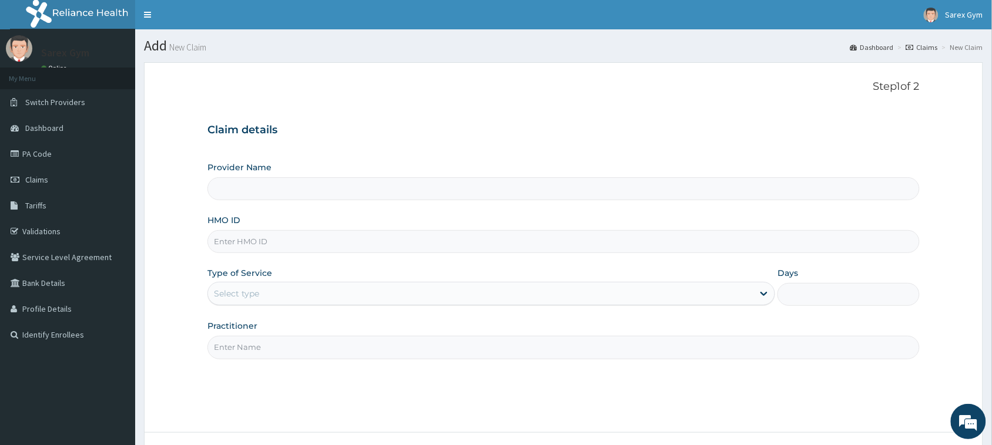
type input "Sarex Gym"
type input "1"
click at [233, 244] on input "HMO ID" at bounding box center [563, 241] width 712 height 23
type input "MUL/10139/A"
click at [243, 347] on input "Practitioner" at bounding box center [563, 347] width 712 height 23
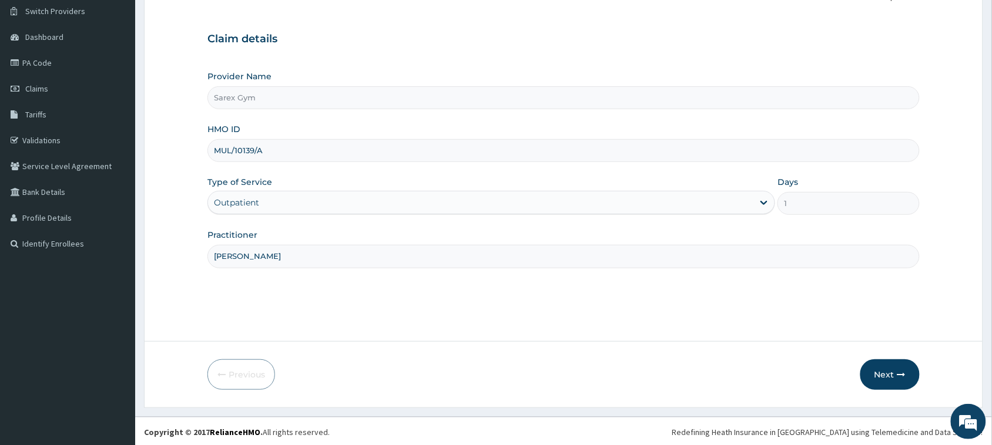
scroll to position [93, 0]
type input "[PERSON_NAME]"
click at [888, 369] on button "Next" at bounding box center [889, 373] width 59 height 31
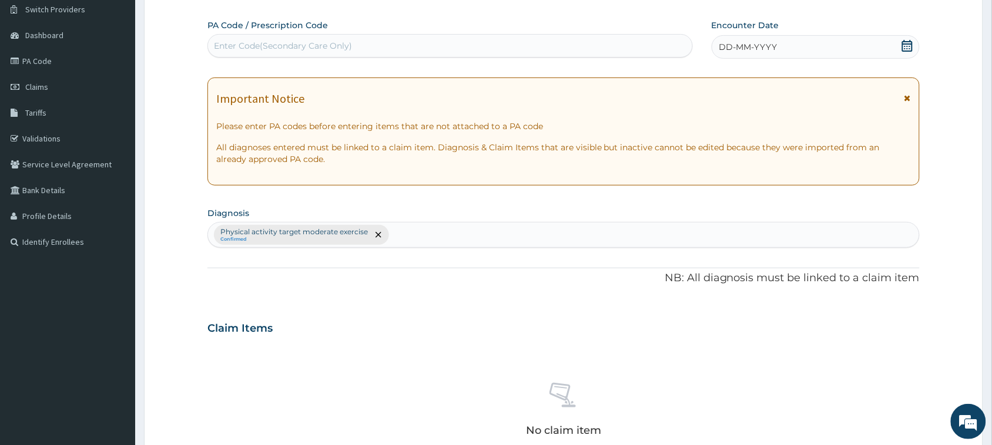
click at [296, 41] on div "Enter Code(Secondary Care Only)" at bounding box center [283, 46] width 138 height 12
type input "PA/190275"
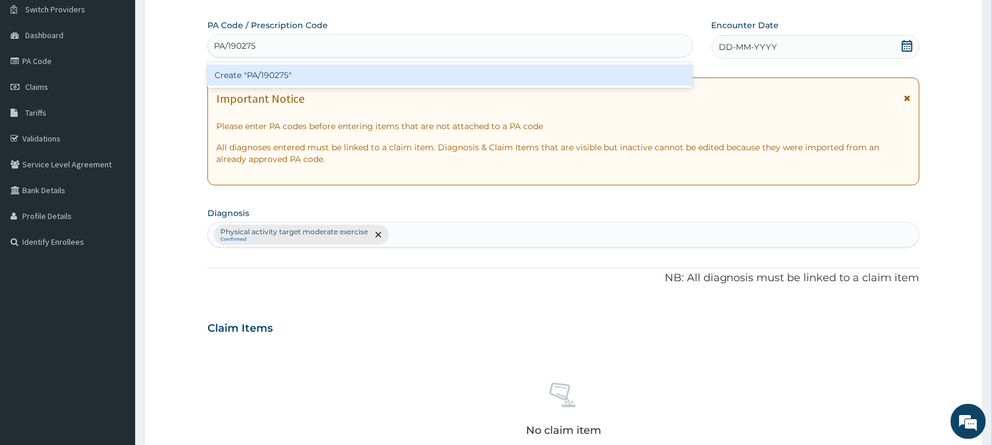
click at [296, 75] on div "Create "PA/190275"" at bounding box center [449, 75] width 485 height 21
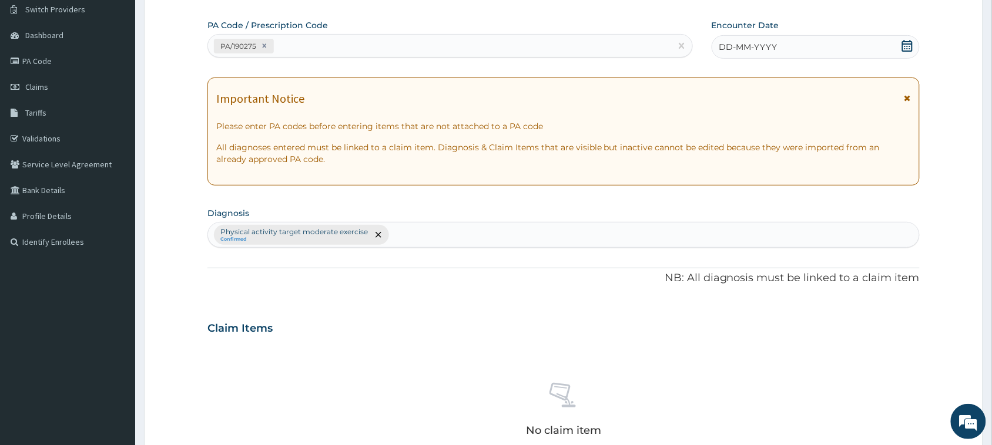
click at [907, 48] on icon at bounding box center [907, 46] width 12 height 12
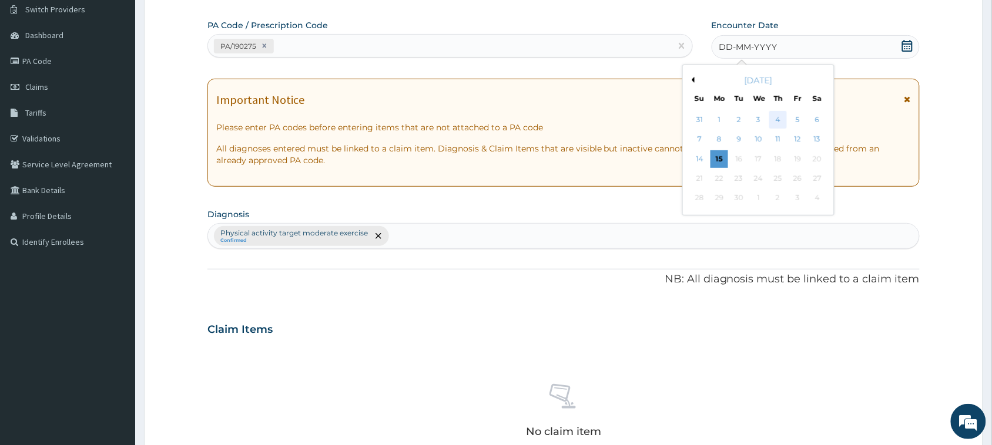
click at [781, 116] on div "4" at bounding box center [778, 120] width 18 height 18
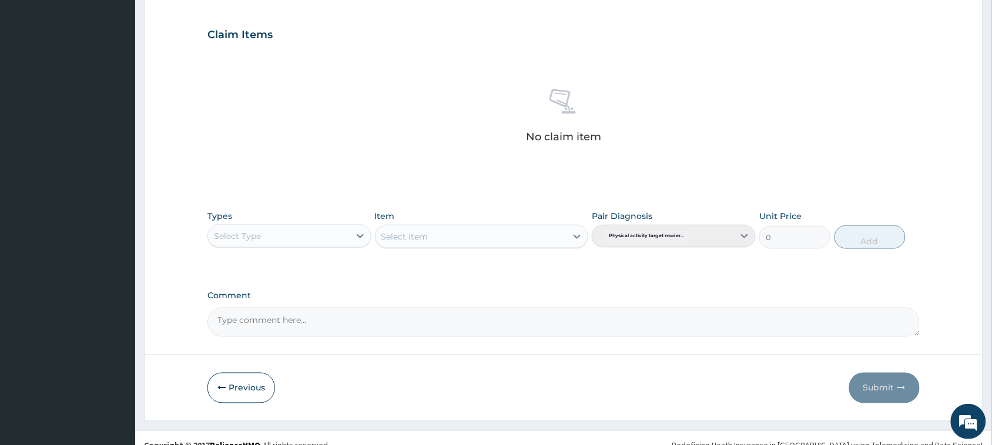
scroll to position [402, 0]
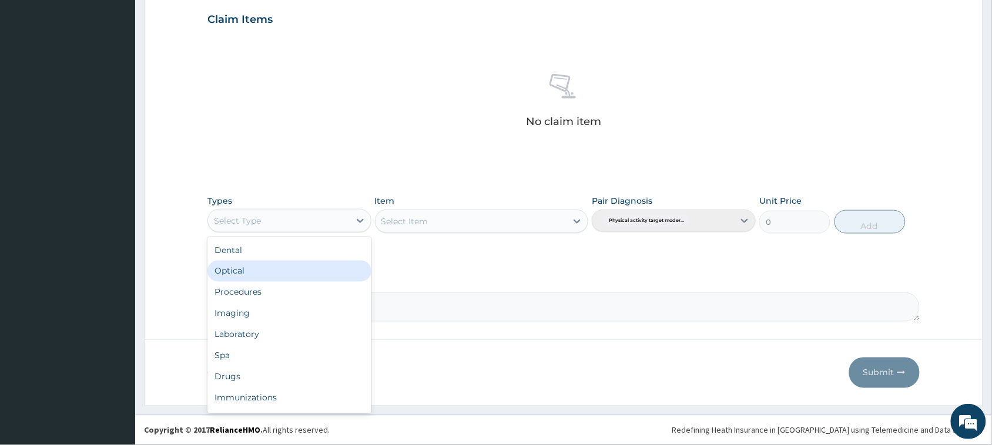
drag, startPoint x: 362, startPoint y: 217, endPoint x: 300, endPoint y: 267, distance: 79.4
click at [300, 233] on div "option Optical focused, 2 of 10. 10 results available. Use Up and Down to choos…" at bounding box center [289, 221] width 164 height 24
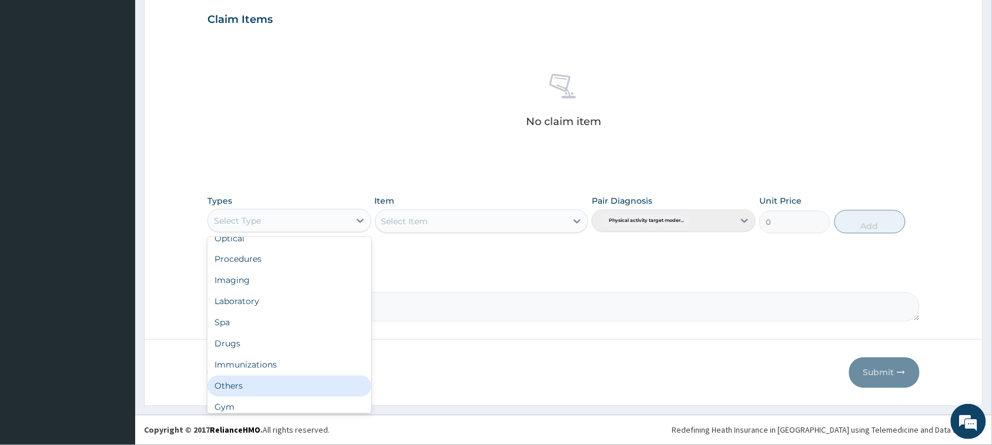
scroll to position [39, 0]
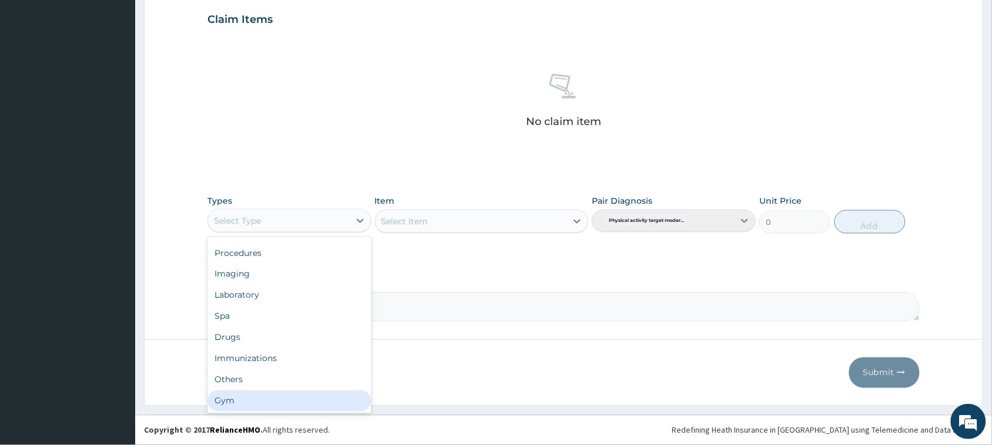
click at [307, 405] on div "Gym" at bounding box center [289, 401] width 164 height 21
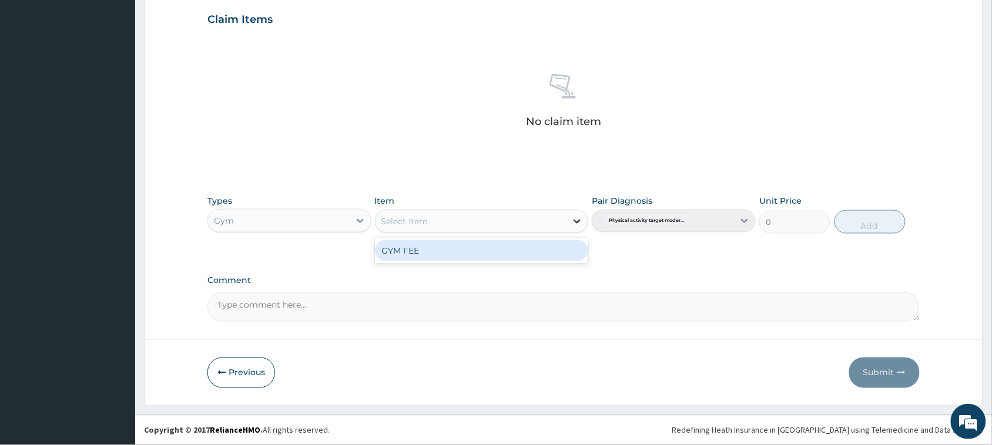
click at [576, 221] on icon at bounding box center [577, 222] width 12 height 12
click at [502, 251] on div "GYM FEE" at bounding box center [482, 250] width 214 height 21
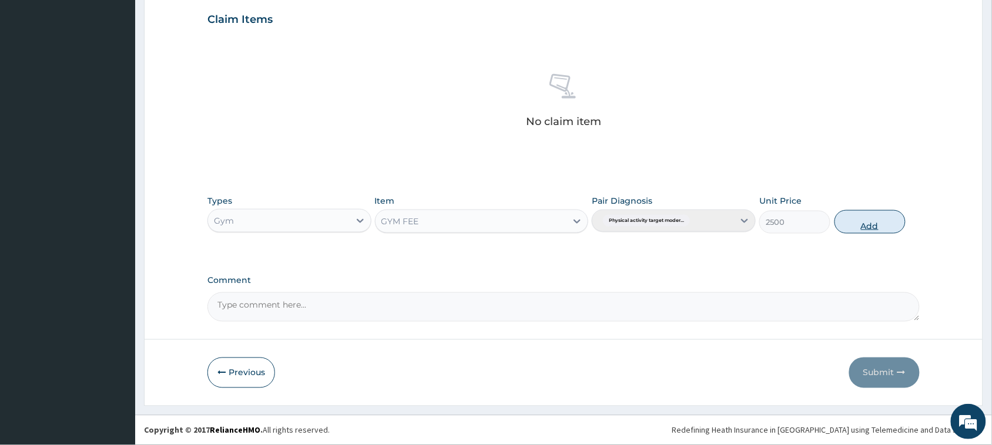
click at [882, 219] on button "Add" at bounding box center [869, 222] width 71 height 24
type input "0"
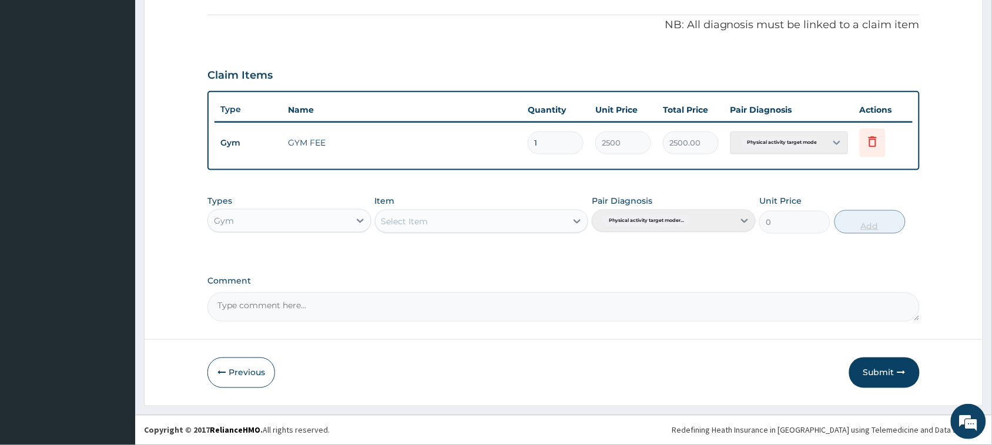
scroll to position [345, 0]
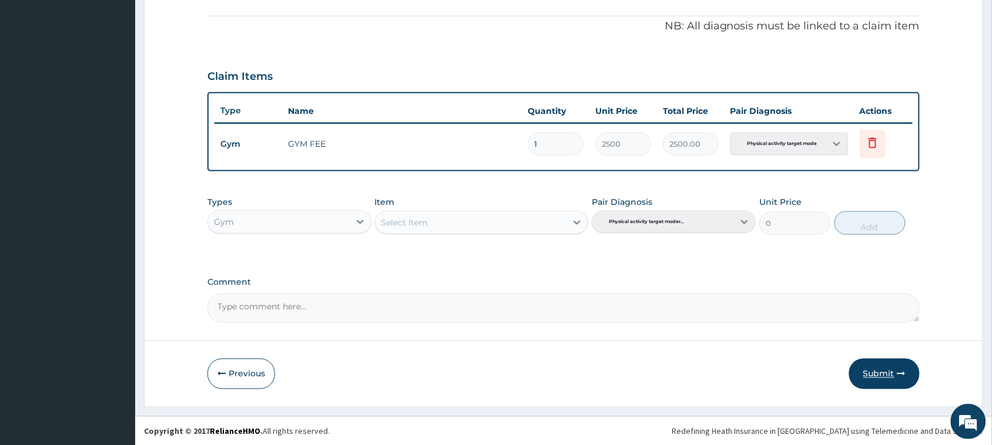
click at [874, 369] on button "Submit" at bounding box center [884, 374] width 71 height 31
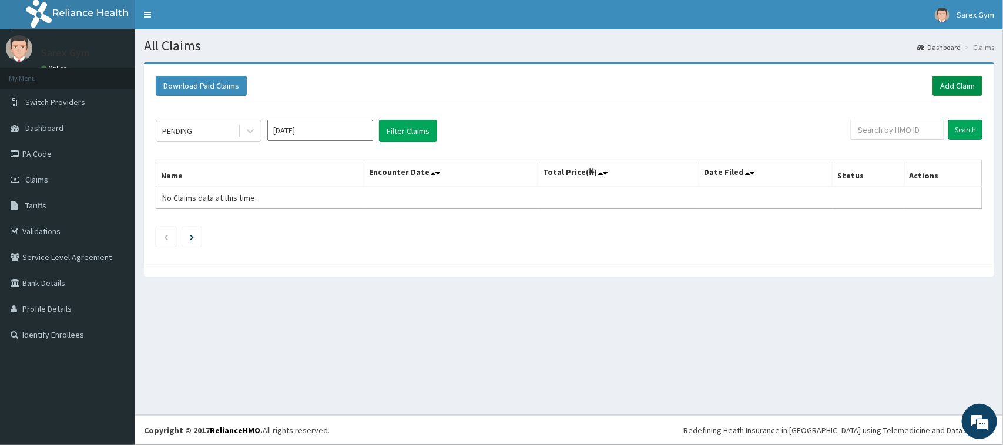
click at [958, 87] on link "Add Claim" at bounding box center [957, 86] width 50 height 20
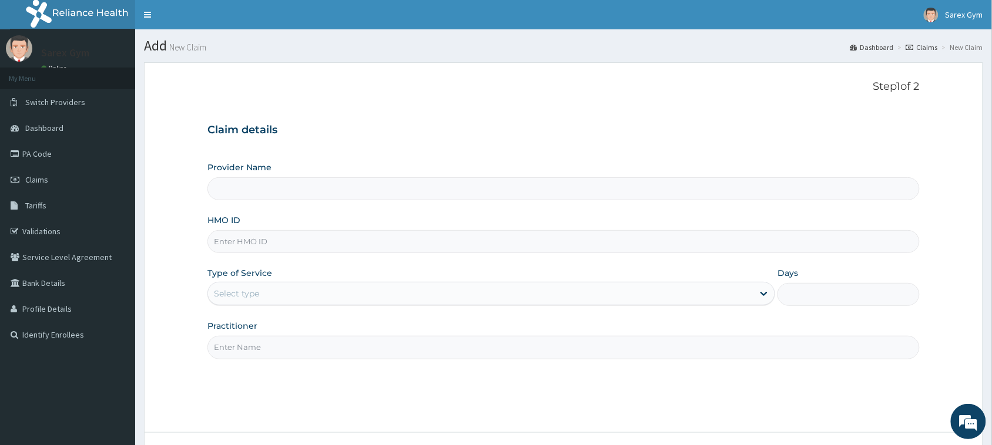
type input "Sarex Gym"
type input "1"
click at [259, 246] on input "HMO ID" at bounding box center [563, 241] width 712 height 23
paste input "MUL/10104/A"
type input "MUL/10104/A"
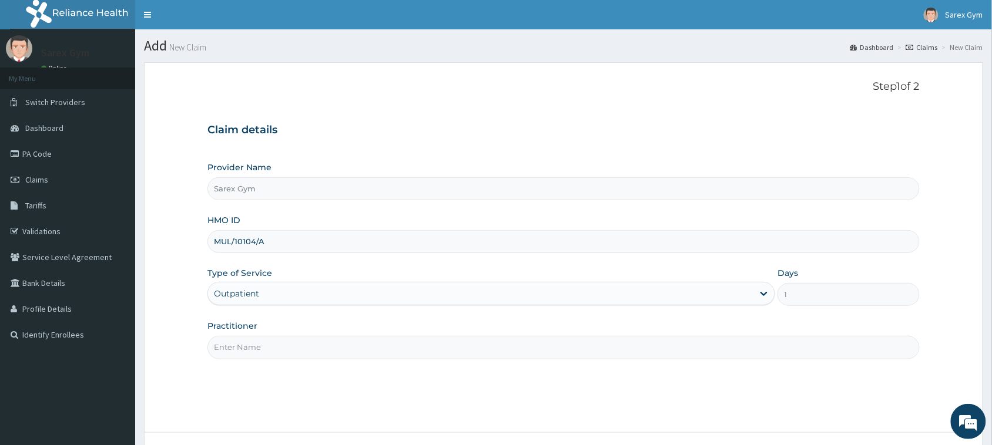
click at [253, 351] on input "Practitioner" at bounding box center [563, 347] width 712 height 23
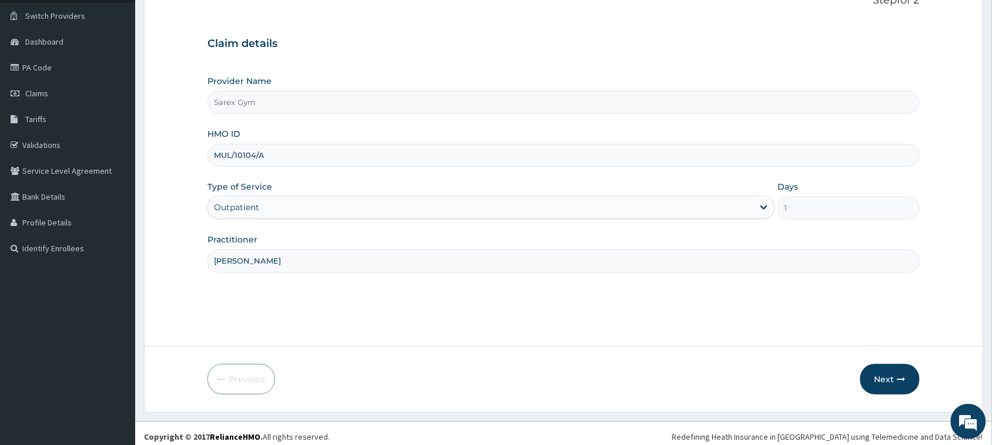
scroll to position [93, 0]
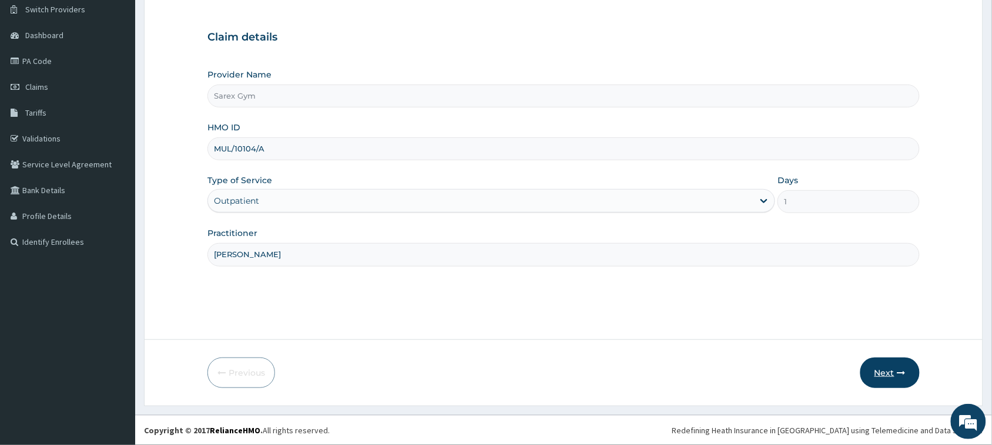
type input "SARAH"
click at [883, 374] on button "Next" at bounding box center [889, 373] width 59 height 31
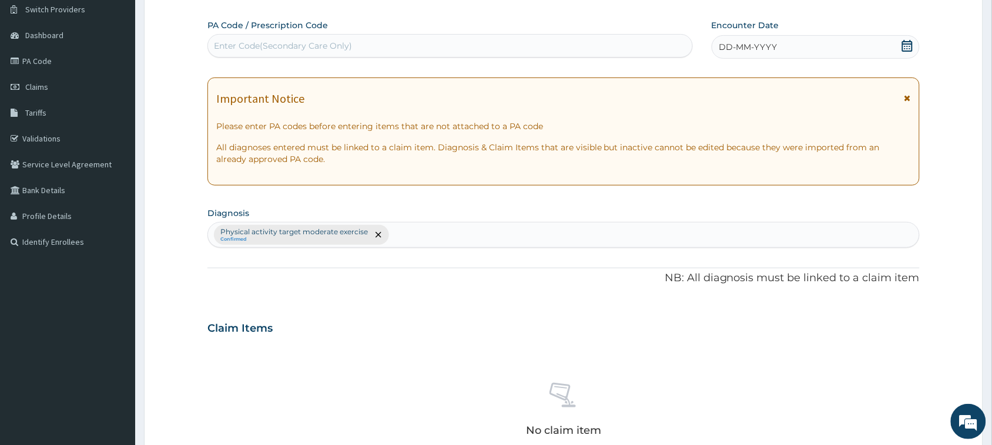
click at [251, 43] on div "Enter Code(Secondary Care Only)" at bounding box center [283, 46] width 138 height 12
type input "PA/E3AF67"
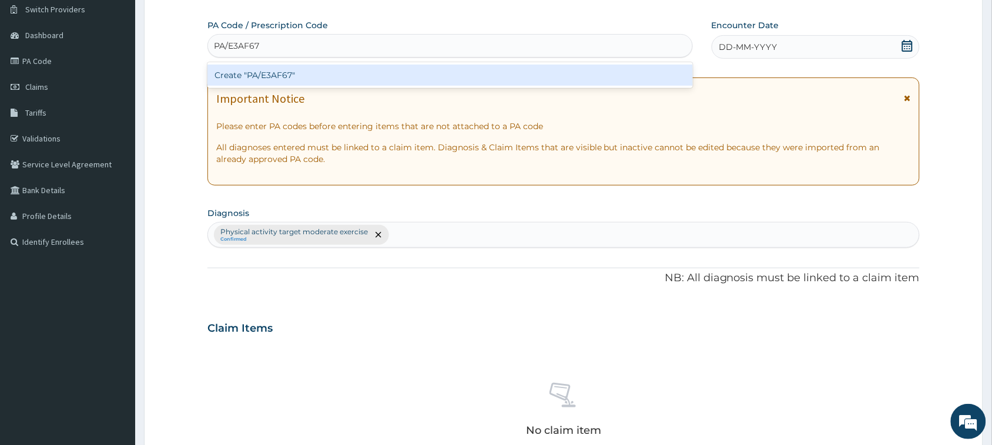
click at [244, 72] on div "Create "PA/E3AF67"" at bounding box center [449, 75] width 485 height 21
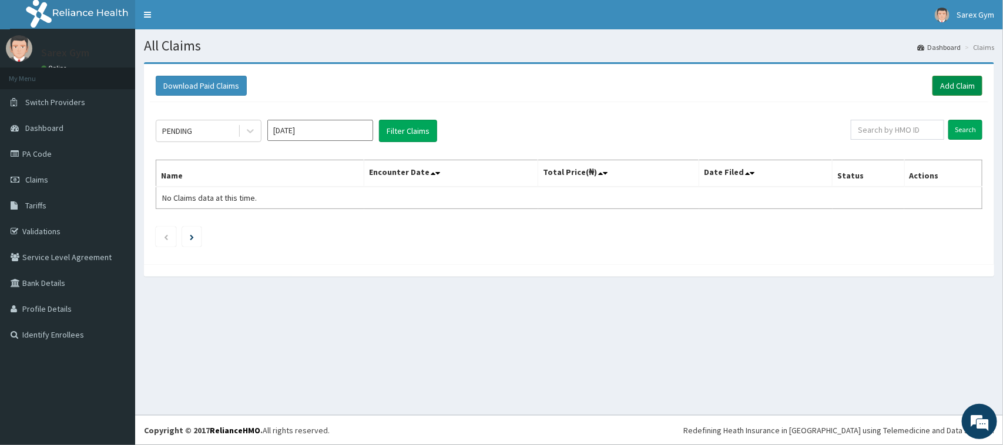
click at [940, 88] on link "Add Claim" at bounding box center [957, 86] width 50 height 20
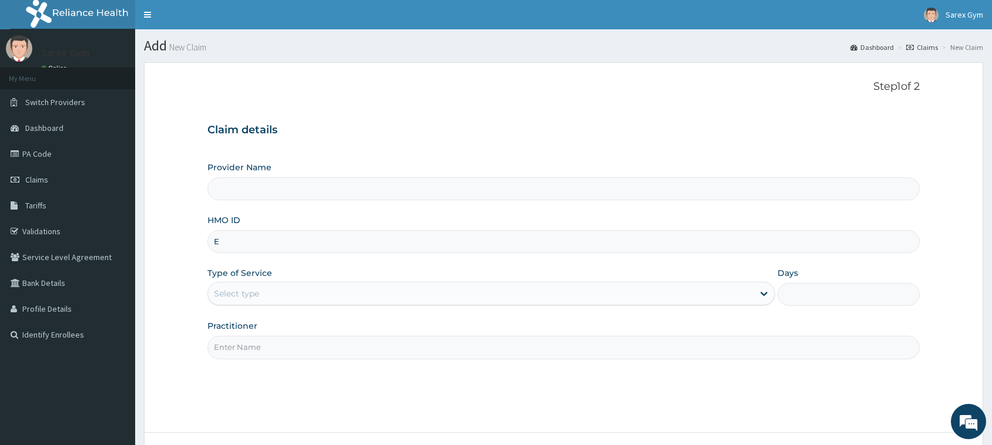
type input "EI"
type input "Sarex Gym"
type input "1"
type input "EIS/10770/A"
click at [236, 342] on input "Practitioner" at bounding box center [563, 347] width 712 height 23
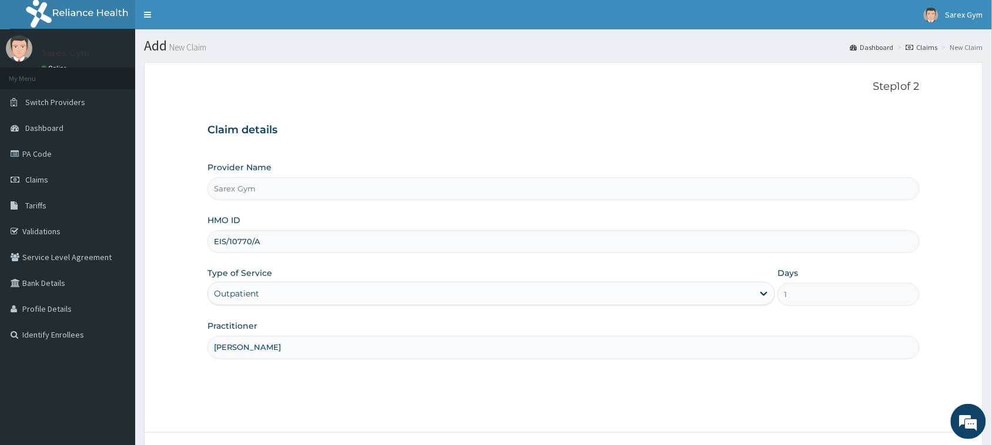
type input "SARAH"
click at [236, 241] on input "EIS/10770/A" at bounding box center [563, 241] width 712 height 23
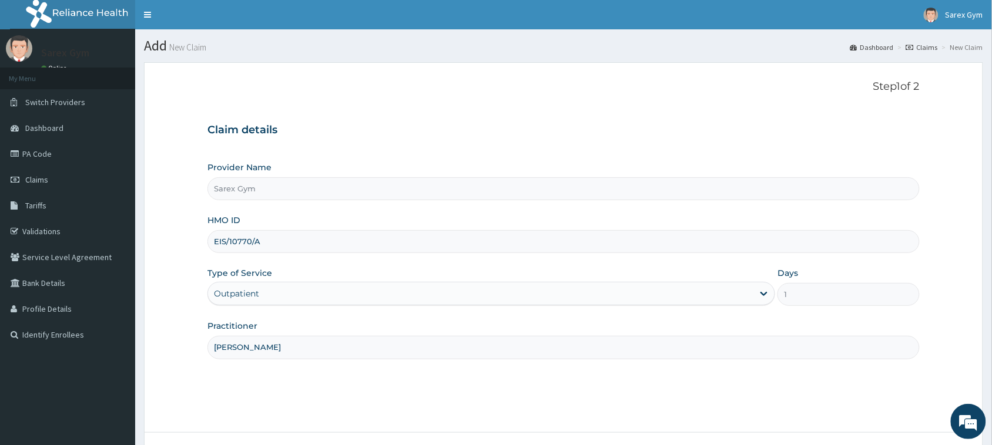
scroll to position [93, 0]
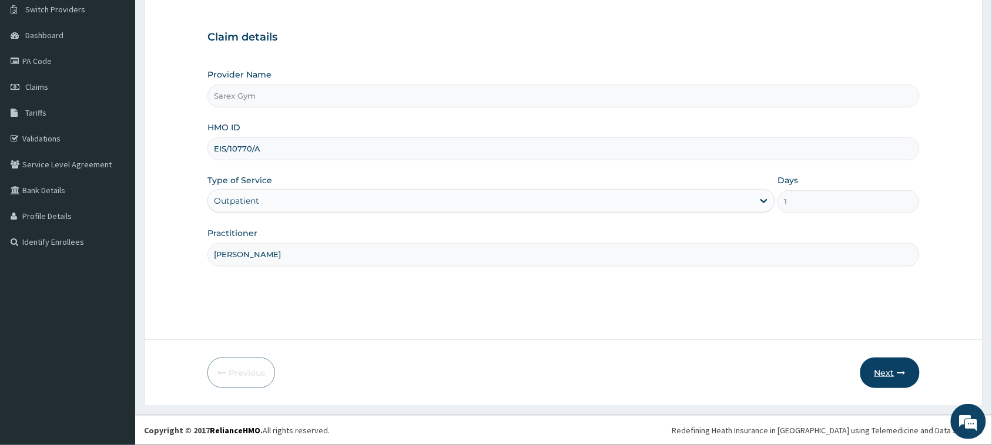
click at [888, 371] on button "Next" at bounding box center [889, 373] width 59 height 31
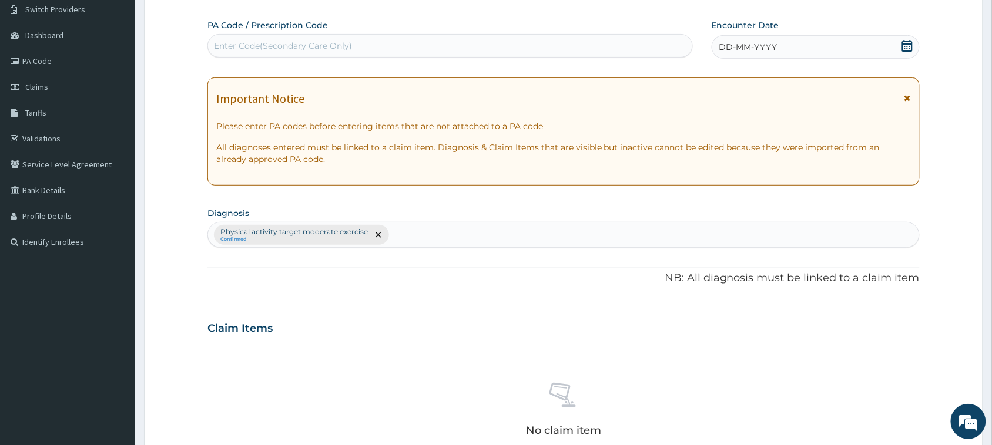
click at [260, 43] on div "Enter Code(Secondary Care Only)" at bounding box center [283, 46] width 138 height 12
type input "PA/C0A77B"
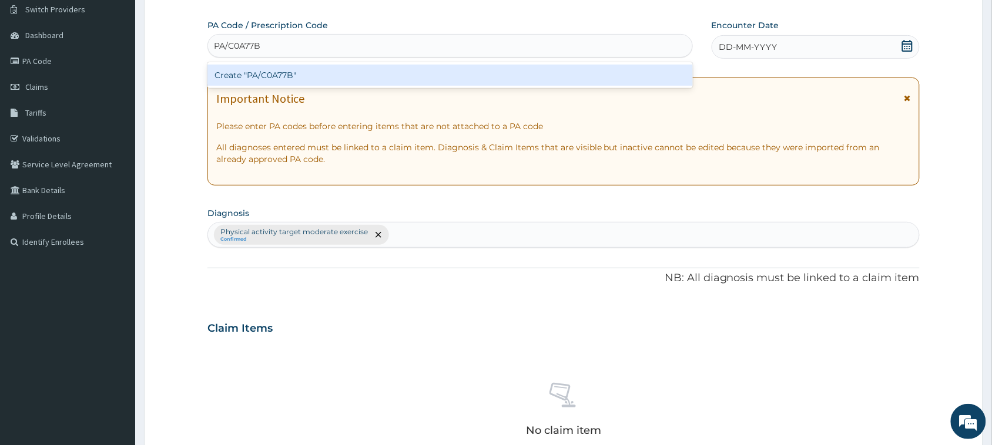
click at [260, 75] on div "Create "PA/C0A77B"" at bounding box center [449, 75] width 485 height 21
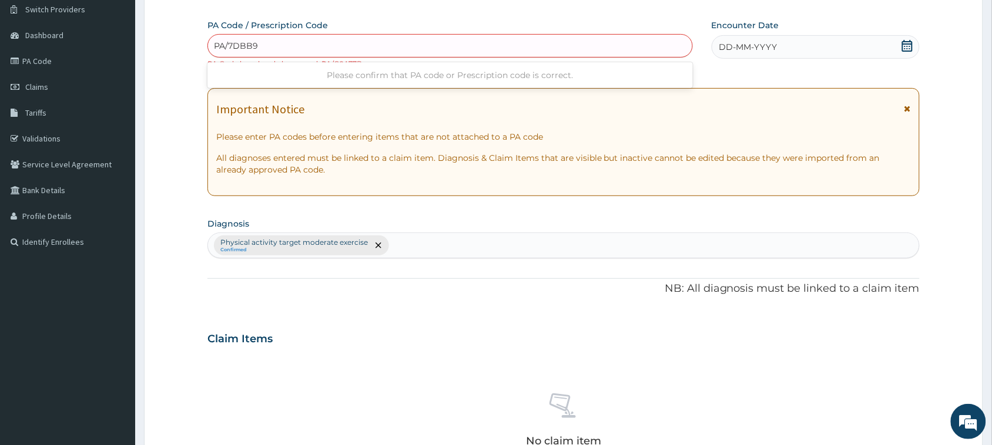
type input "PA/7DBB9E"
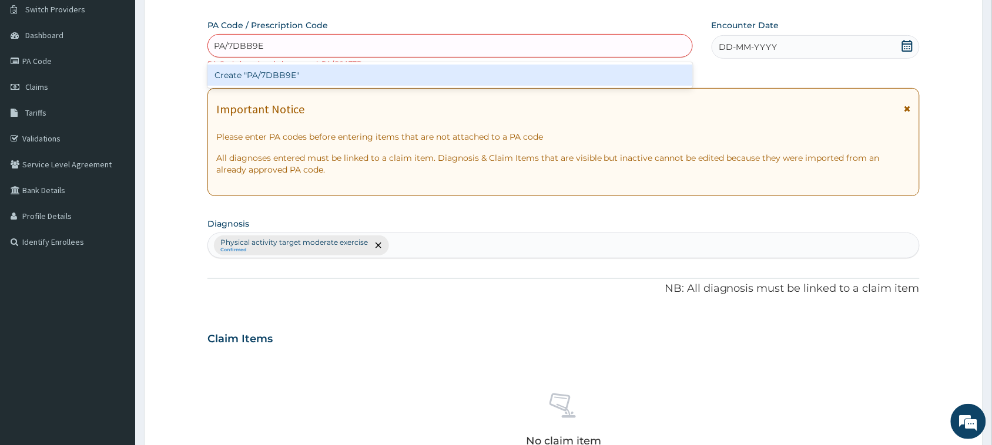
click at [286, 73] on div "Create "PA/7DBB9E"" at bounding box center [449, 75] width 485 height 21
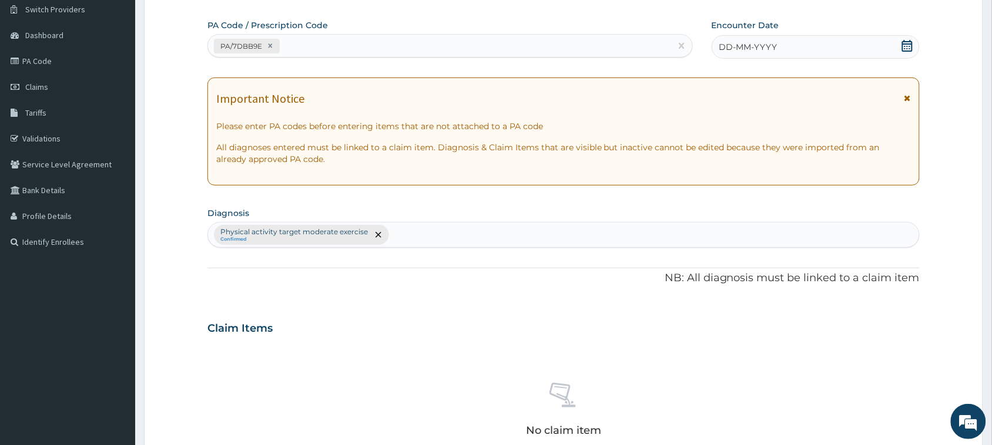
click at [909, 47] on icon at bounding box center [907, 46] width 12 height 12
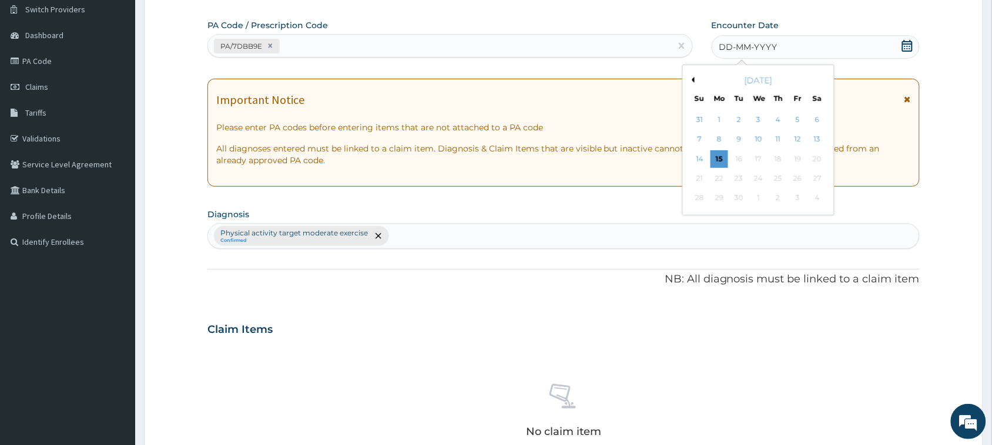
click at [693, 80] on button "Previous Month" at bounding box center [692, 80] width 6 height 6
click at [817, 122] on div "7" at bounding box center [818, 120] width 18 height 18
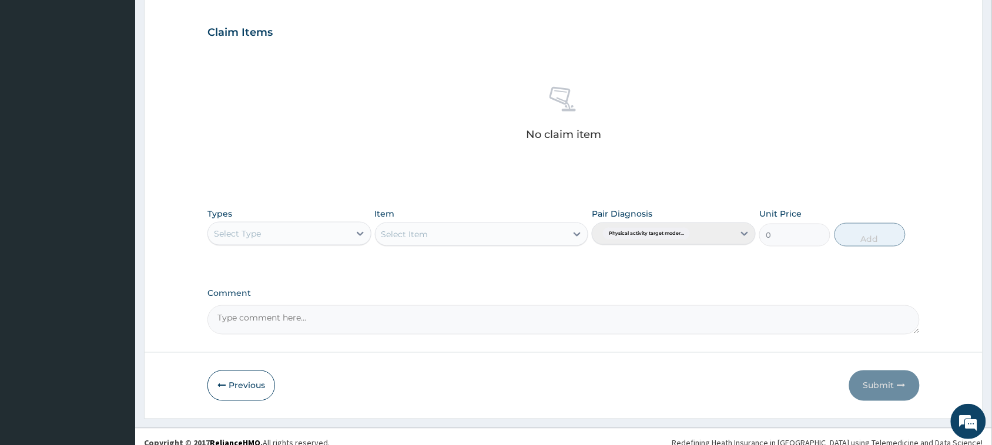
scroll to position [402, 0]
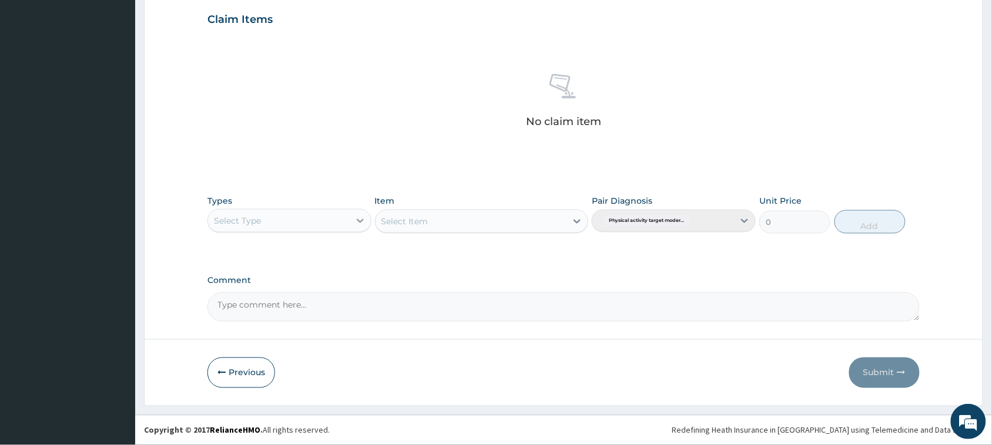
click at [362, 221] on icon at bounding box center [360, 221] width 7 height 4
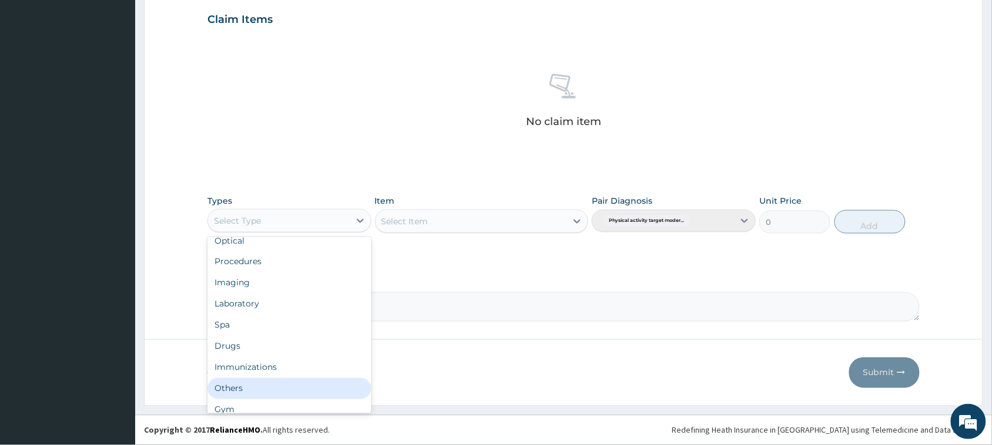
scroll to position [39, 0]
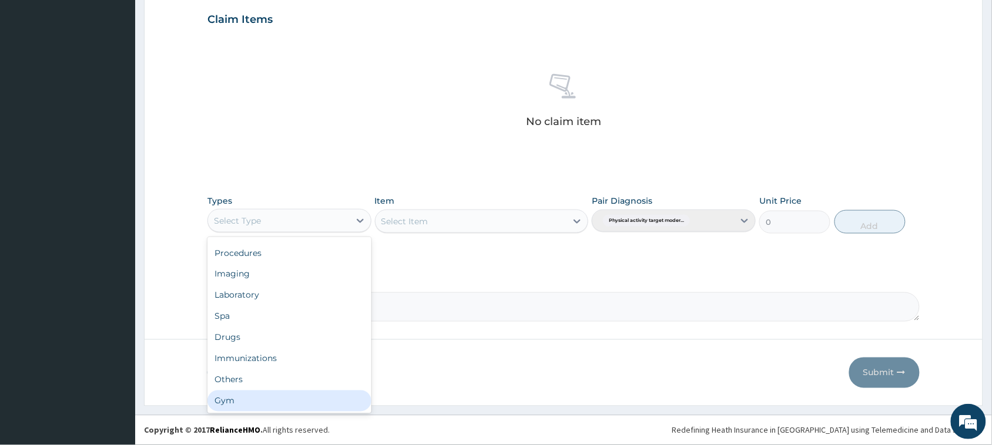
click at [321, 407] on div "Gym" at bounding box center [289, 401] width 164 height 21
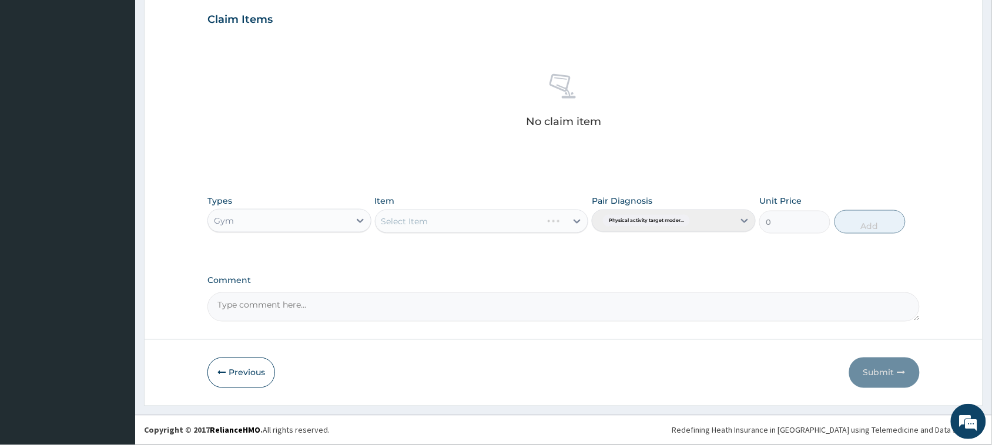
click at [575, 225] on div "Select Item" at bounding box center [482, 222] width 214 height 24
click at [579, 218] on icon at bounding box center [577, 222] width 12 height 12
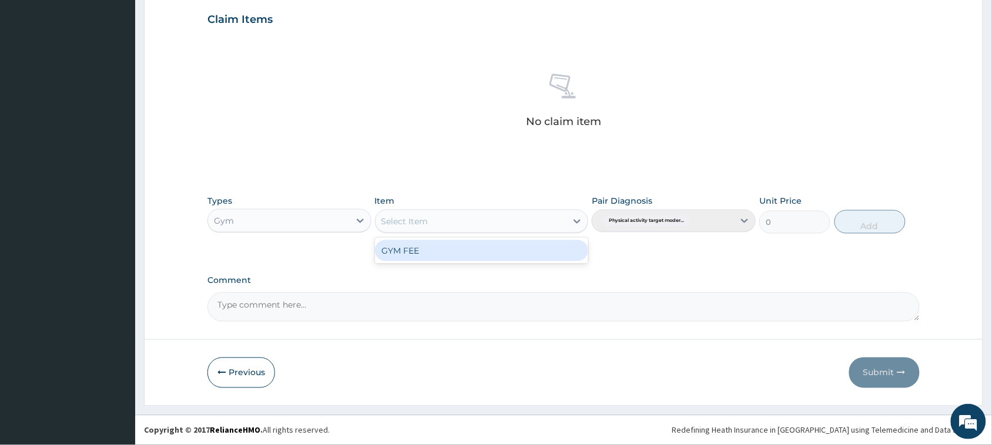
click at [527, 254] on div "GYM FEE" at bounding box center [482, 250] width 214 height 21
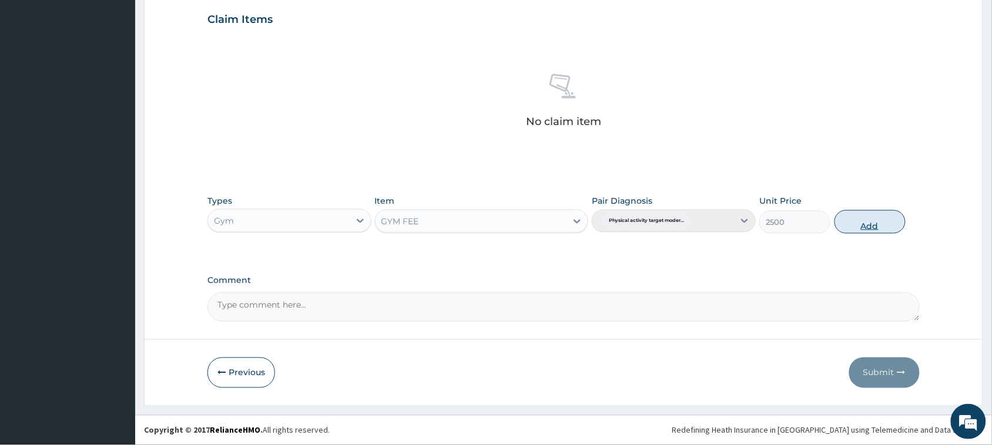
click at [884, 216] on button "Add" at bounding box center [869, 222] width 71 height 24
type input "0"
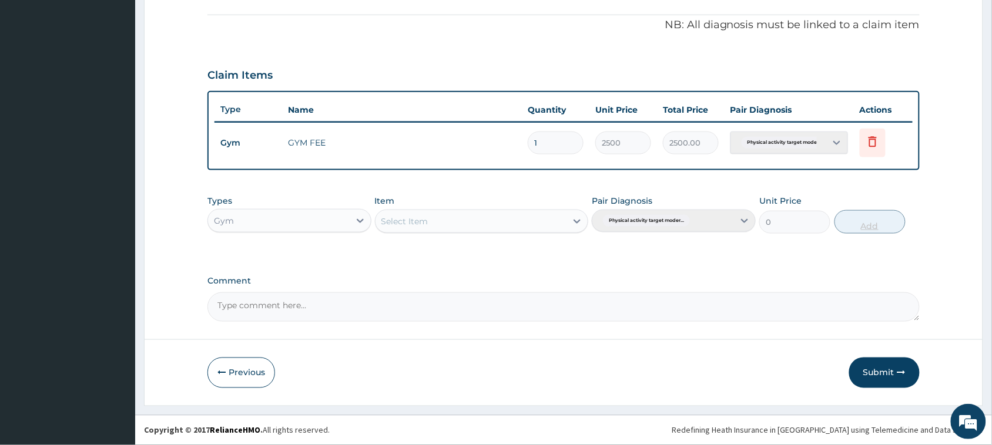
scroll to position [345, 0]
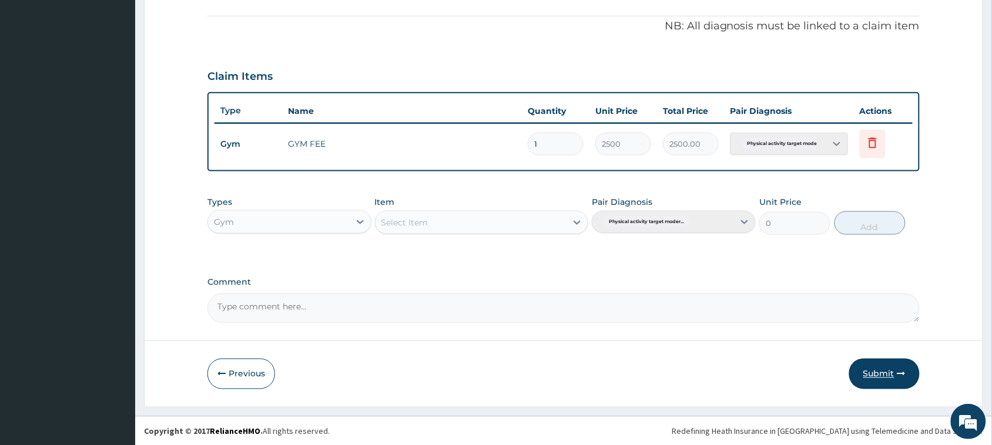
click at [891, 376] on button "Submit" at bounding box center [884, 374] width 71 height 31
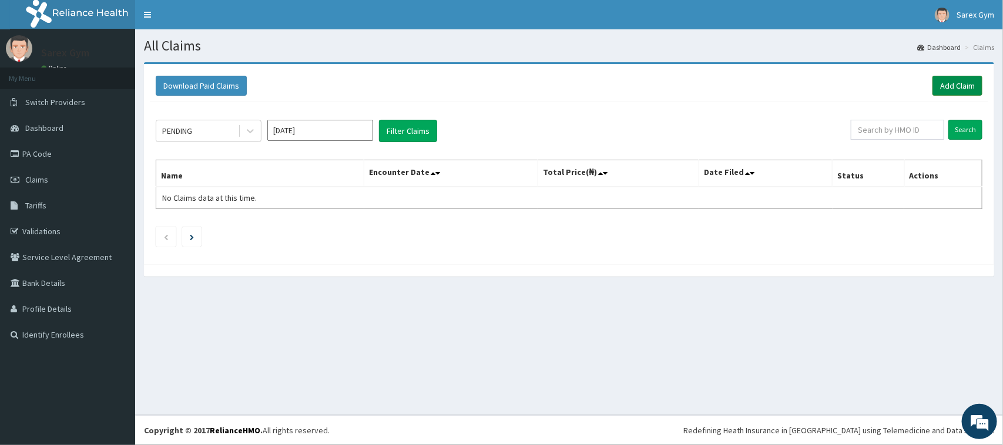
click at [959, 82] on link "Add Claim" at bounding box center [957, 86] width 50 height 20
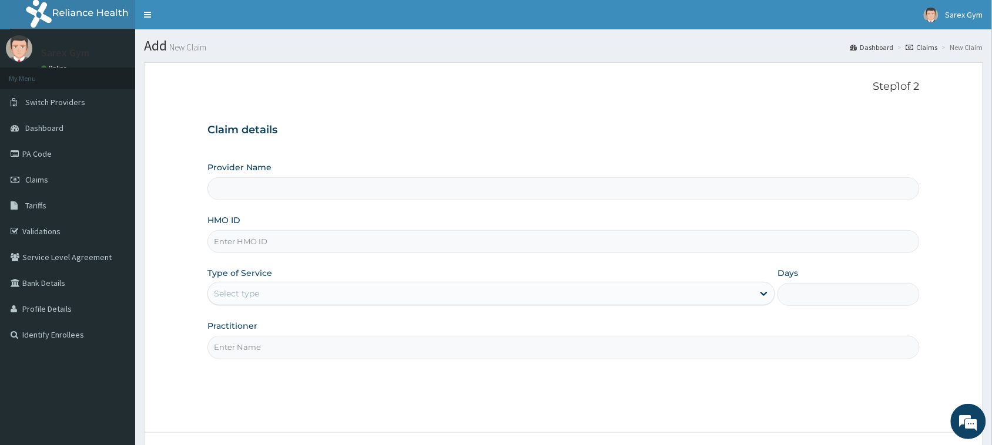
click at [260, 233] on input "HMO ID" at bounding box center [563, 241] width 712 height 23
paste input "EIS/10770/A"
type input "EIS/10770/A"
click at [256, 350] on input "Practitioner" at bounding box center [563, 347] width 712 height 23
type input "Sarex Gym"
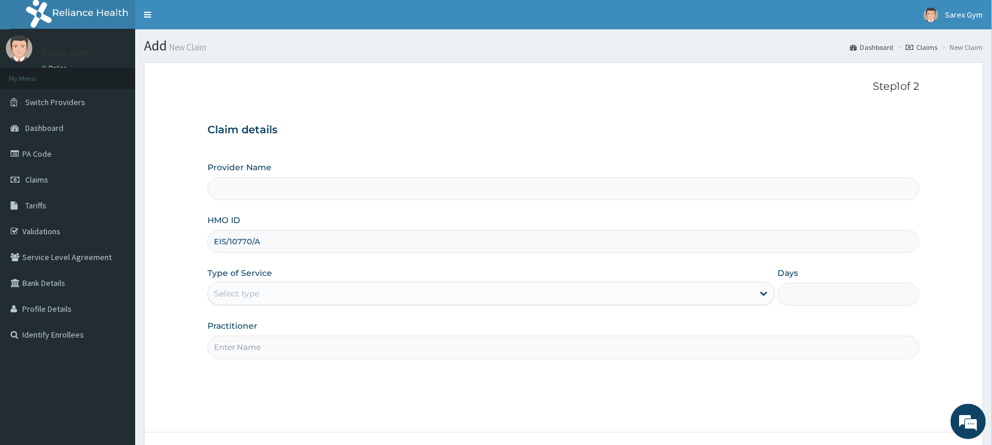
type input "1"
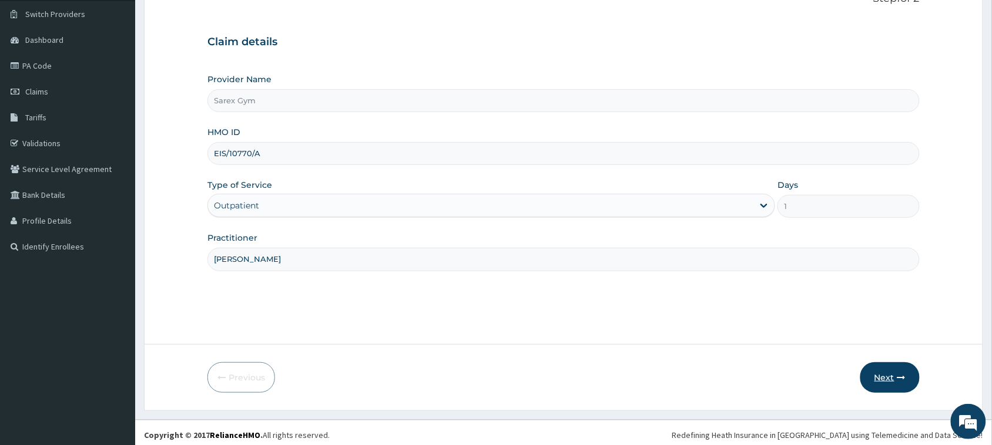
type input "[PERSON_NAME]"
click at [907, 371] on button "Next" at bounding box center [889, 378] width 59 height 31
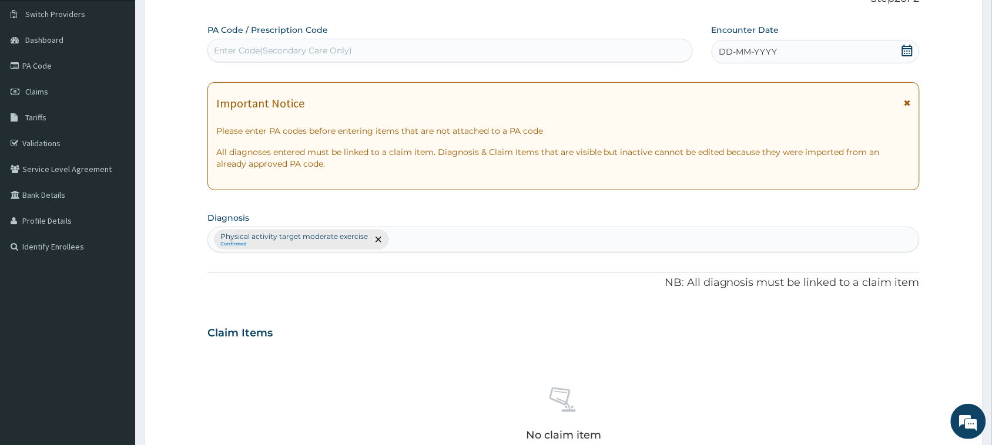
click at [350, 43] on div "Enter Code(Secondary Care Only)" at bounding box center [450, 50] width 484 height 19
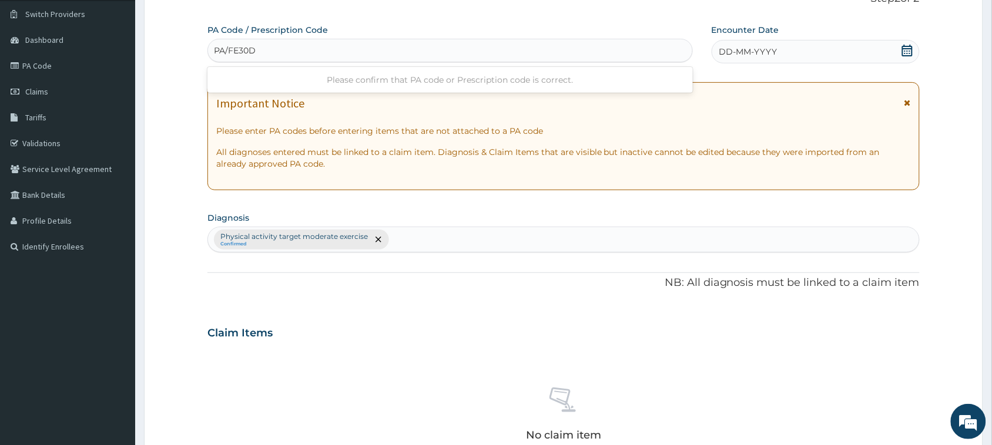
type input "PA/FE30DF"
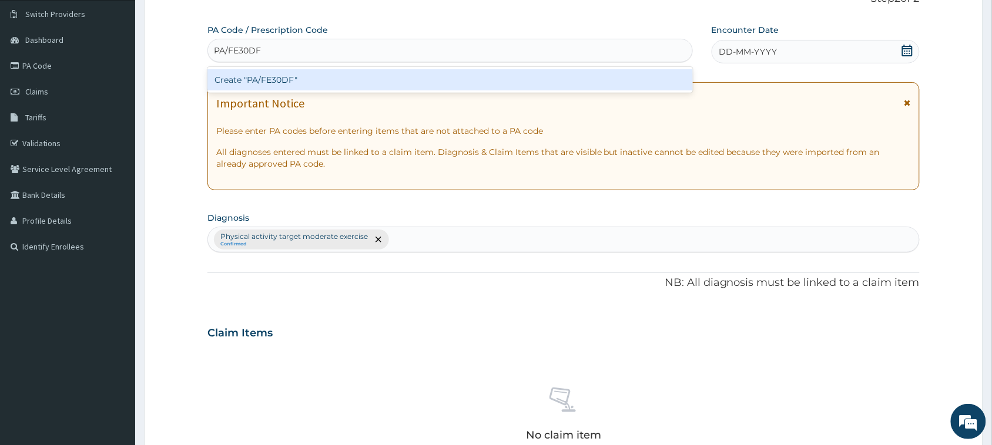
click at [294, 85] on div "Create "PA/FE30DF"" at bounding box center [449, 79] width 485 height 21
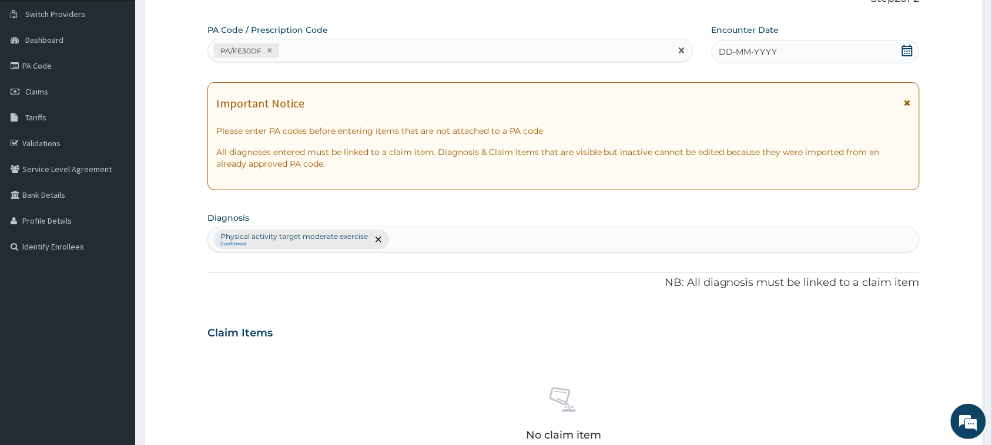
click at [903, 50] on icon at bounding box center [907, 51] width 11 height 12
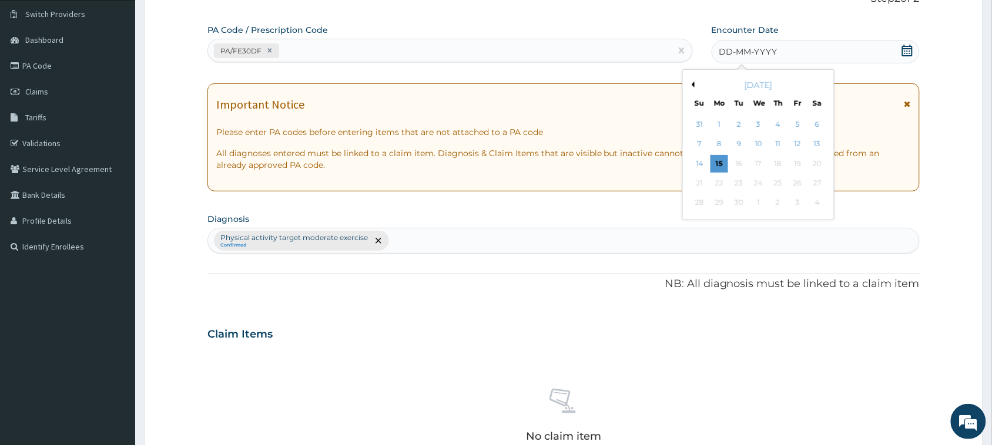
click at [694, 83] on button "Previous Month" at bounding box center [692, 85] width 6 height 6
click at [817, 143] on div "14" at bounding box center [818, 145] width 18 height 18
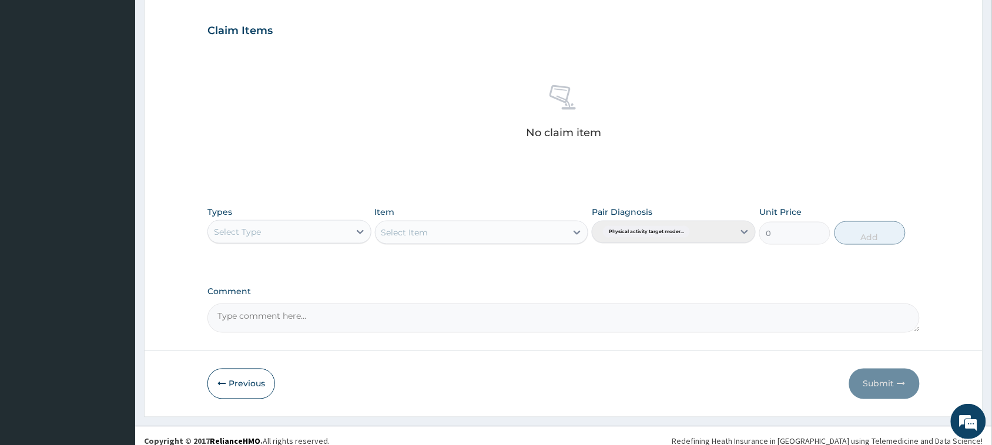
scroll to position [402, 0]
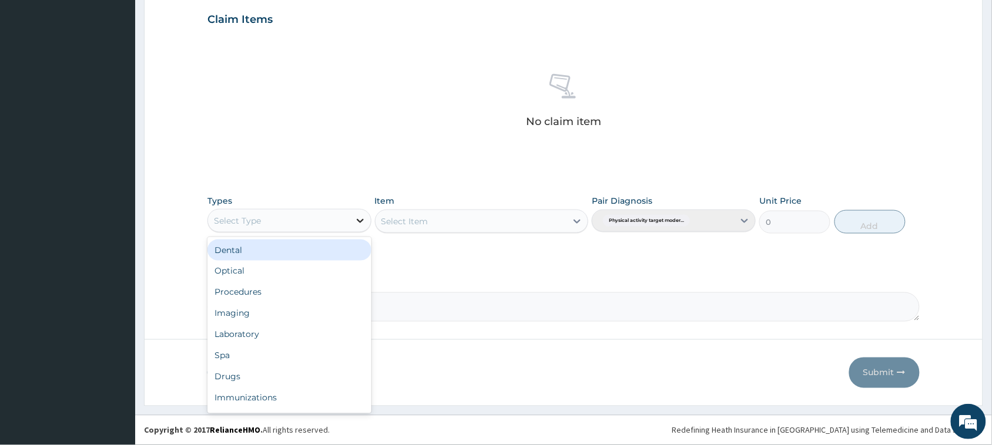
click at [360, 219] on icon at bounding box center [360, 221] width 12 height 12
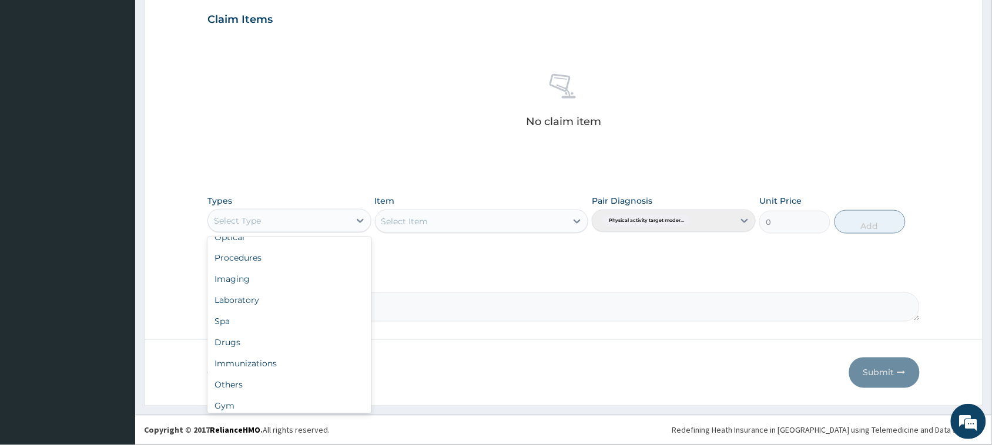
scroll to position [39, 0]
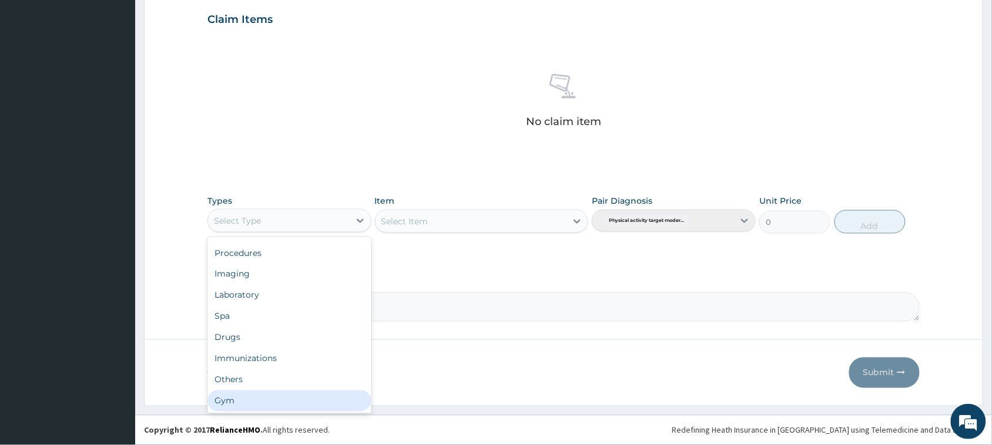
click at [329, 407] on div "Gym" at bounding box center [289, 401] width 164 height 21
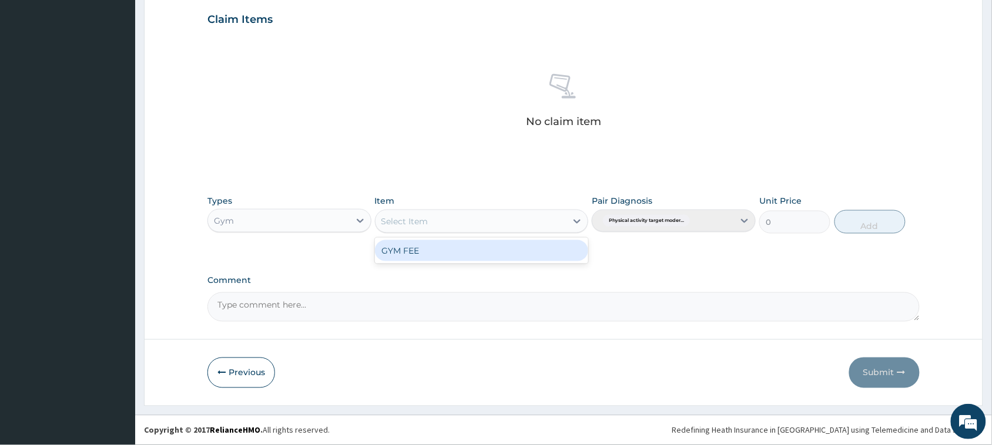
click at [579, 222] on icon at bounding box center [577, 222] width 7 height 4
click at [530, 250] on div "GYM FEE" at bounding box center [482, 250] width 214 height 21
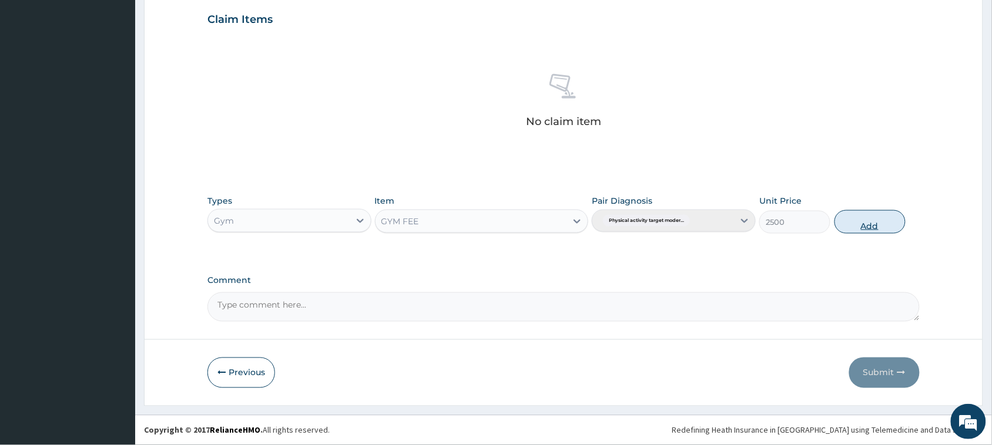
click at [864, 219] on button "Add" at bounding box center [869, 222] width 71 height 24
type input "0"
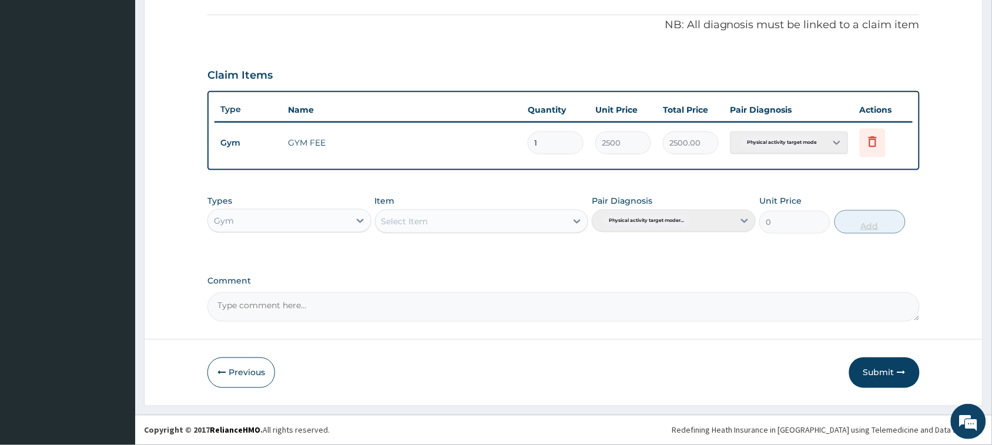
scroll to position [345, 0]
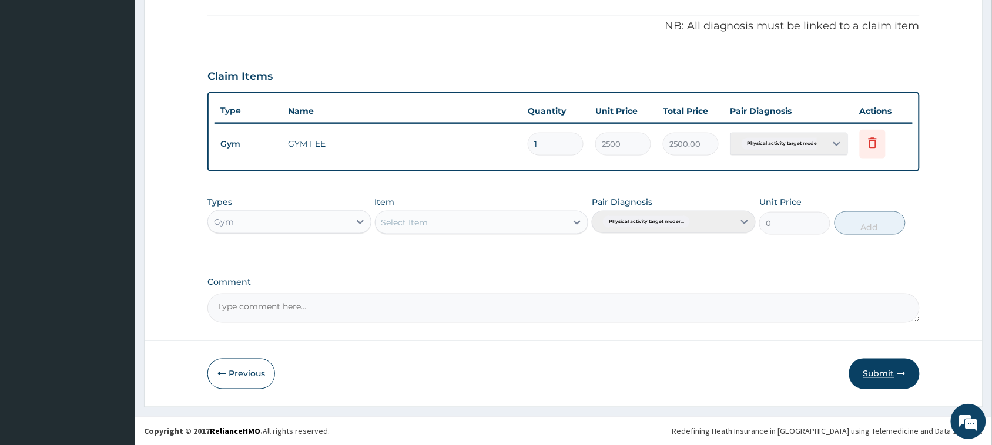
click at [885, 373] on button "Submit" at bounding box center [884, 374] width 71 height 31
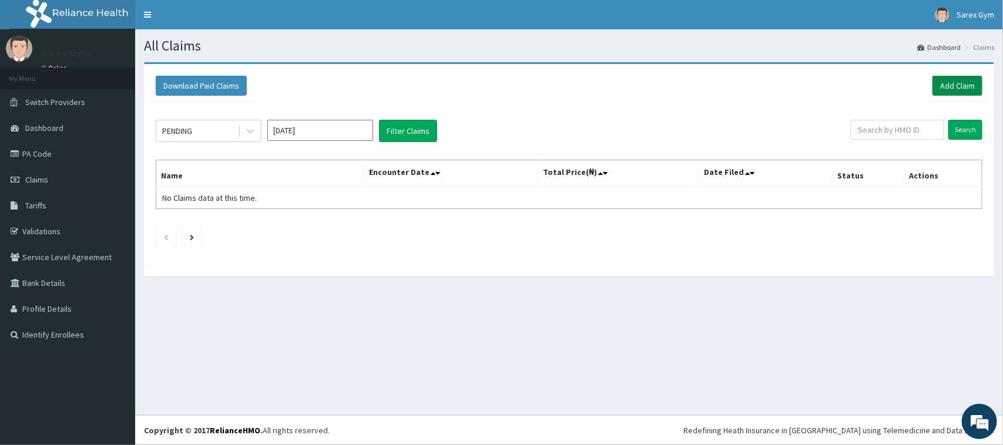
click at [956, 86] on link "Add Claim" at bounding box center [957, 86] width 50 height 20
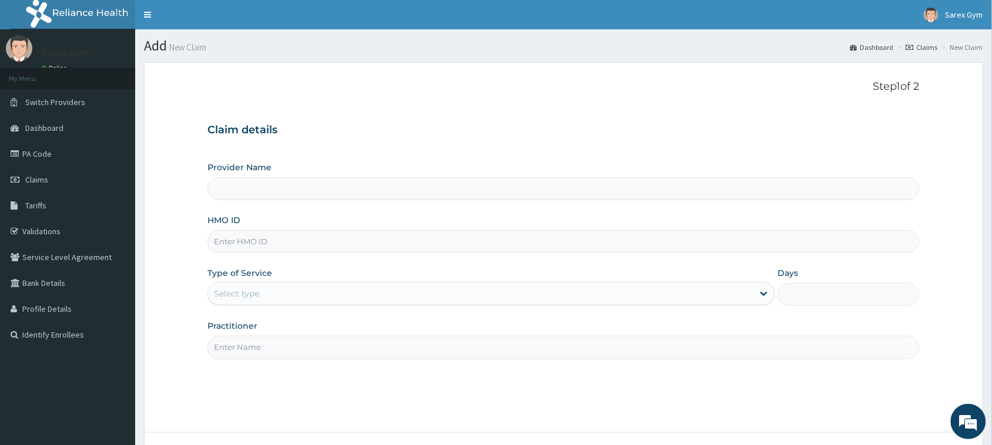
click at [241, 245] on input "HMO ID" at bounding box center [563, 241] width 712 height 23
type input "Sarex Gym"
type input "1"
paste input "EIS/10770/A"
type input "EIS/10770/A"
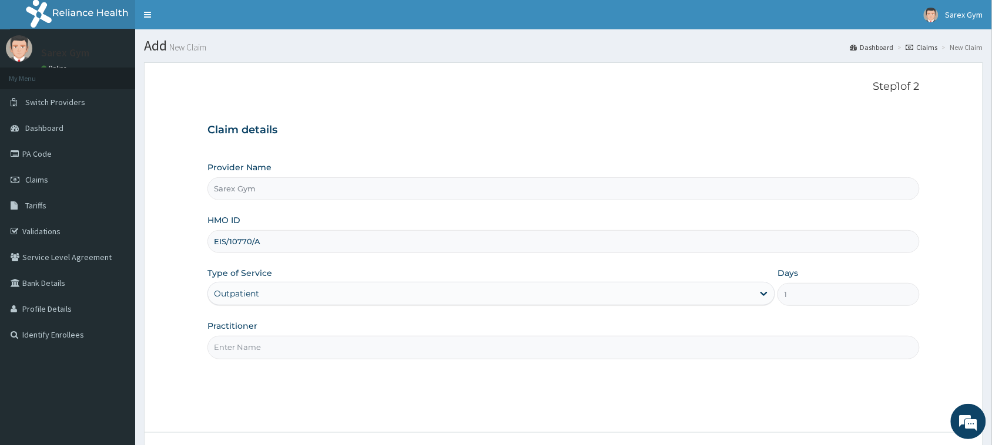
click at [244, 345] on input "Practitioner" at bounding box center [563, 347] width 712 height 23
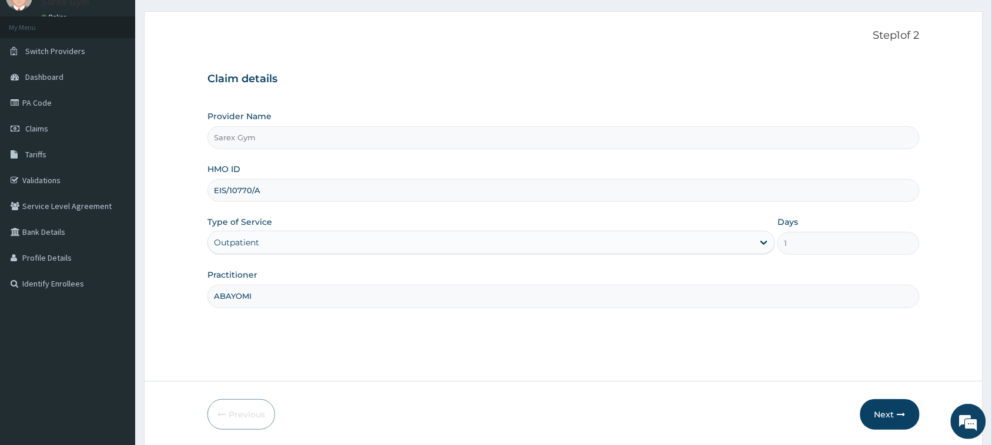
scroll to position [93, 0]
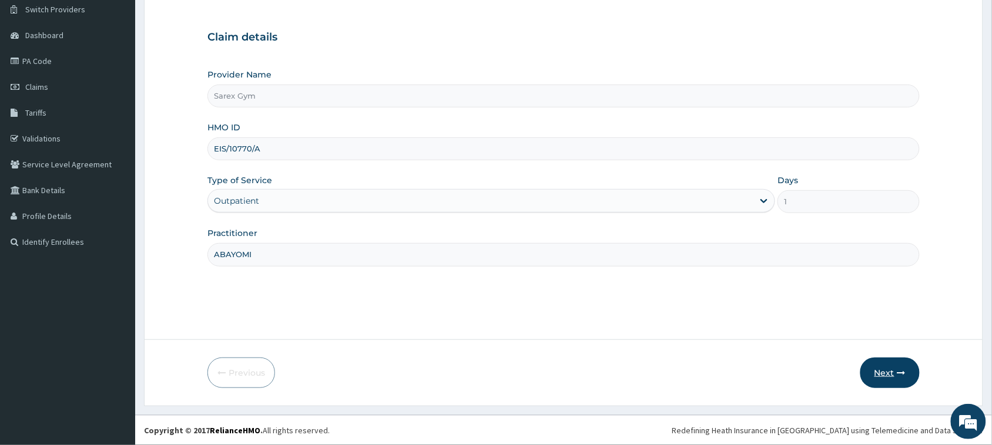
type input "ABAYOMI"
click at [885, 365] on button "Next" at bounding box center [889, 373] width 59 height 31
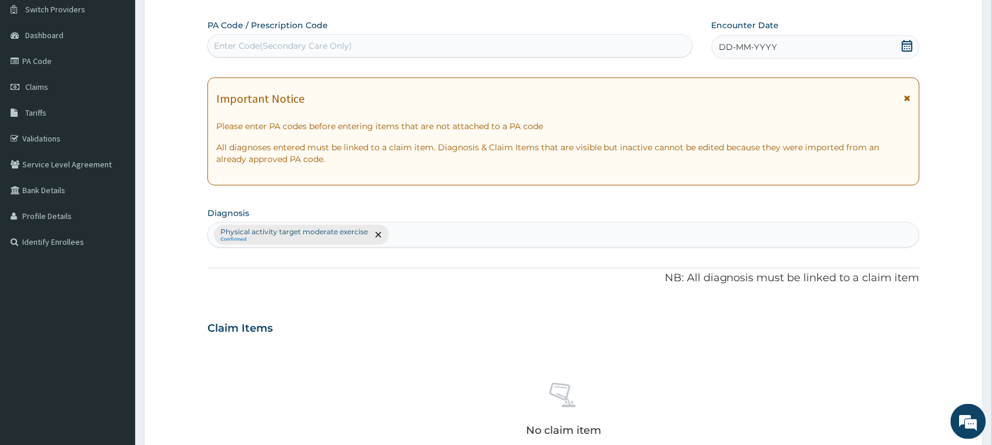
click at [278, 42] on div "Enter Code(Secondary Care Only)" at bounding box center [283, 46] width 138 height 12
type input "PA/67EB8A"
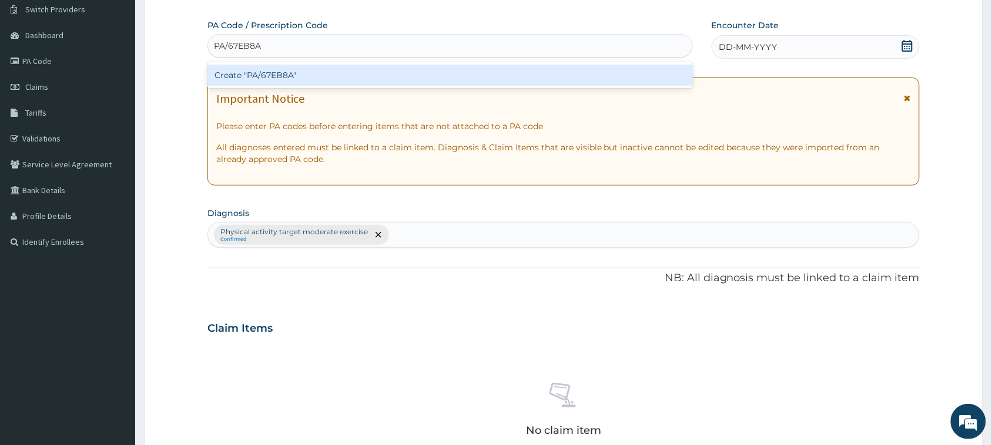
click at [300, 73] on div "Create "PA/67EB8A"" at bounding box center [449, 75] width 485 height 21
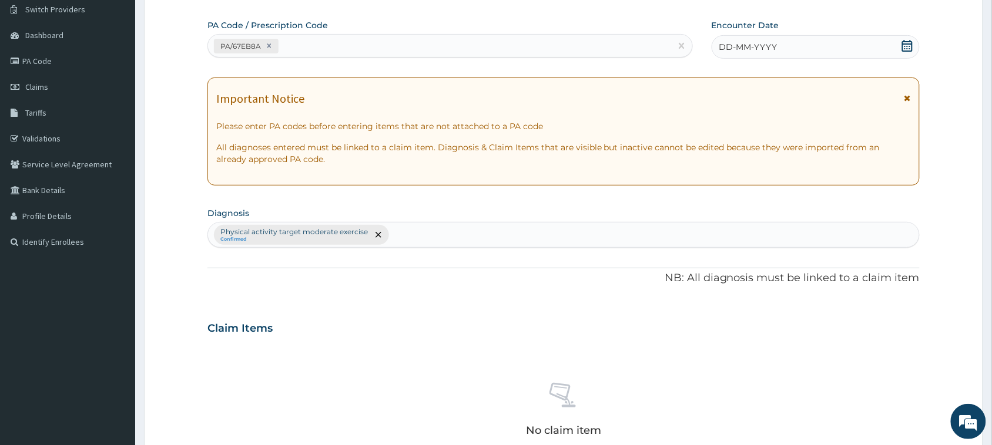
click at [909, 49] on icon at bounding box center [907, 46] width 12 height 12
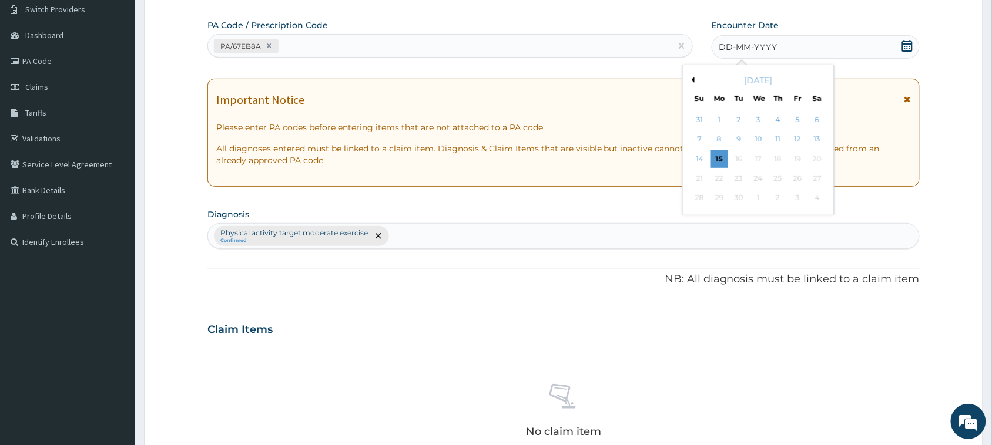
click at [694, 83] on div "September 2025" at bounding box center [758, 81] width 142 height 12
click at [694, 78] on button "Previous Month" at bounding box center [692, 80] width 6 height 6
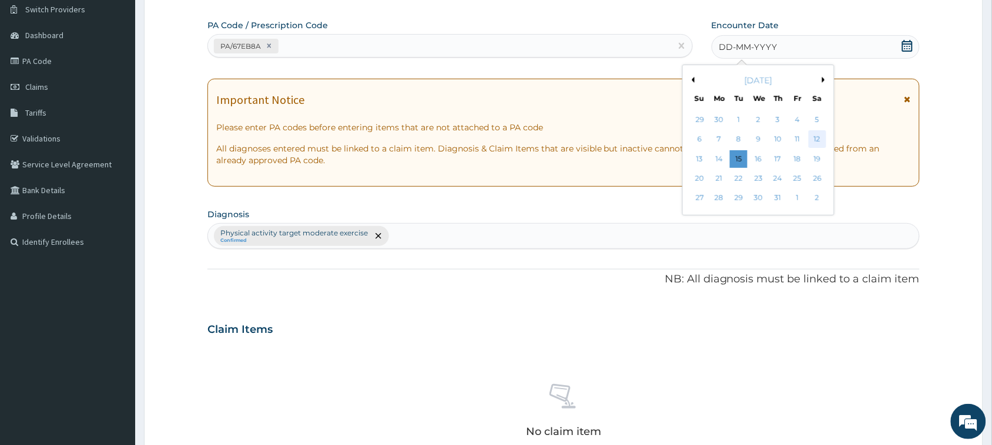
click at [817, 136] on div "12" at bounding box center [818, 140] width 18 height 18
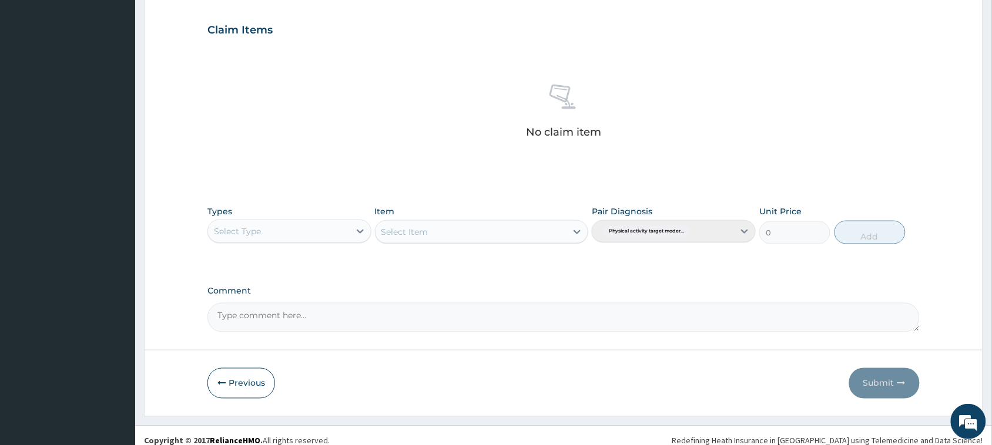
scroll to position [402, 0]
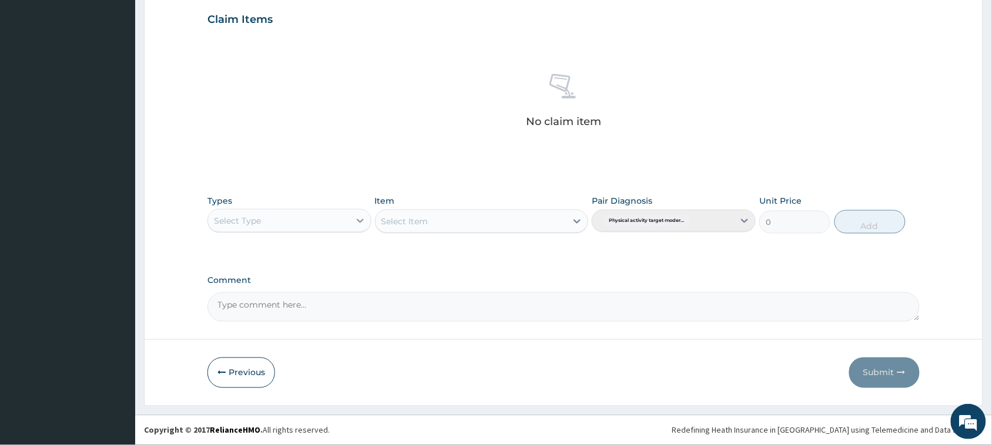
click at [360, 222] on icon at bounding box center [360, 221] width 7 height 4
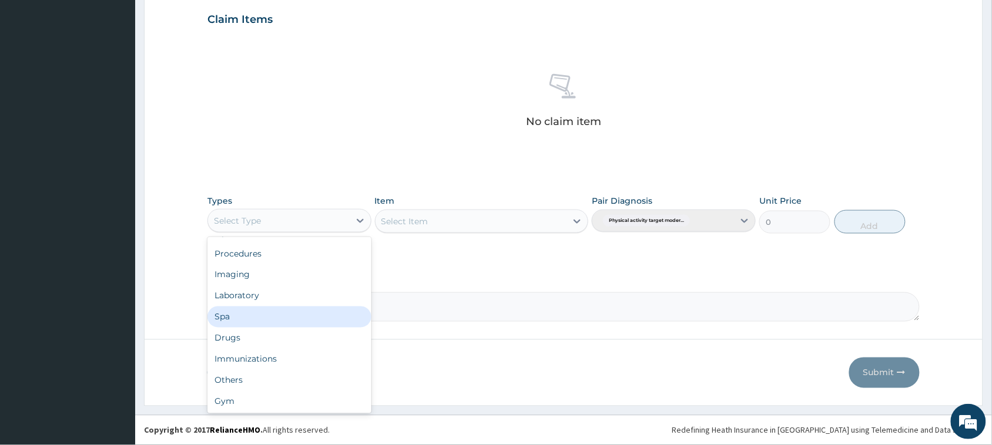
scroll to position [39, 0]
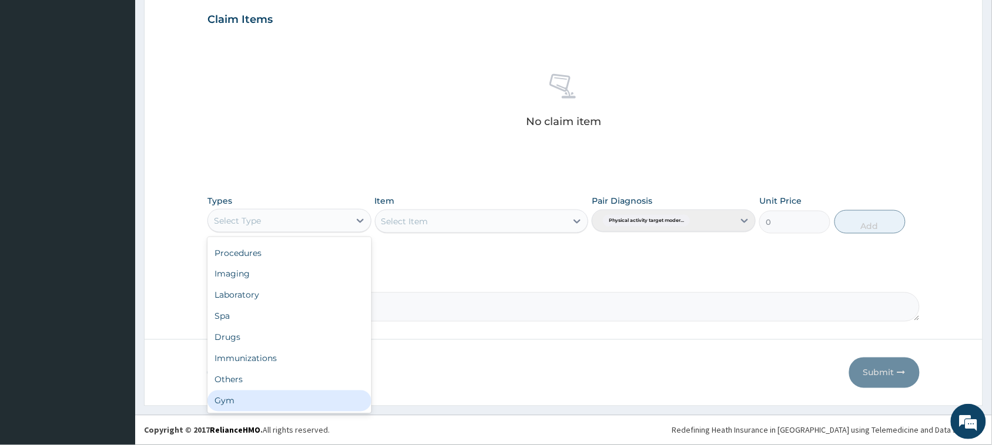
click at [326, 405] on div "Gym" at bounding box center [289, 401] width 164 height 21
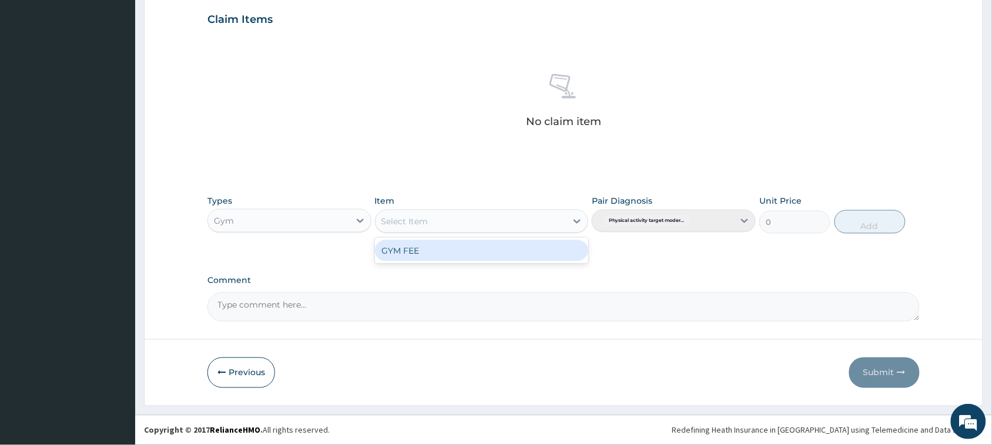
click at [581, 217] on icon at bounding box center [577, 222] width 12 height 12
click at [538, 254] on div "GYM FEE" at bounding box center [482, 250] width 214 height 21
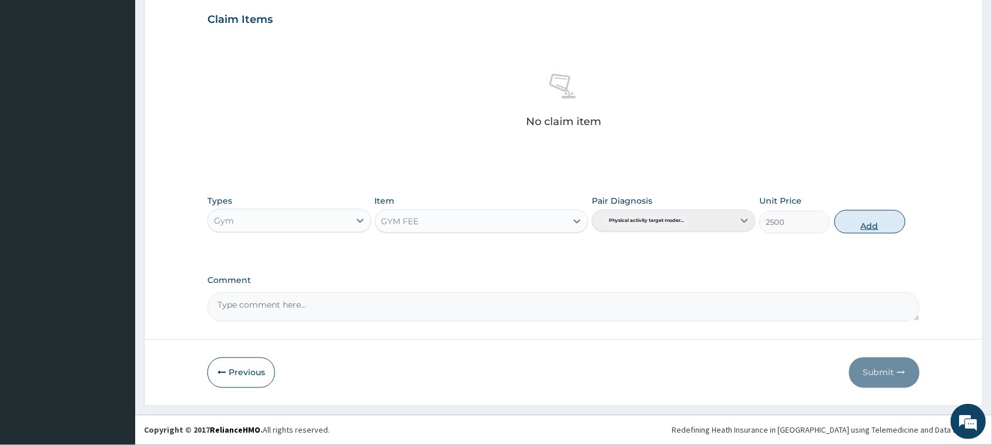
click at [851, 217] on button "Add" at bounding box center [869, 222] width 71 height 24
type input "0"
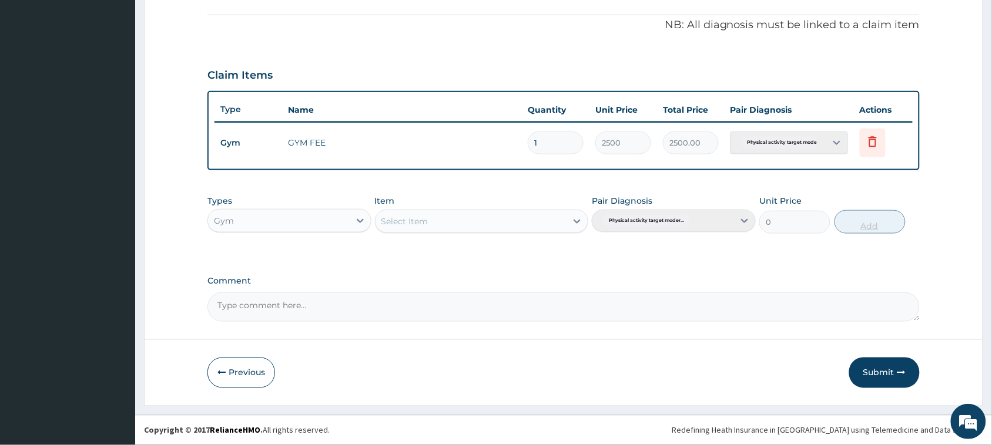
scroll to position [345, 0]
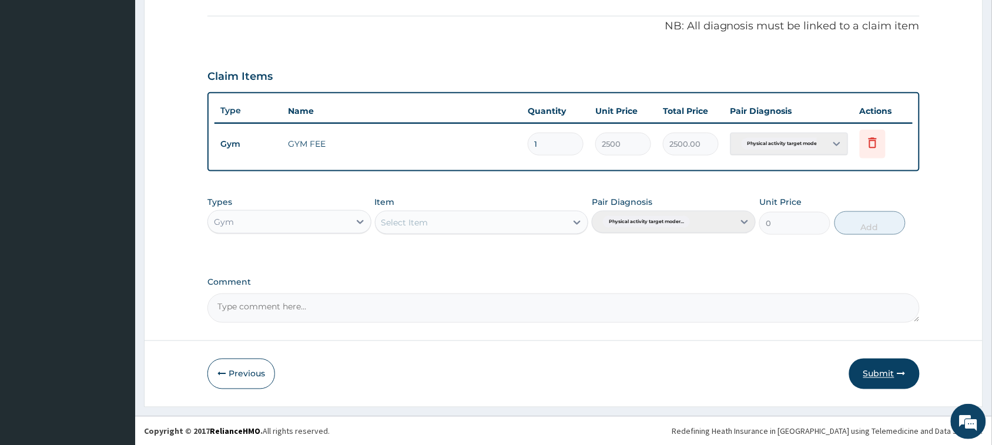
click at [885, 363] on button "Submit" at bounding box center [884, 374] width 71 height 31
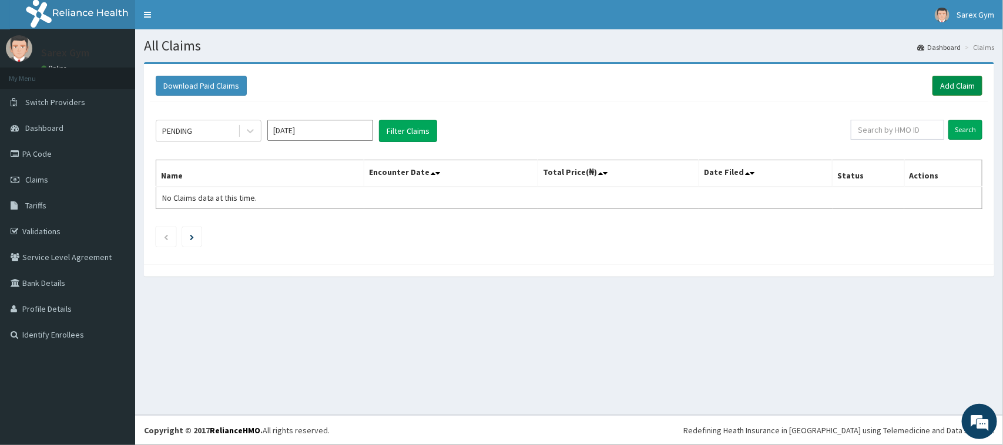
click at [962, 86] on link "Add Claim" at bounding box center [957, 86] width 50 height 20
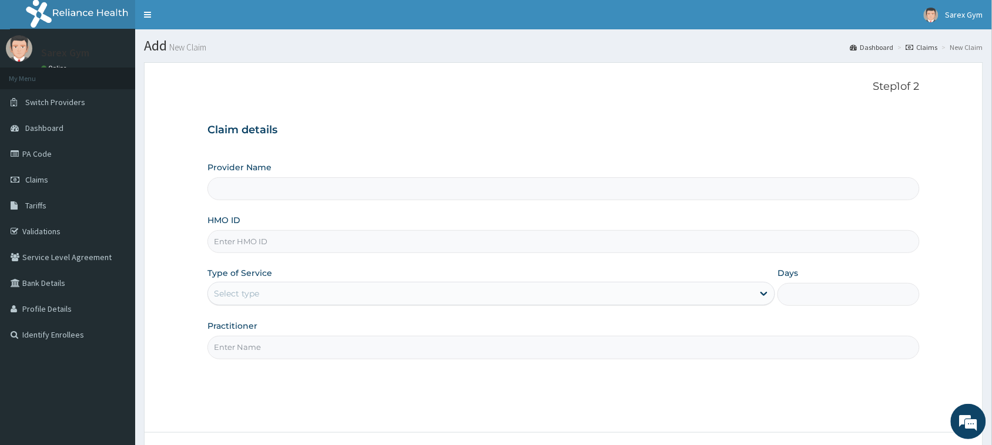
click at [264, 244] on input "HMO ID" at bounding box center [563, 241] width 712 height 23
paste input "EIS/10770/A"
type input "EIS/10770/A"
type input "Sarex Gym"
type input "1"
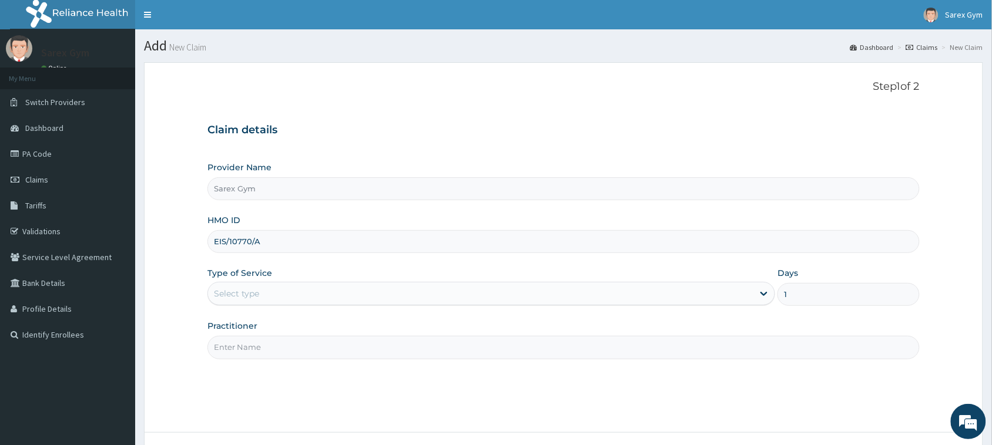
click at [250, 344] on input "Practitioner" at bounding box center [563, 347] width 712 height 23
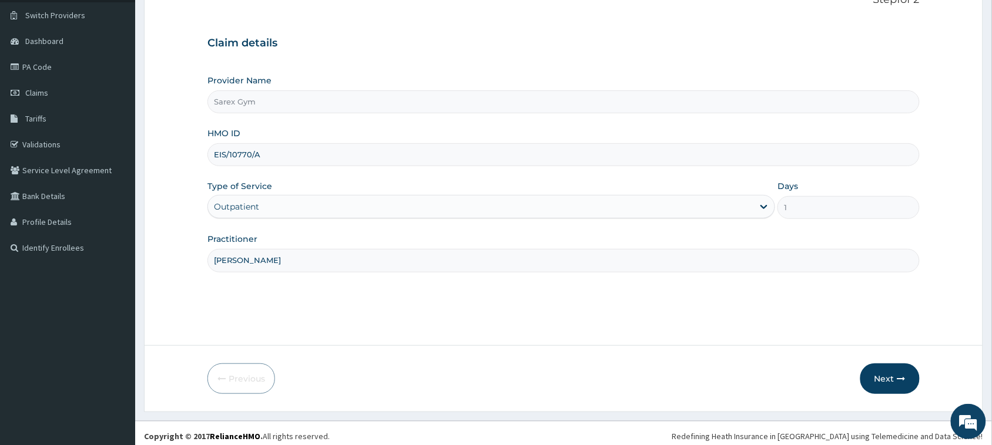
scroll to position [88, 0]
type input "[PERSON_NAME]"
click at [895, 382] on button "Next" at bounding box center [889, 378] width 59 height 31
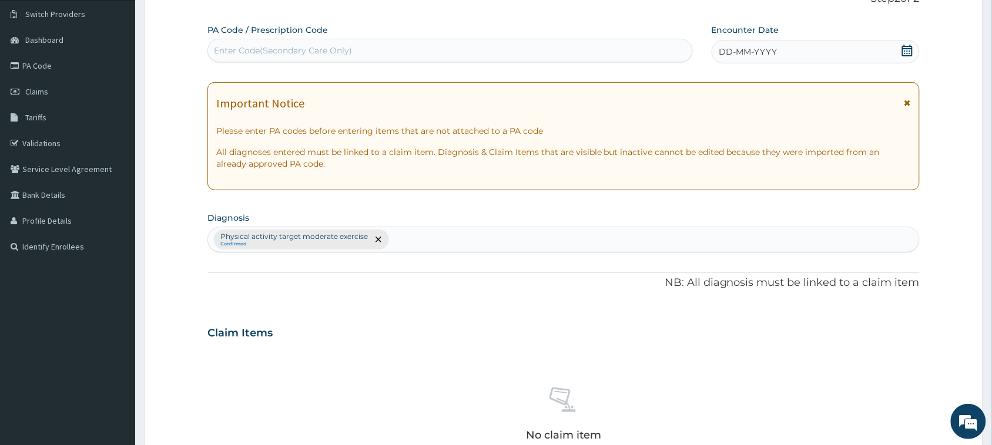
click at [330, 54] on div "Enter Code(Secondary Care Only)" at bounding box center [283, 51] width 138 height 12
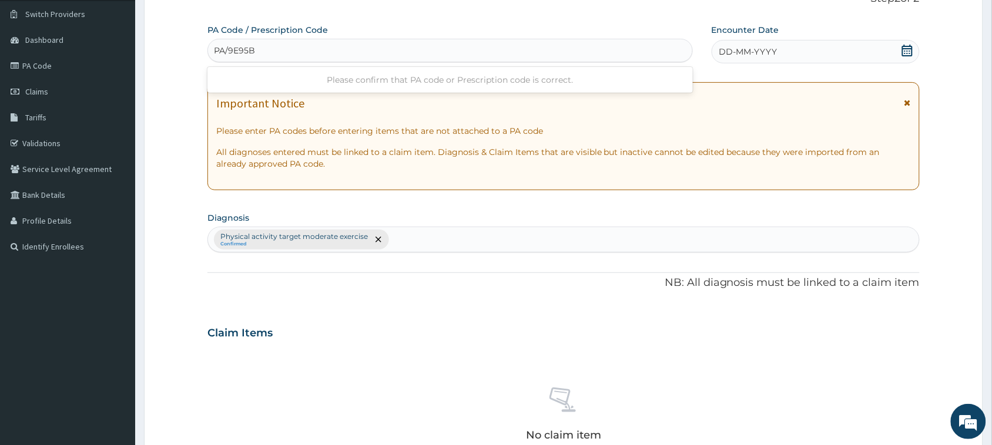
type input "PA/9E95BE"
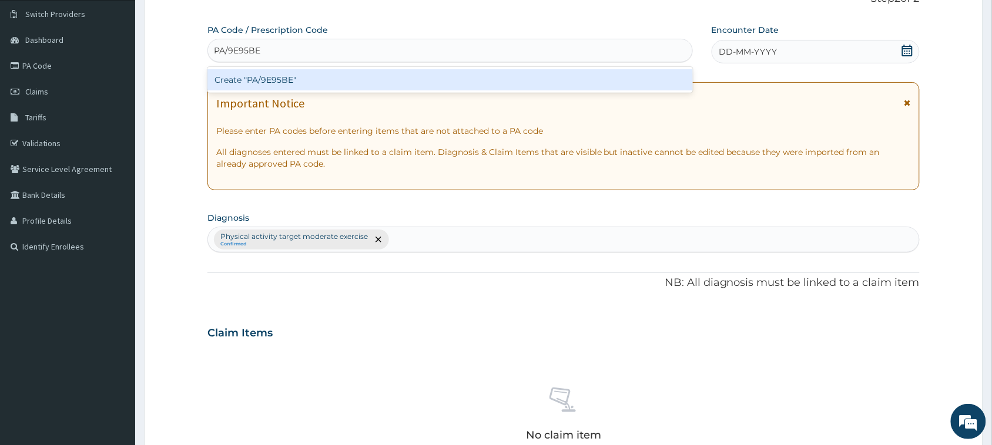
click at [292, 82] on div "Create "PA/9E95BE"" at bounding box center [449, 79] width 485 height 21
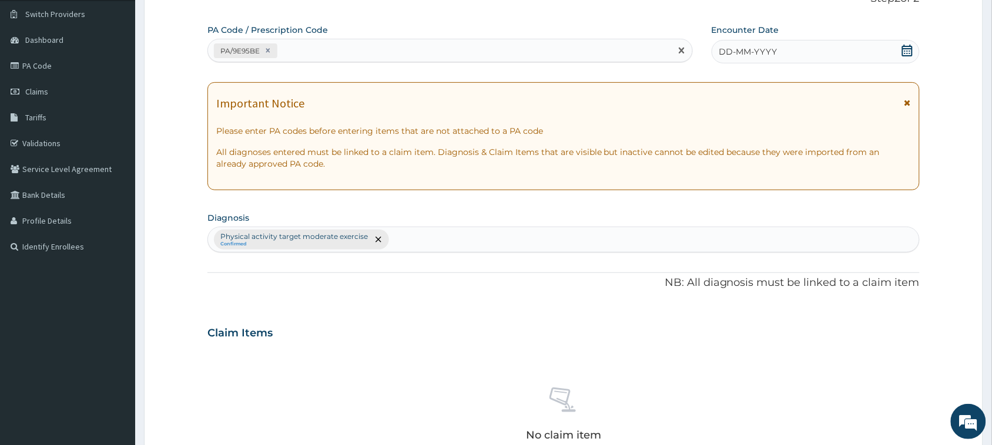
click at [911, 49] on icon at bounding box center [907, 51] width 11 height 12
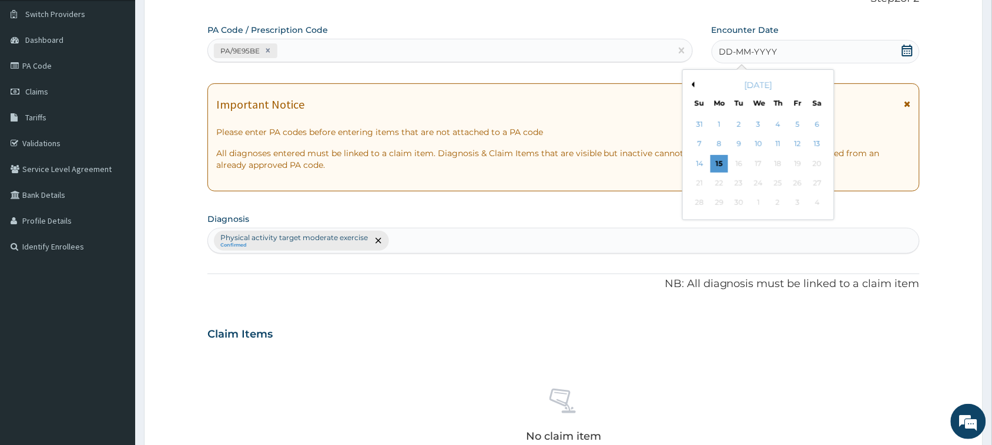
click at [693, 84] on button "Previous Month" at bounding box center [692, 85] width 6 height 6
click at [823, 141] on div "12" at bounding box center [818, 145] width 18 height 18
click at [823, 141] on div "Important Notice Please enter PA codes before entering items that are not attac…" at bounding box center [563, 137] width 712 height 108
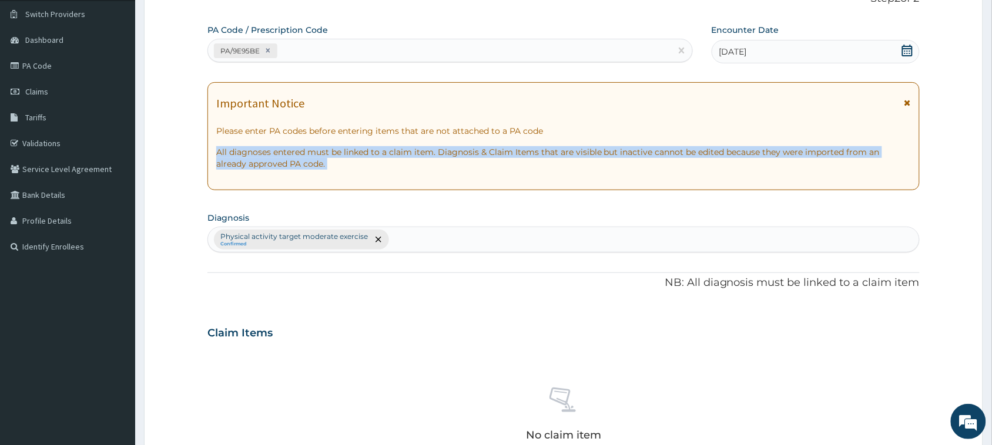
click at [823, 141] on div "Important Notice Please enter PA codes before entering items that are not attac…" at bounding box center [563, 136] width 712 height 108
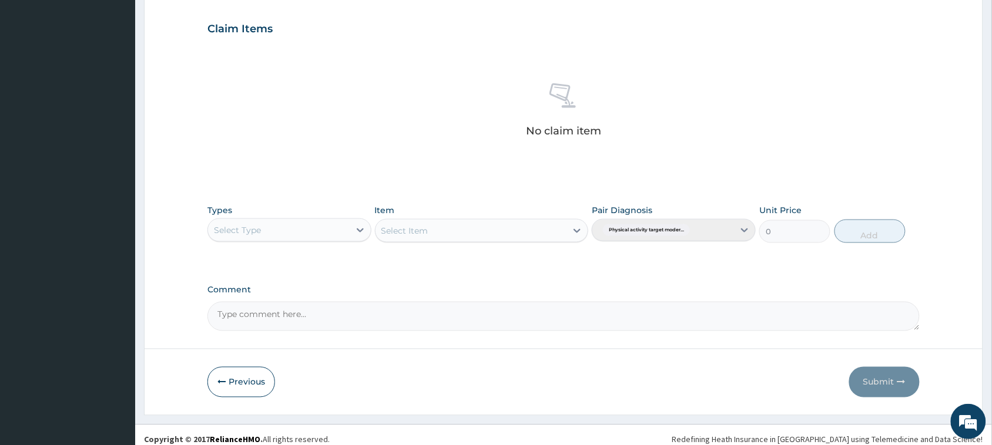
scroll to position [402, 0]
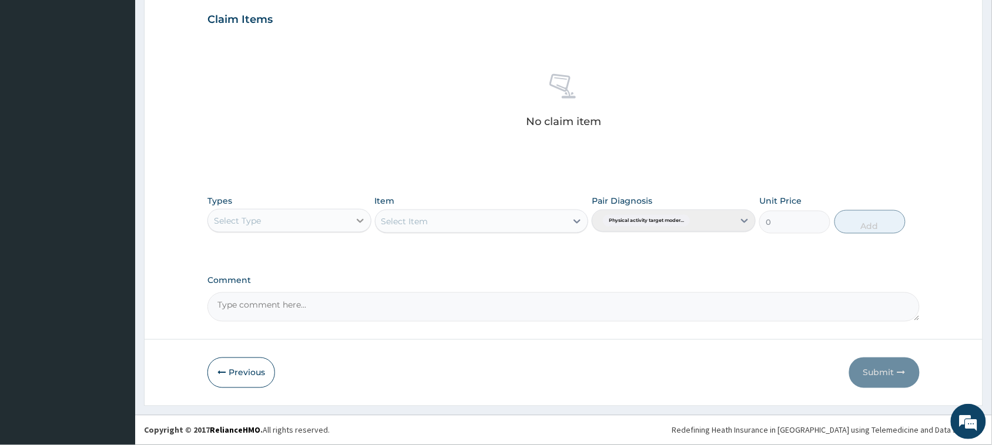
click at [366, 224] on div at bounding box center [360, 220] width 21 height 21
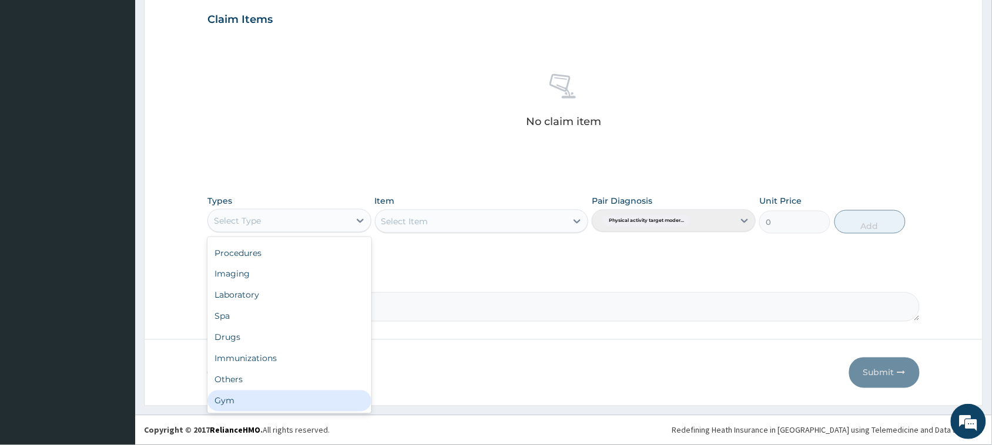
click at [330, 398] on div "Gym" at bounding box center [289, 401] width 164 height 21
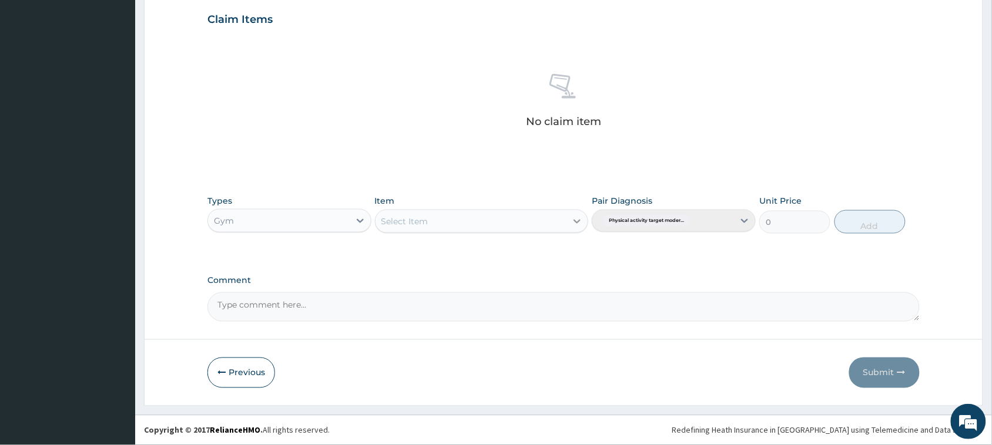
click at [574, 221] on icon at bounding box center [577, 222] width 7 height 4
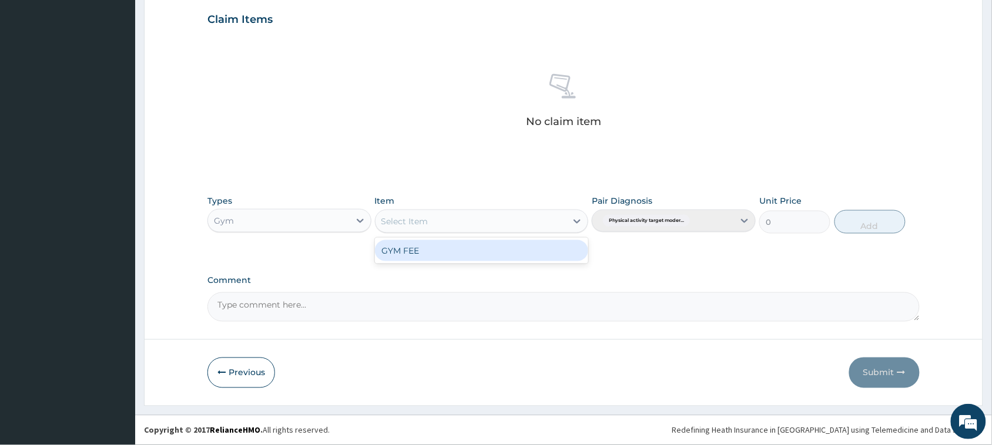
click at [539, 250] on div "GYM FEE" at bounding box center [482, 250] width 214 height 21
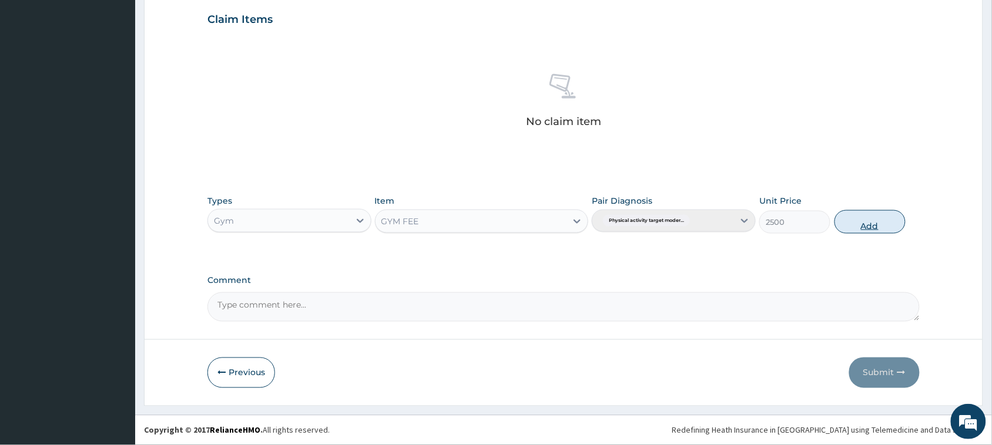
click at [868, 226] on button "Add" at bounding box center [869, 222] width 71 height 24
type input "0"
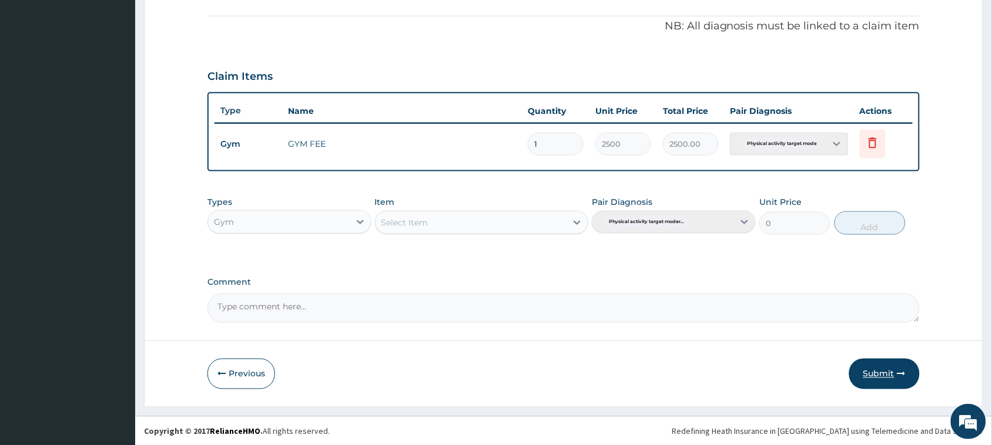
click at [861, 370] on button "Submit" at bounding box center [884, 374] width 71 height 31
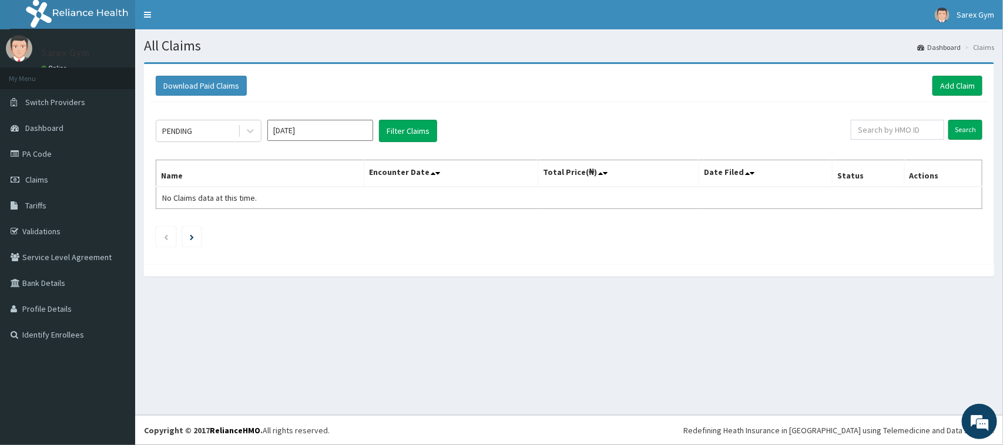
drag, startPoint x: 0, startPoint y: 0, endPoint x: 497, endPoint y: 217, distance: 542.0
click at [497, 217] on div "PENDING [DATE] Filter Claims Search Name Encounter Date Total Price(₦) Date Fil…" at bounding box center [569, 180] width 838 height 156
click at [955, 80] on link "Add Claim" at bounding box center [957, 86] width 50 height 20
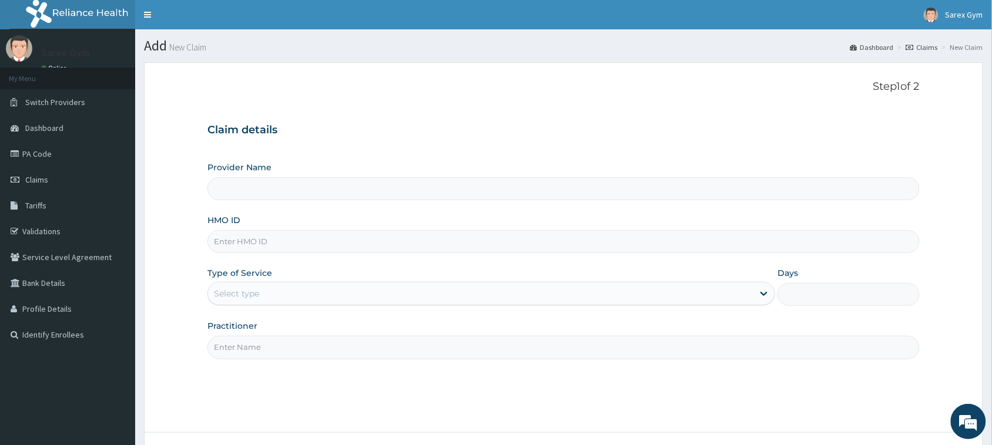
click at [263, 239] on input "HMO ID" at bounding box center [563, 241] width 712 height 23
type input "LGQ/100"
type input "Sarex Gym"
type input "1"
click at [259, 241] on input "LGQ/10033/B" at bounding box center [563, 241] width 712 height 23
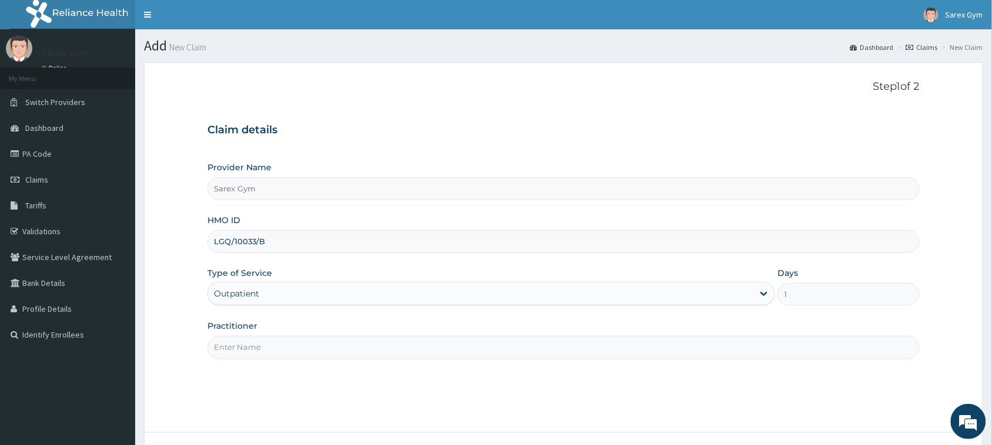
click at [259, 241] on input "LGQ/10033/B" at bounding box center [563, 241] width 712 height 23
type input "LGQ/10033/B"
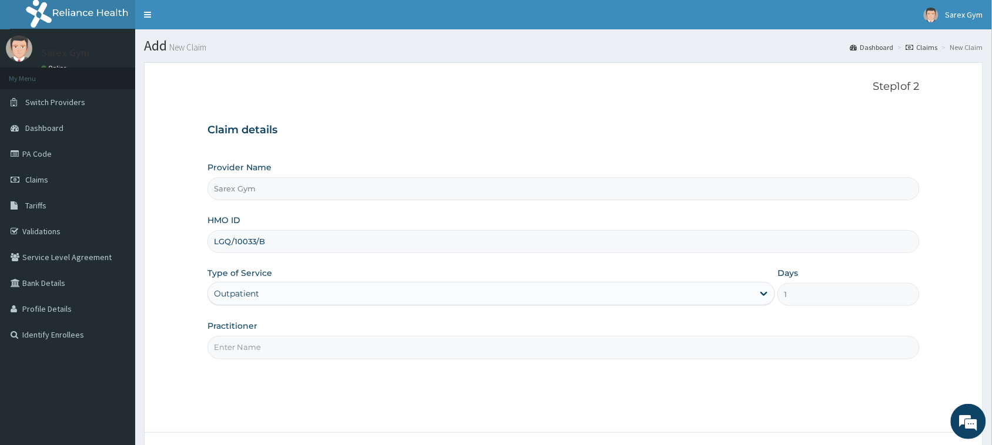
click at [244, 347] on input "Practitioner" at bounding box center [563, 347] width 712 height 23
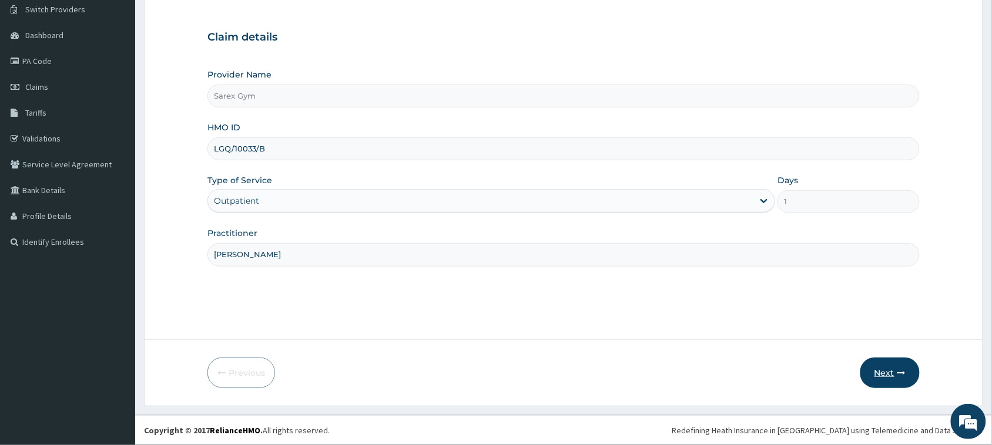
type input "SARAH"
click at [883, 382] on button "Next" at bounding box center [889, 373] width 59 height 31
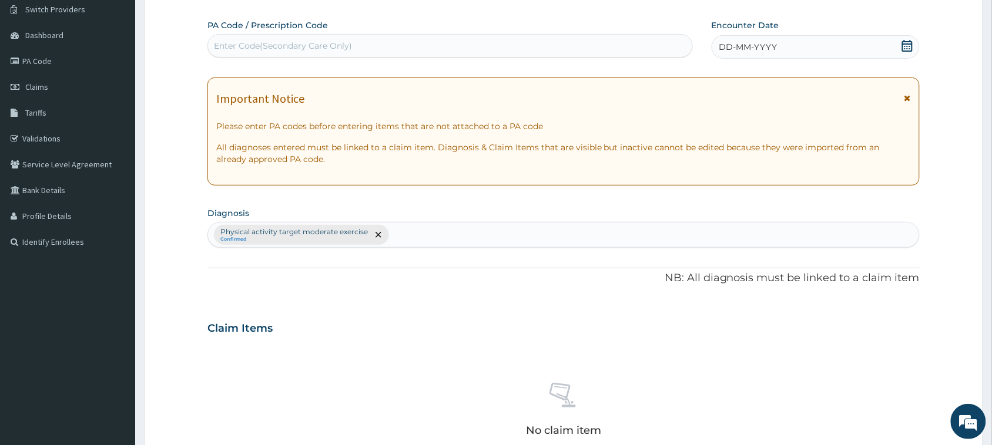
click at [282, 40] on div "Enter Code(Secondary Care Only)" at bounding box center [283, 46] width 138 height 12
type input "PA/6FE307"
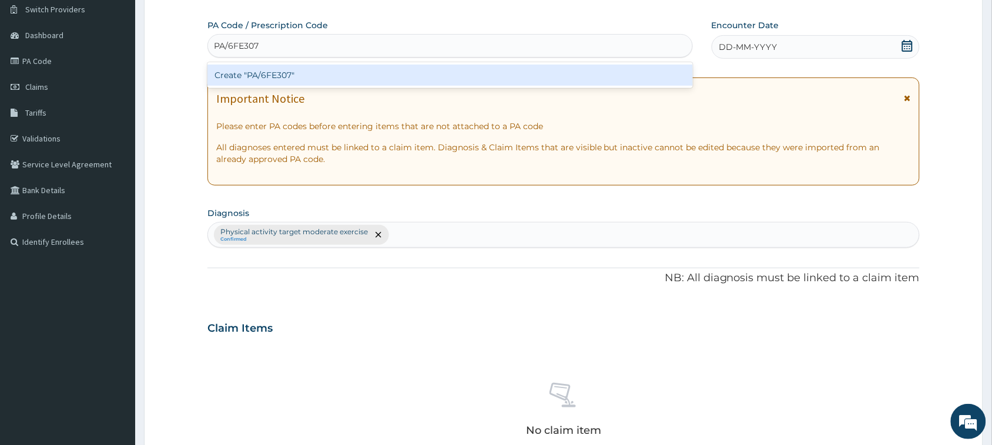
click at [269, 80] on div "Create "PA/6FE307"" at bounding box center [449, 75] width 485 height 21
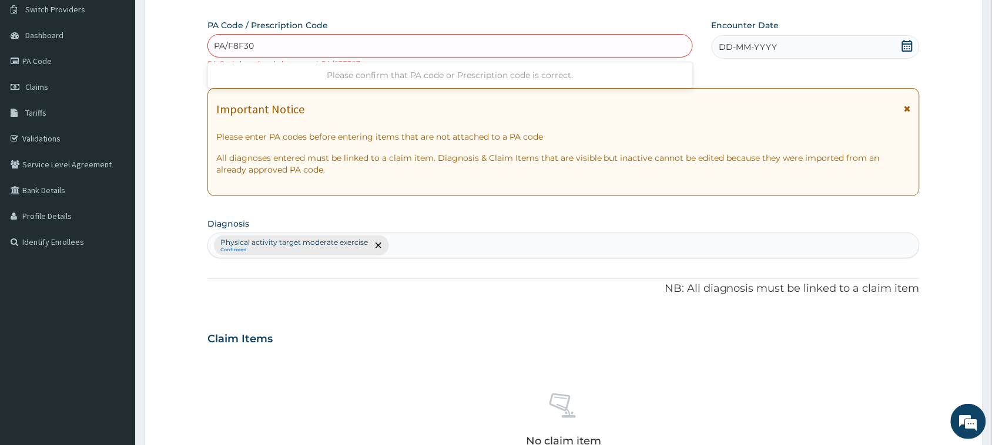
type input "PA/F8F307"
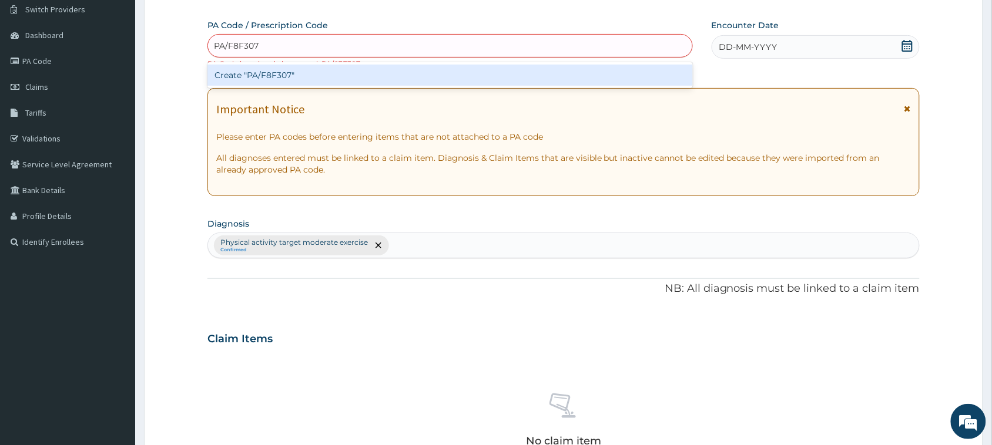
click at [293, 75] on div "Create "PA/F8F307"" at bounding box center [449, 75] width 485 height 21
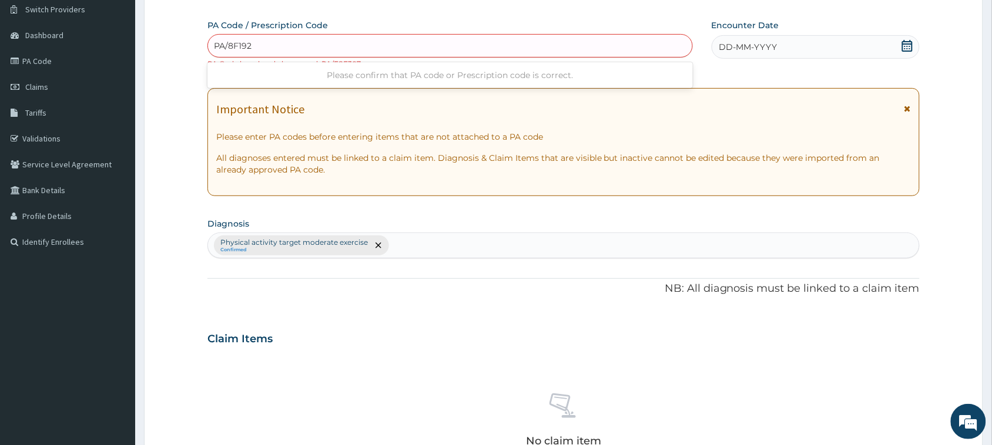
type input "PA/8F192E"
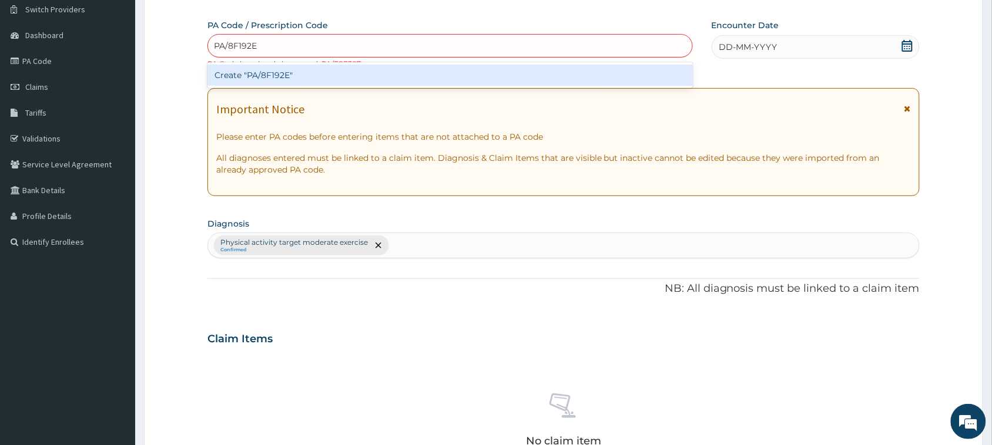
click at [289, 75] on div "Create "PA/8F192E"" at bounding box center [449, 75] width 485 height 21
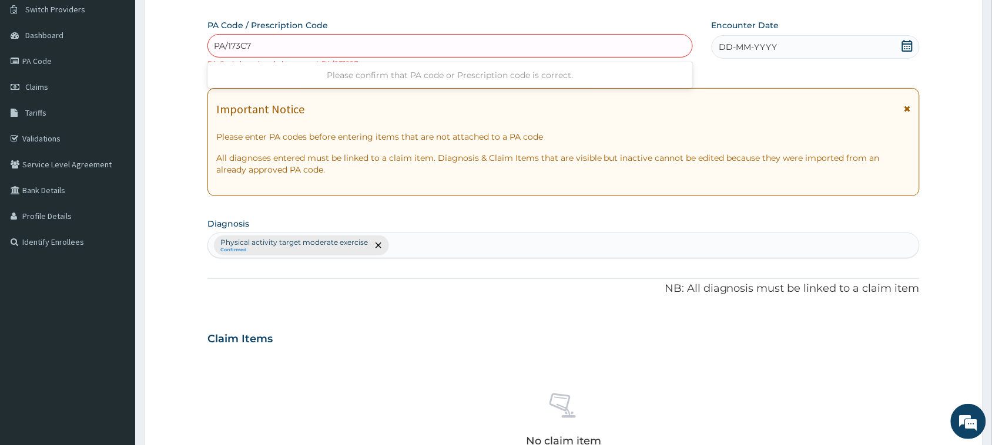
type input "PA/173C72"
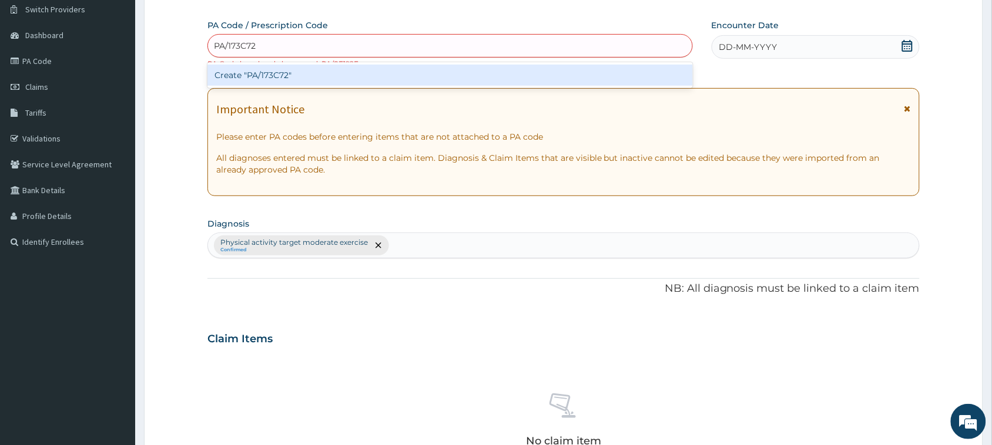
click at [289, 73] on div "Create "PA/173C72"" at bounding box center [449, 75] width 485 height 21
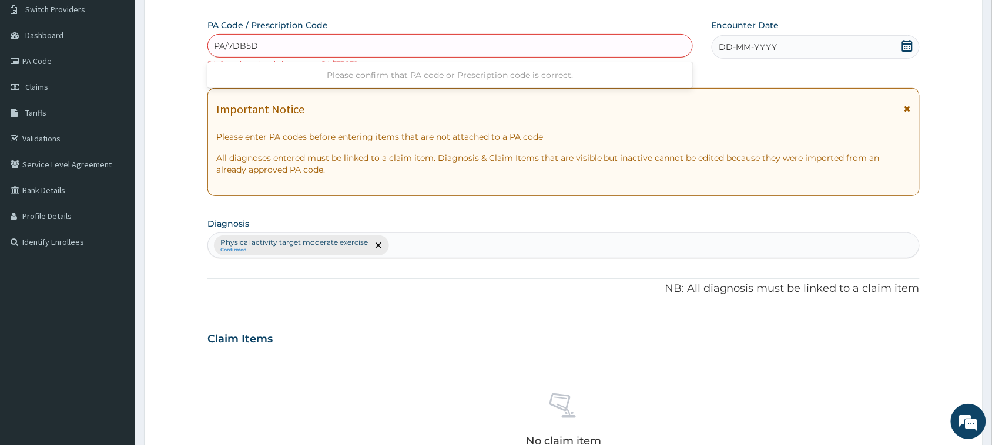
type input "PA/7DB5DF"
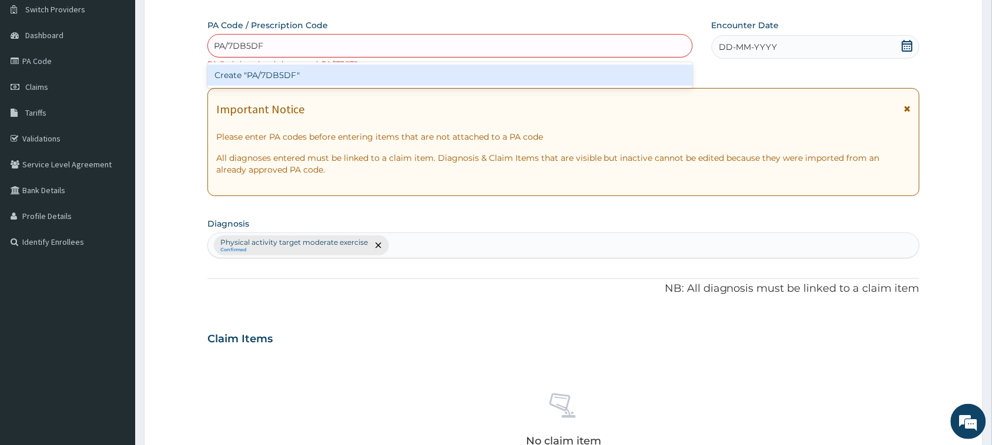
click at [275, 72] on div "Create "PA/7DB5DF"" at bounding box center [449, 75] width 485 height 21
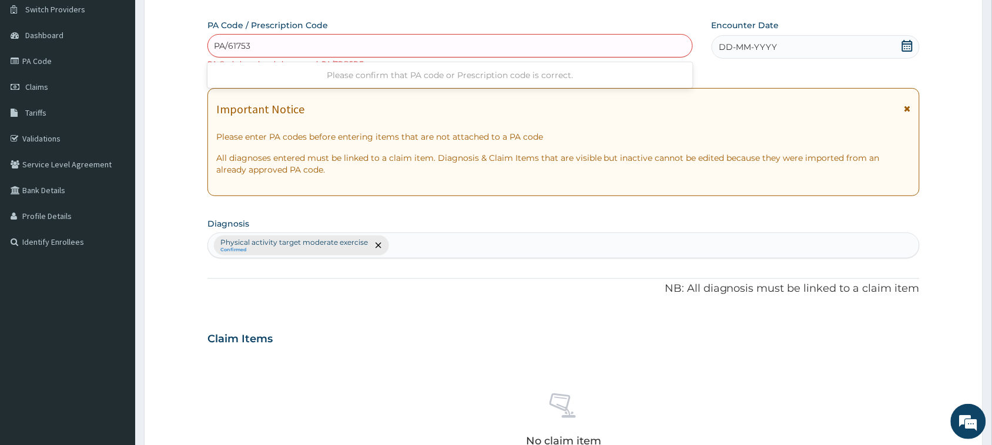
type input "PA/617539"
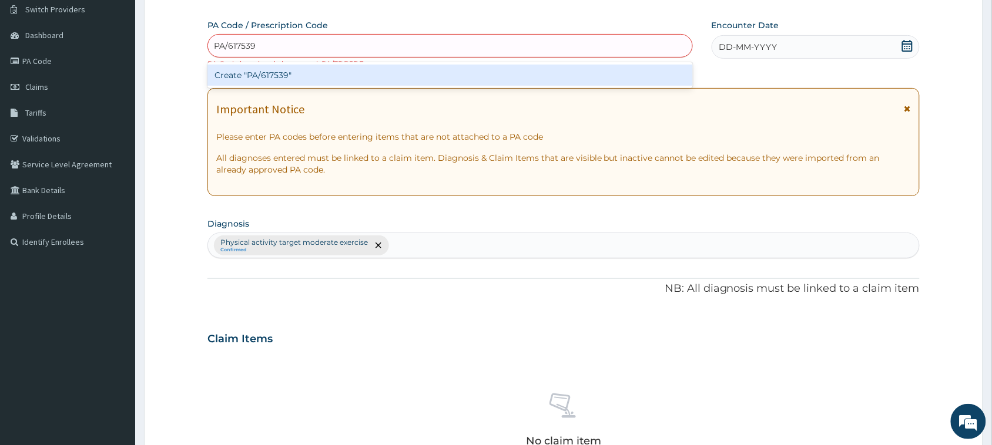
click at [275, 72] on div "Create "PA/617539"" at bounding box center [449, 75] width 485 height 21
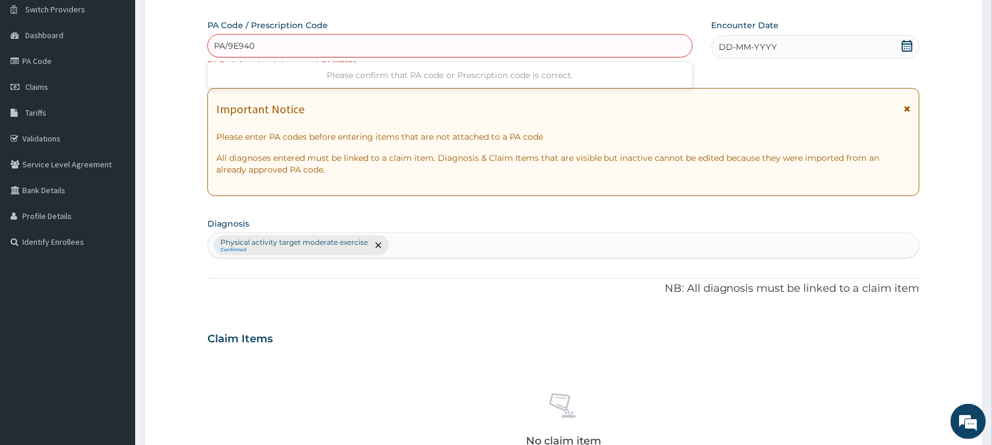
type input "PA/9E940F"
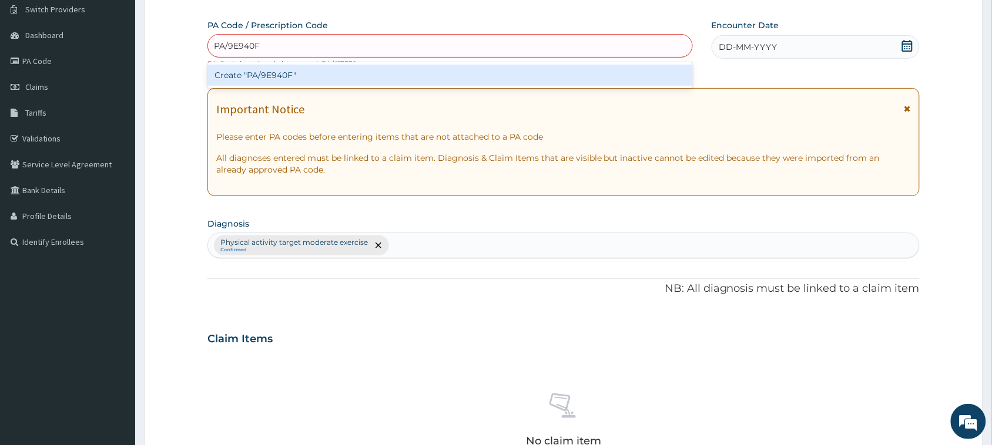
click at [271, 73] on div "Create "PA/9E940F"" at bounding box center [449, 75] width 485 height 21
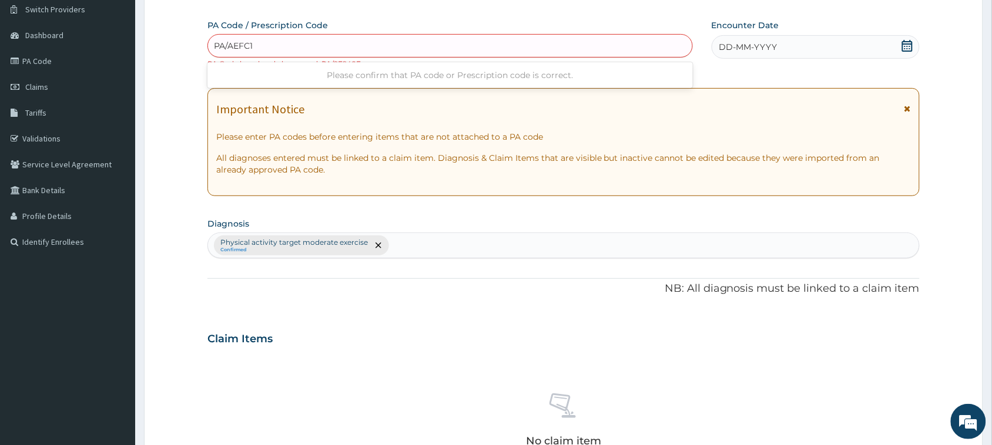
type input "PA/AEFC19"
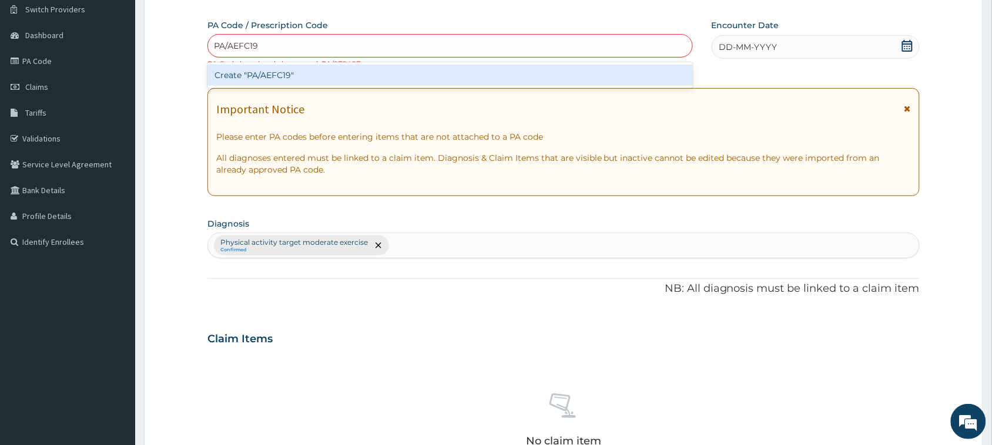
click at [271, 73] on div "Create "PA/AEFC19"" at bounding box center [449, 75] width 485 height 21
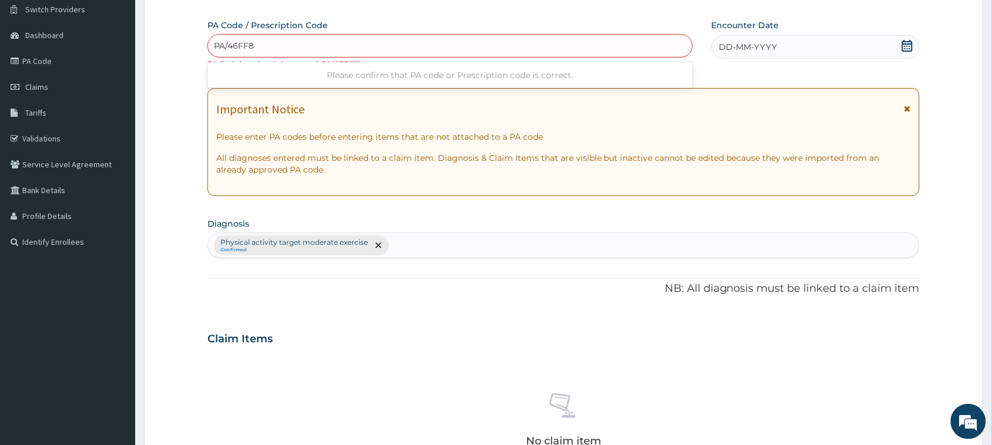
type input "PA/46FF80"
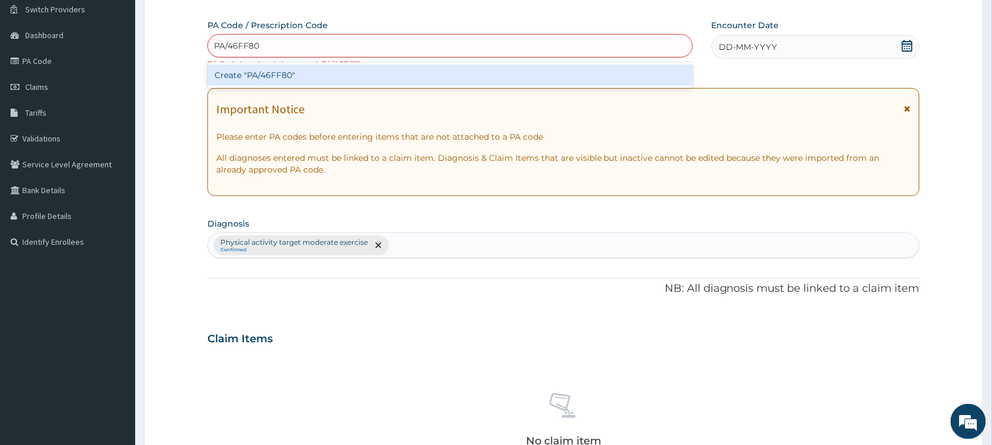
click at [271, 73] on div "Create "PA/46FF80"" at bounding box center [449, 75] width 485 height 21
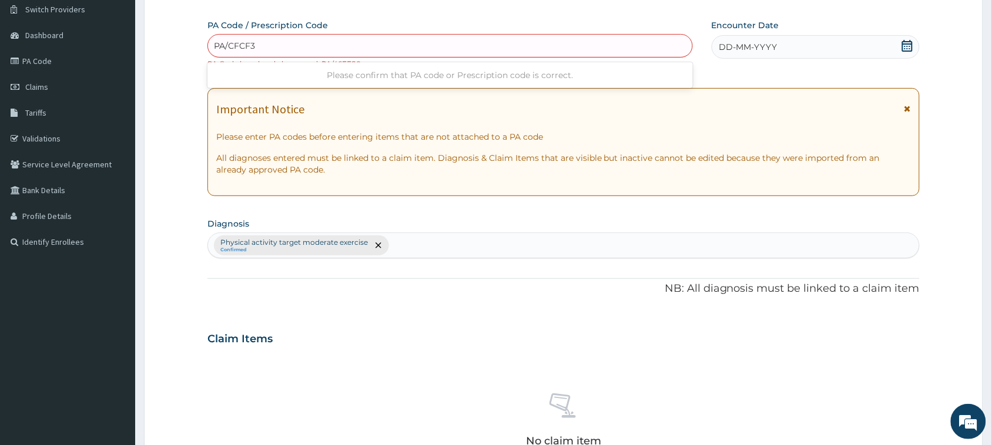
type input "PA/CFCF34"
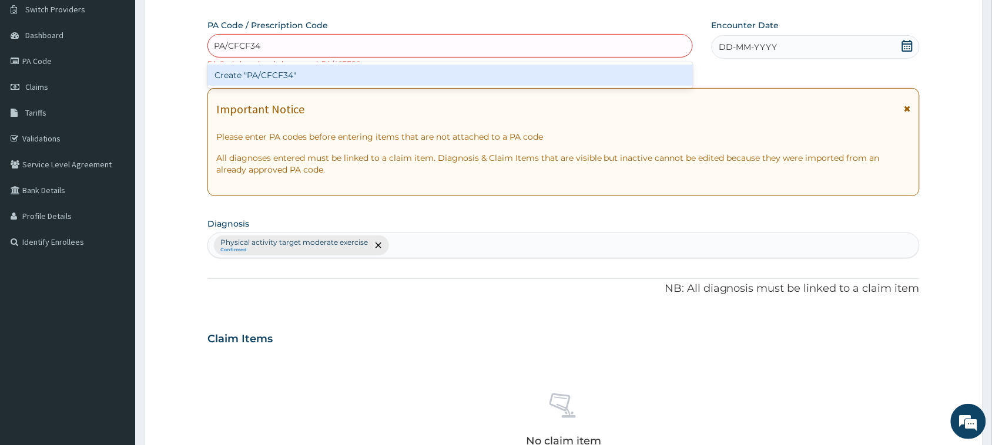
click at [271, 73] on div "Create "PA/CFCF34"" at bounding box center [449, 75] width 485 height 21
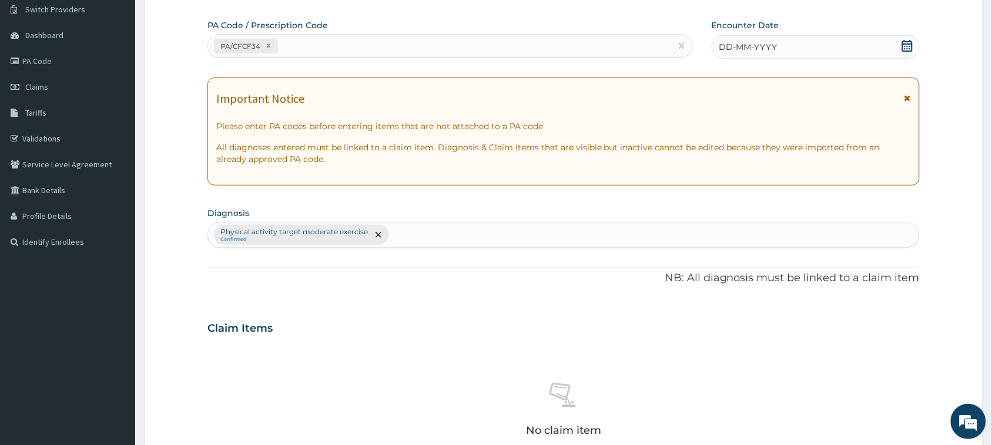
click at [918, 41] on div "DD-MM-YYYY" at bounding box center [816, 47] width 208 height 24
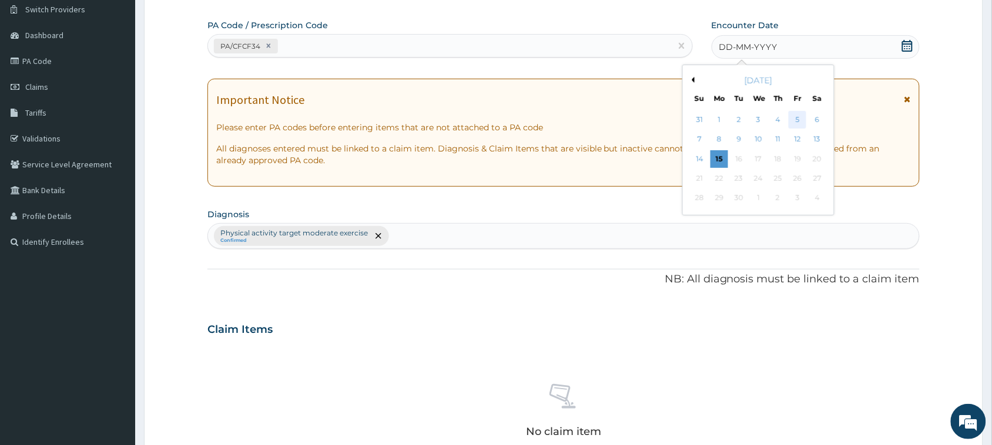
click at [797, 121] on div "5" at bounding box center [798, 120] width 18 height 18
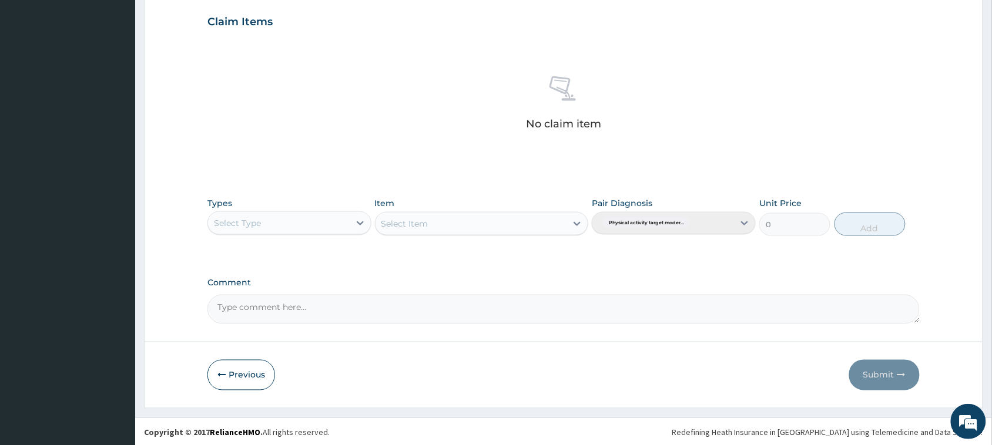
scroll to position [402, 0]
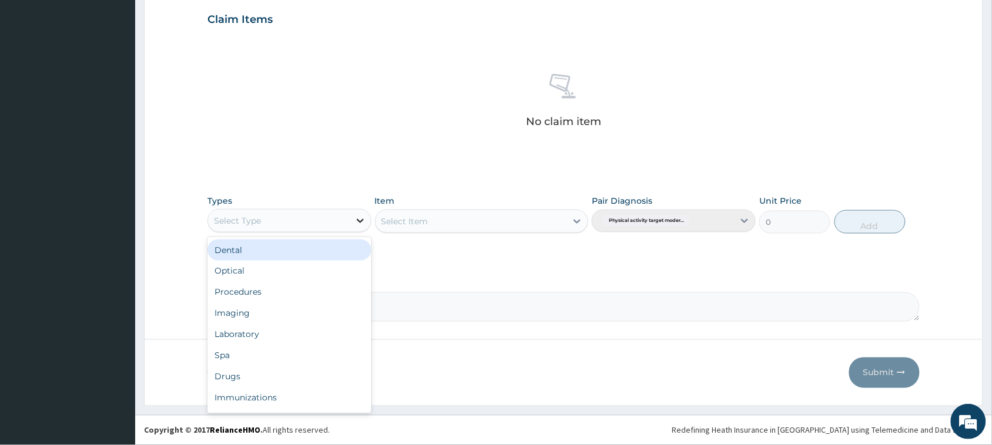
click at [362, 218] on icon at bounding box center [360, 221] width 12 height 12
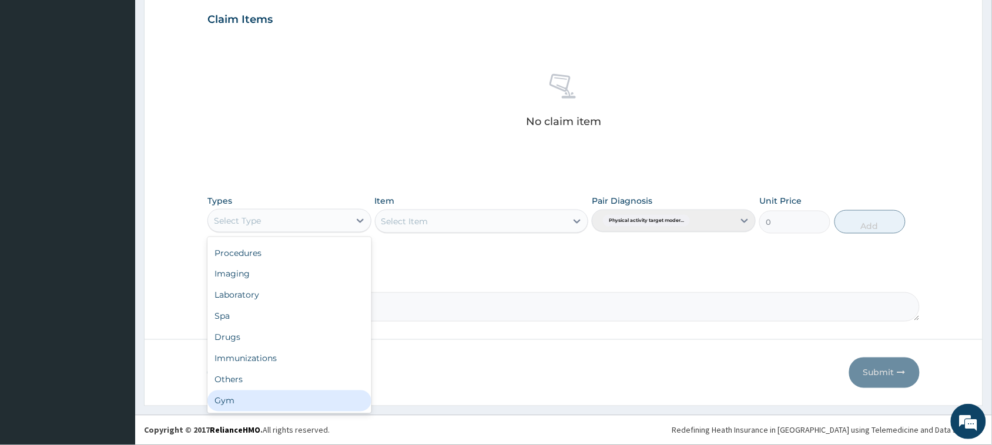
click at [314, 406] on div "Gym" at bounding box center [289, 401] width 164 height 21
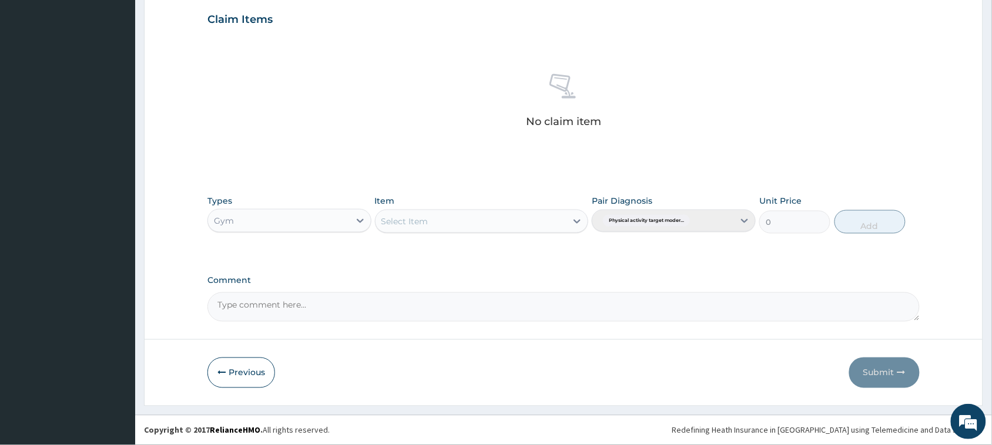
click at [581, 218] on icon at bounding box center [577, 222] width 12 height 12
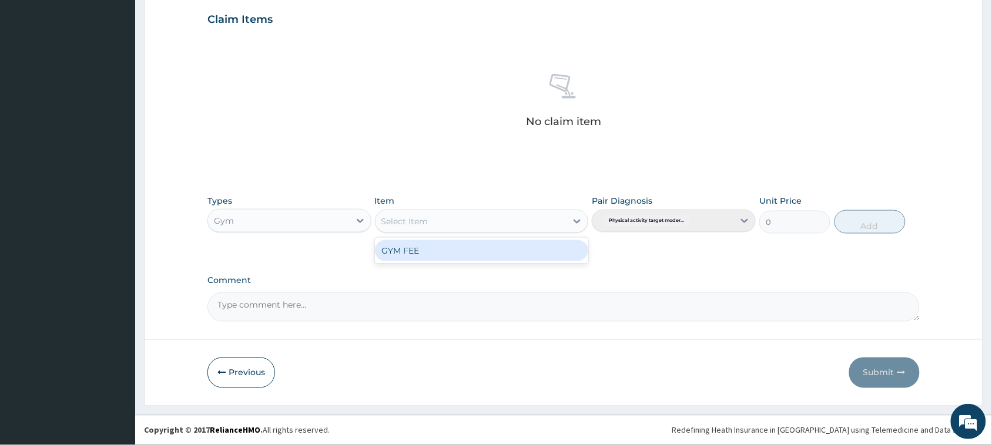
click at [509, 247] on div "GYM FEE" at bounding box center [482, 250] width 214 height 21
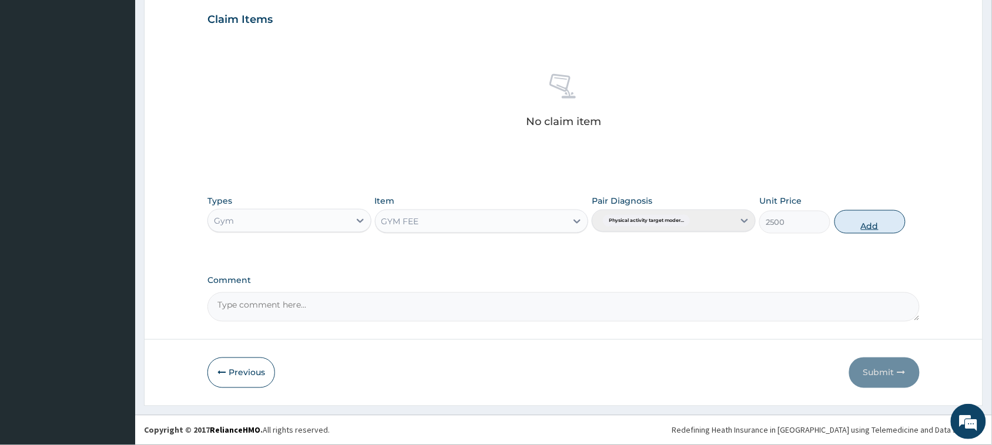
click at [861, 219] on button "Add" at bounding box center [869, 222] width 71 height 24
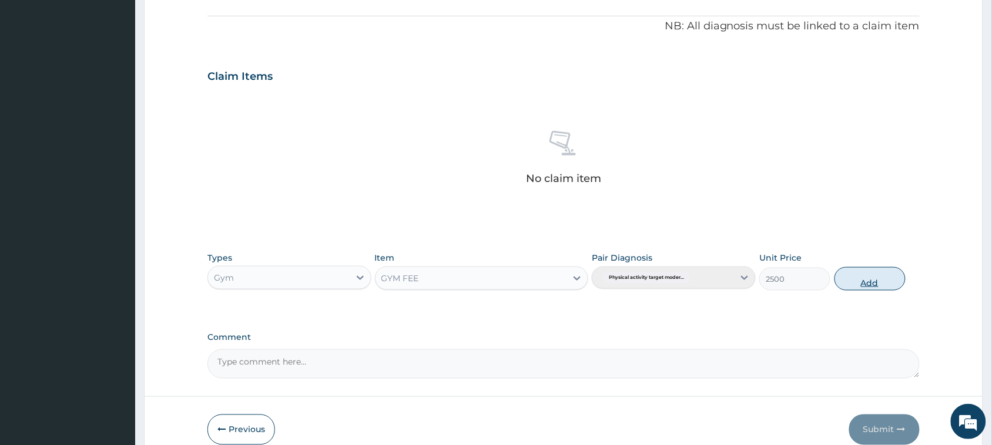
type input "0"
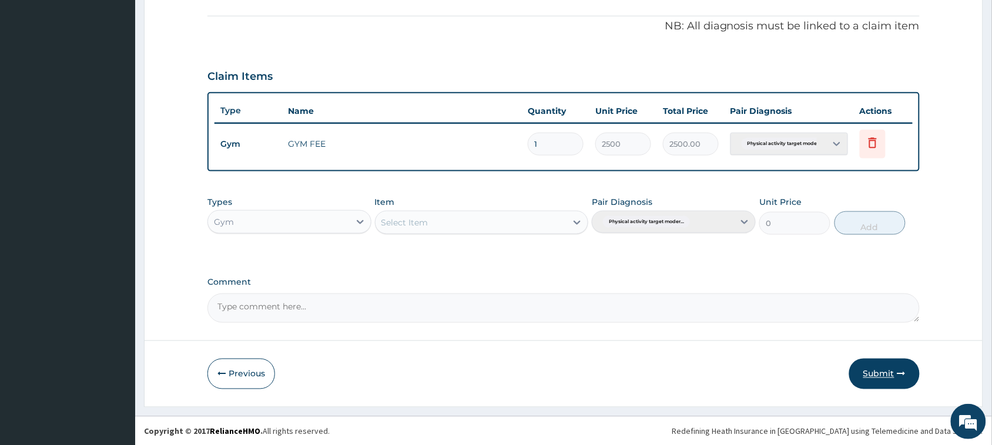
click at [891, 374] on button "Submit" at bounding box center [884, 374] width 71 height 31
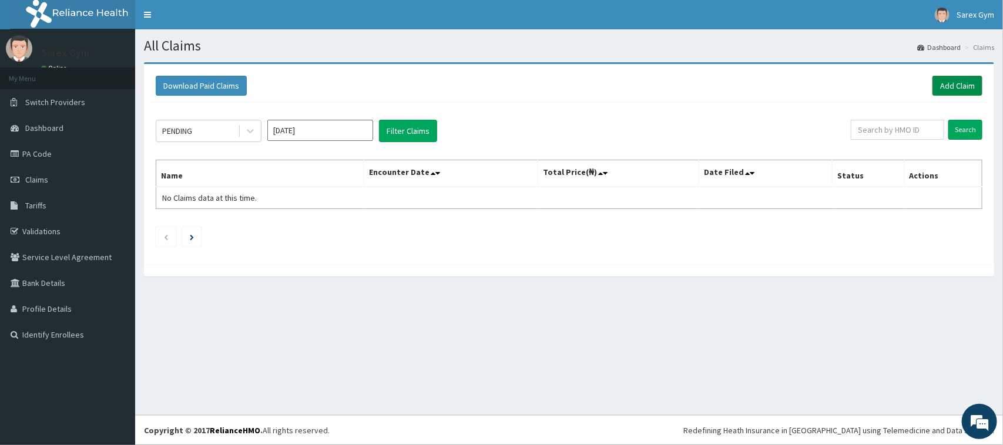
click at [956, 81] on link "Add Claim" at bounding box center [957, 86] width 50 height 20
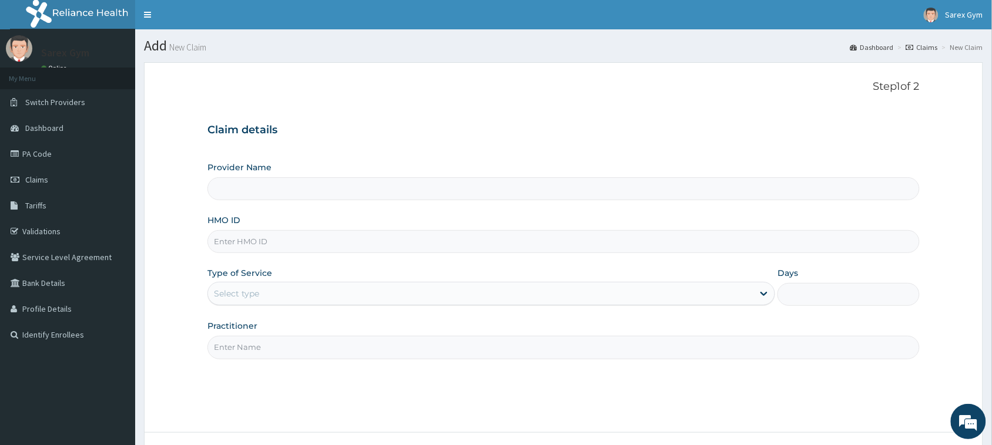
click at [268, 247] on input "HMO ID" at bounding box center [563, 241] width 712 height 23
paste input "LGQ/10033/B"
type input "LGQ/10033/B"
click at [233, 341] on input "Practitioner" at bounding box center [563, 347] width 712 height 23
type input "SA"
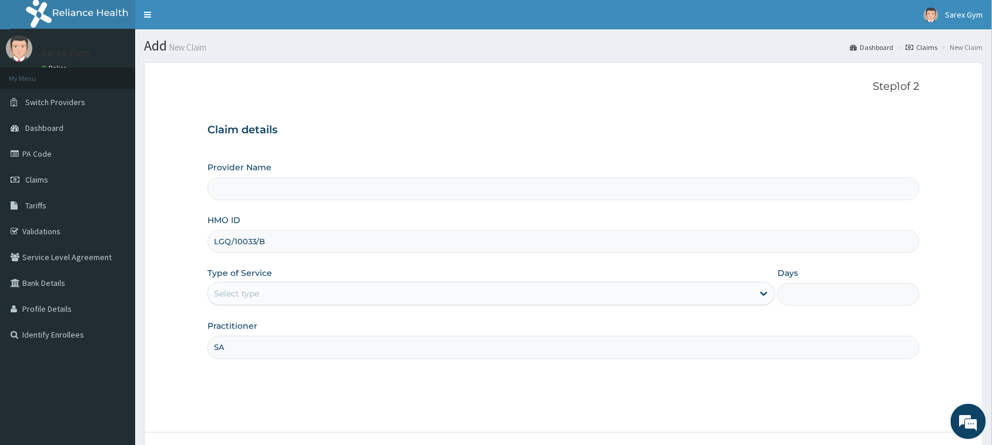
type input "Sarex Gym"
type input "1"
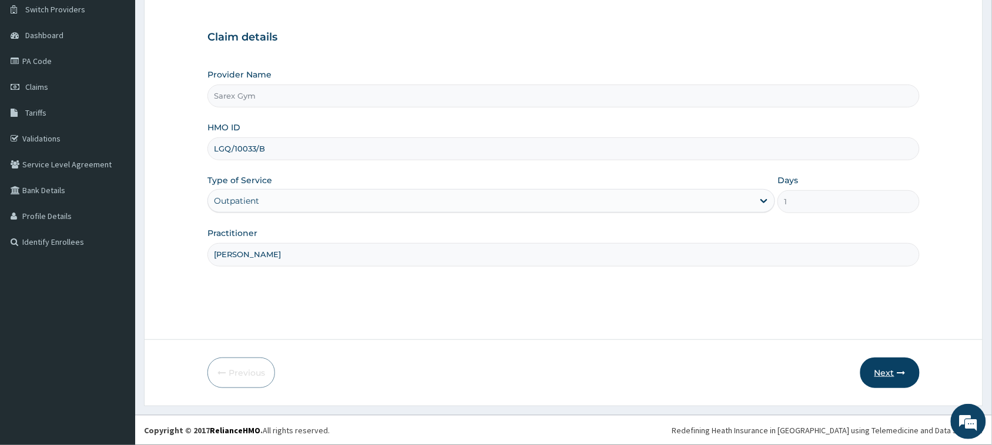
type input "[PERSON_NAME]"
click at [883, 367] on button "Next" at bounding box center [889, 373] width 59 height 31
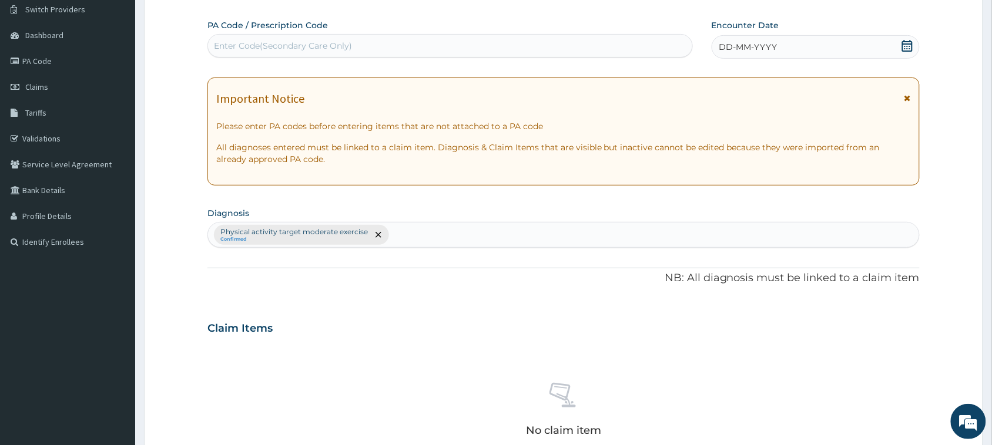
click at [292, 40] on div "Enter Code(Secondary Care Only)" at bounding box center [283, 46] width 138 height 12
type input "PA/BB371A"
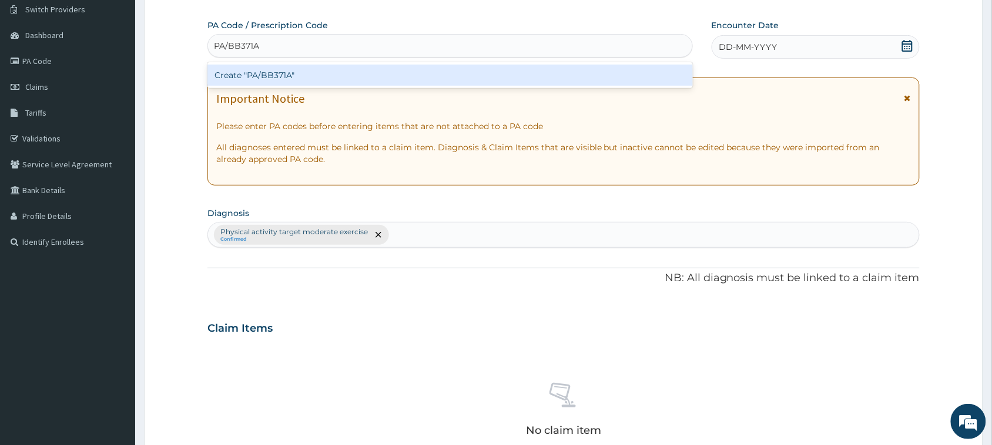
click at [289, 78] on div "Create "PA/BB371A"" at bounding box center [449, 75] width 485 height 21
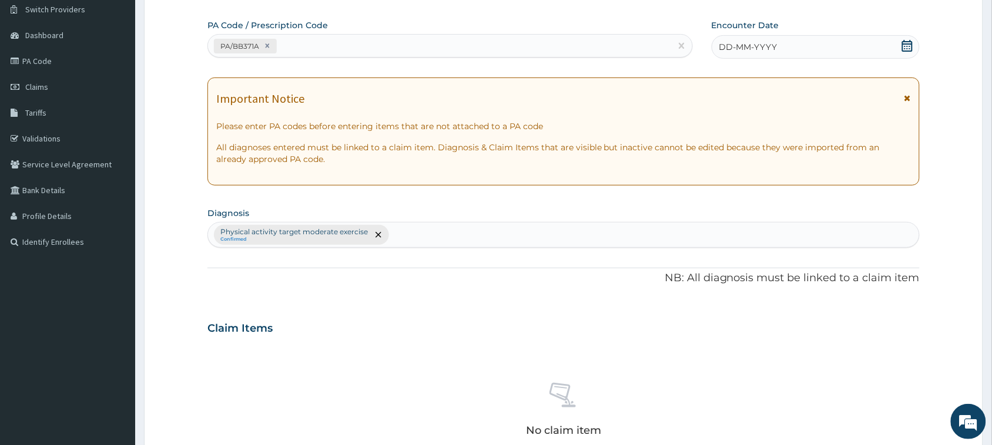
click at [907, 45] on icon at bounding box center [907, 46] width 11 height 12
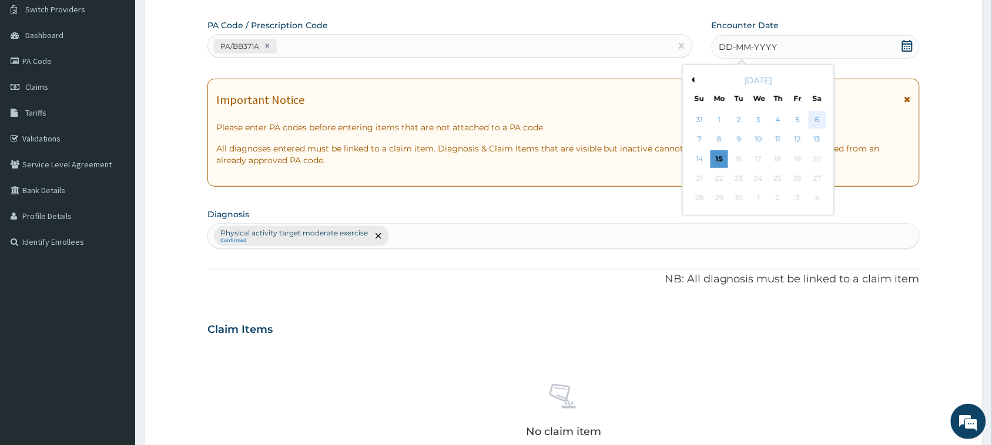
click at [817, 121] on div "6" at bounding box center [818, 120] width 18 height 18
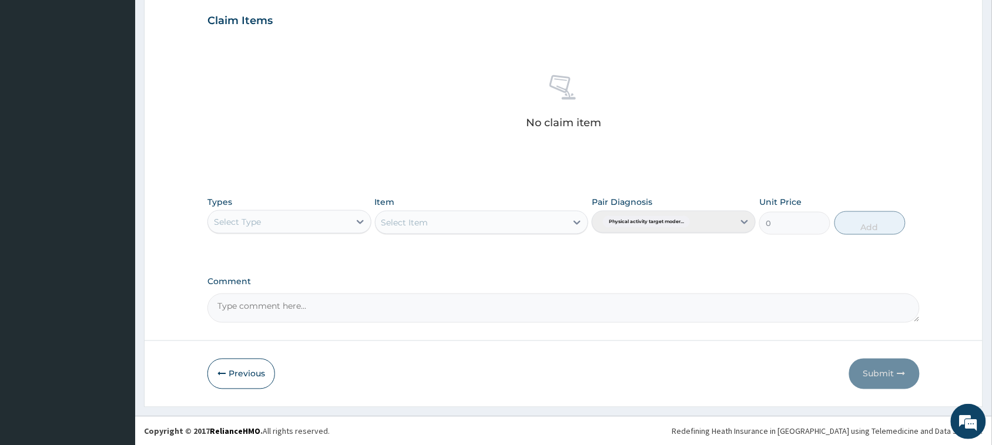
scroll to position [402, 0]
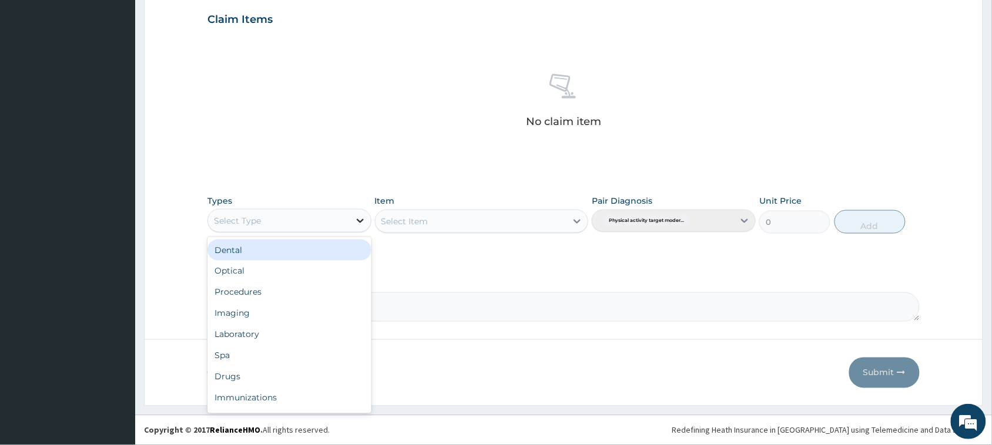
click at [361, 218] on icon at bounding box center [360, 221] width 12 height 12
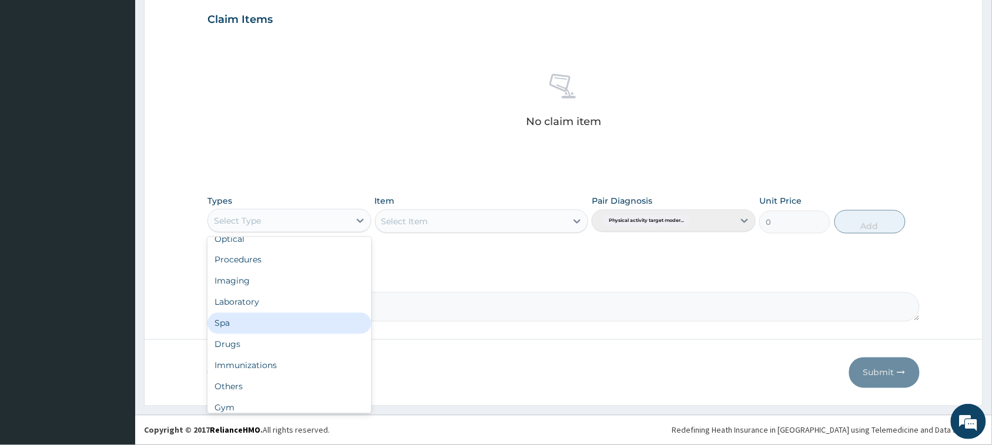
scroll to position [39, 0]
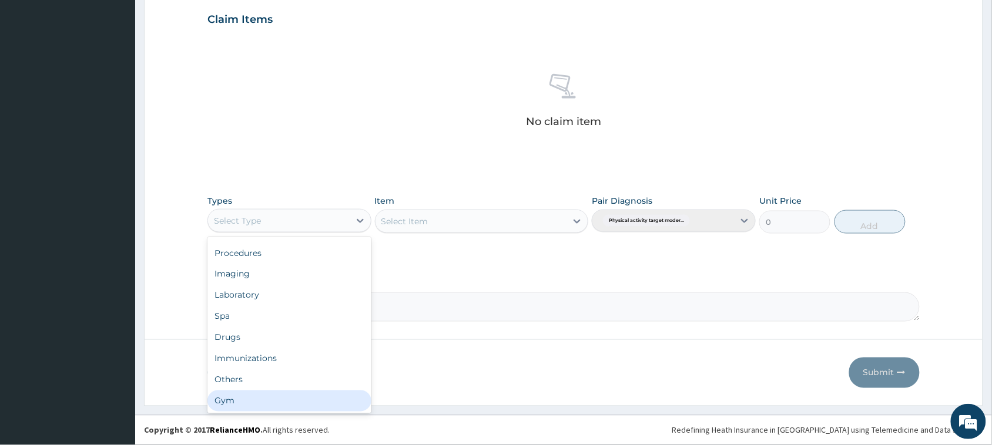
click at [344, 400] on div "Gym" at bounding box center [289, 401] width 164 height 21
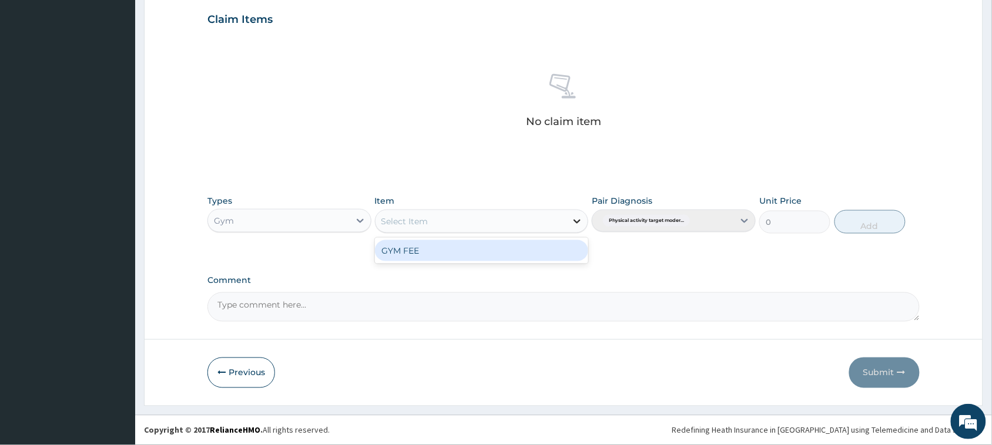
click at [581, 221] on icon at bounding box center [577, 222] width 12 height 12
click at [542, 249] on div "GYM FEE" at bounding box center [482, 250] width 214 height 21
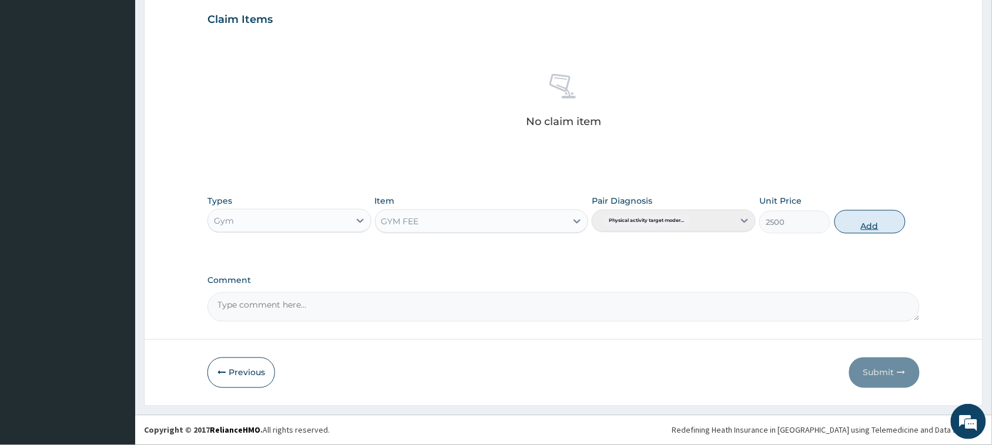
click at [874, 229] on button "Add" at bounding box center [869, 222] width 71 height 24
type input "0"
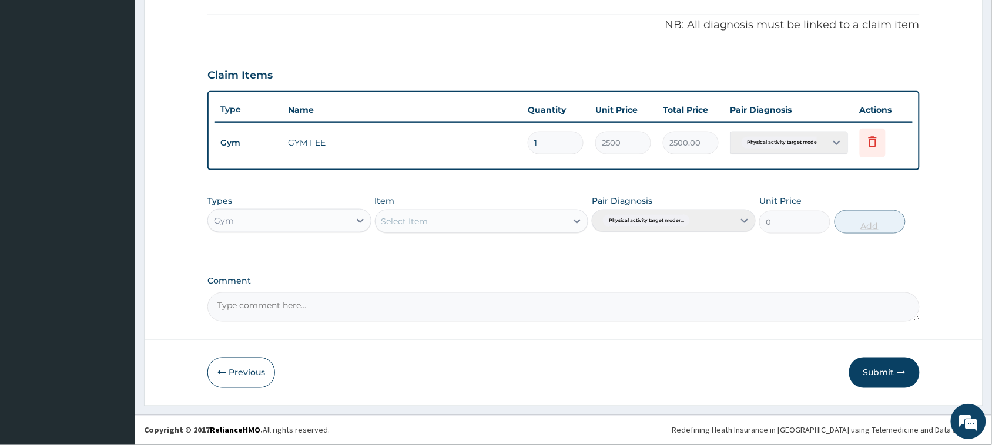
scroll to position [345, 0]
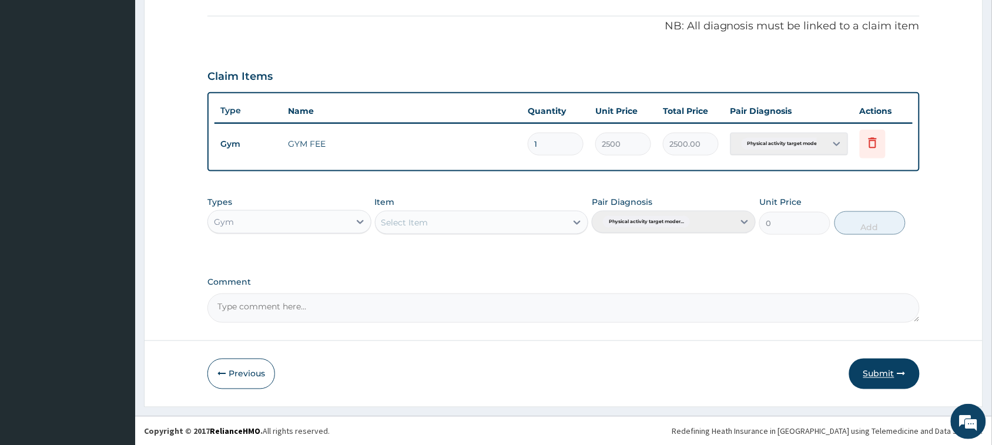
click at [895, 368] on button "Submit" at bounding box center [884, 374] width 71 height 31
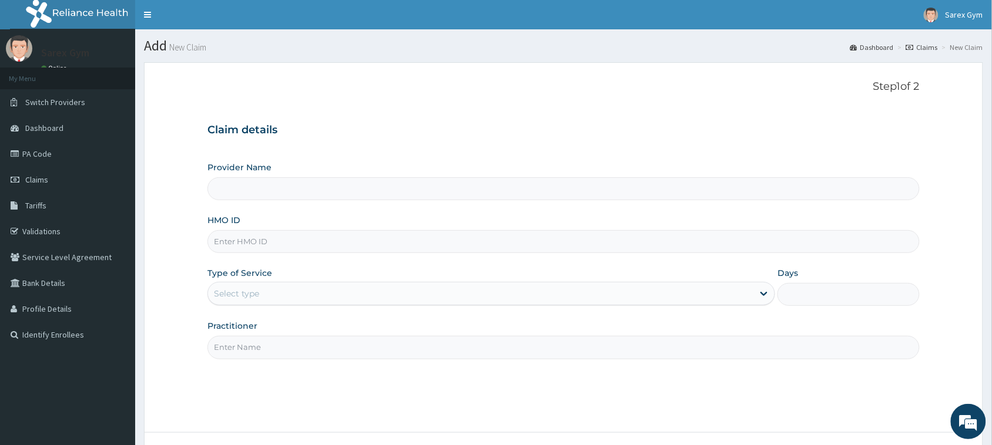
scroll to position [93, 0]
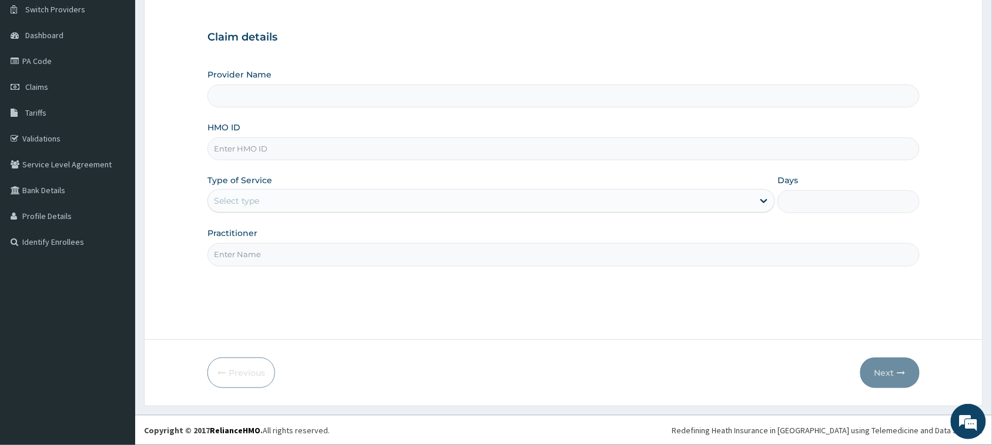
type input "Sarex Gym"
type input "1"
